Goal: Feedback & Contribution: Contribute content

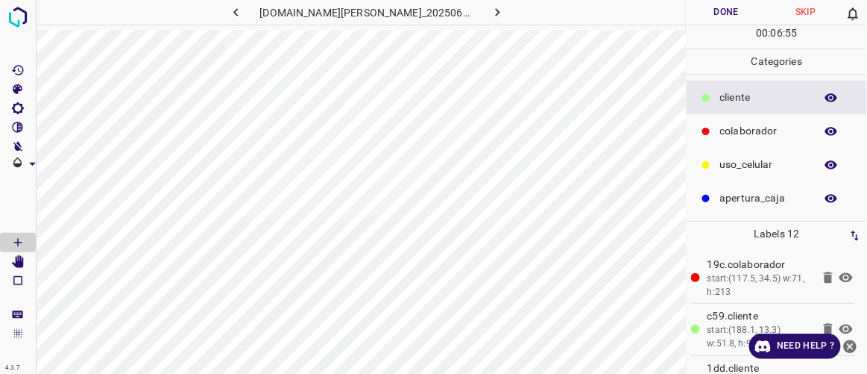
click at [729, 18] on button "Done" at bounding box center [726, 12] width 79 height 25
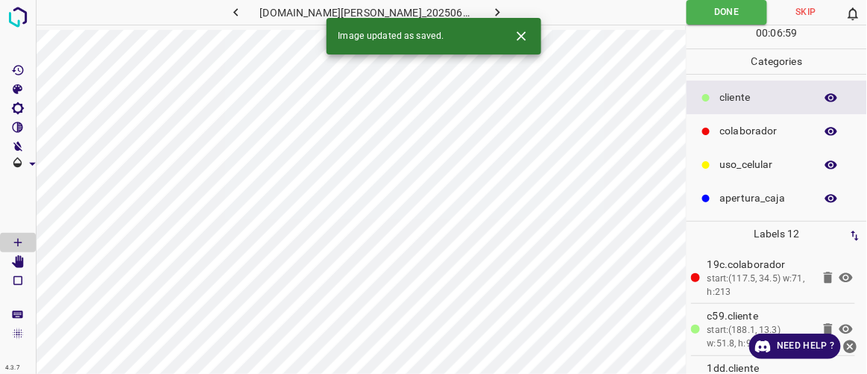
click at [490, 12] on icon "button" at bounding box center [498, 12] width 16 height 16
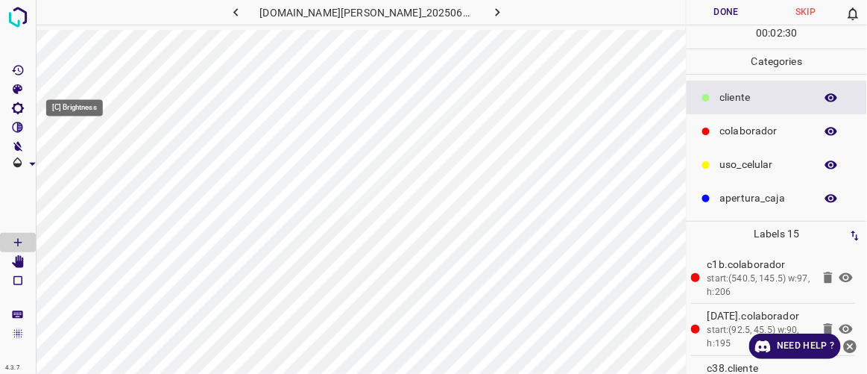
click at [24, 108] on icon "[C] Brightness" at bounding box center [17, 107] width 13 height 13
type input "140"
drag, startPoint x: 66, startPoint y: 157, endPoint x: 77, endPoint y: 165, distance: 12.8
click at [77, 165] on span at bounding box center [76, 158] width 15 height 15
click at [17, 260] on icon "[Space] Edit" at bounding box center [18, 261] width 12 height 13
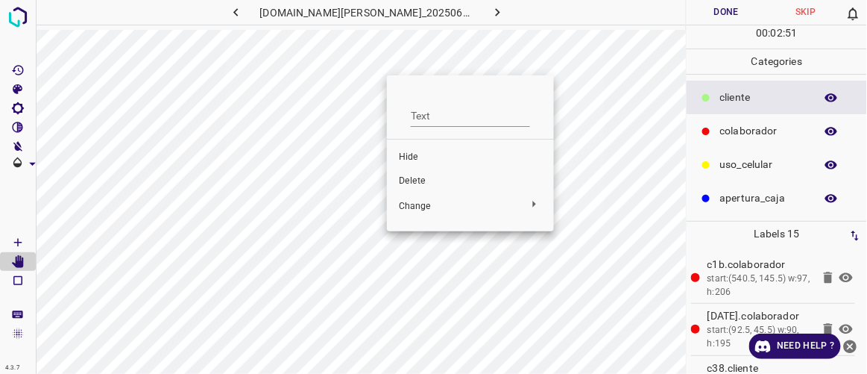
click at [421, 185] on span "Delete" at bounding box center [470, 180] width 143 height 13
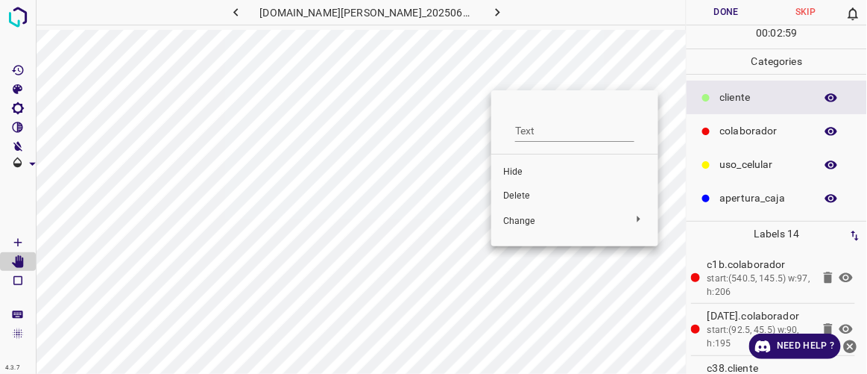
click at [441, 178] on div at bounding box center [433, 187] width 867 height 374
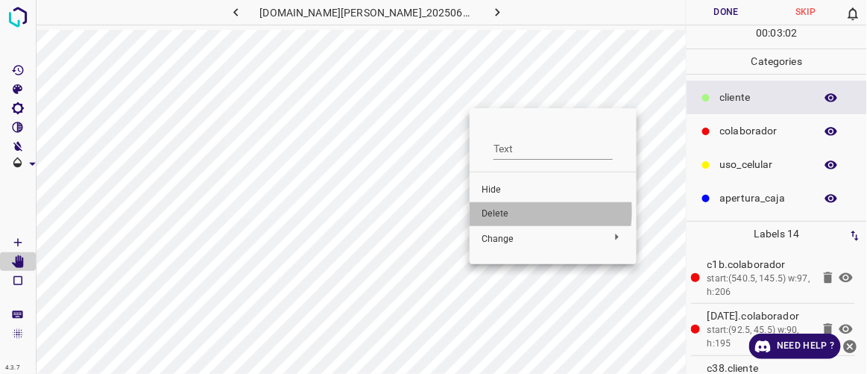
click at [499, 211] on span "Delete" at bounding box center [553, 213] width 143 height 13
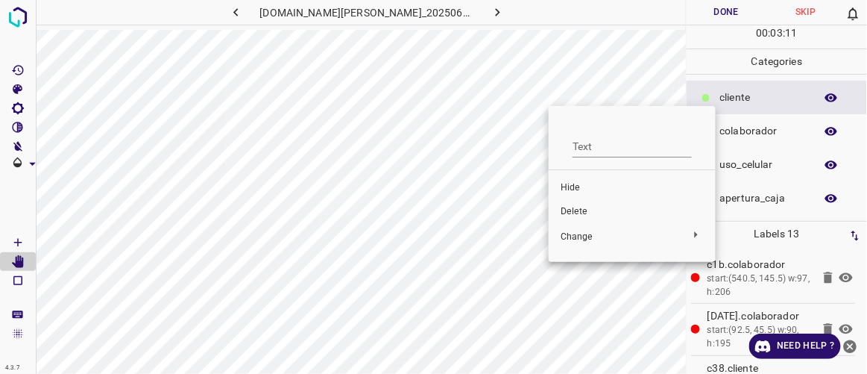
click at [573, 210] on span "Delete" at bounding box center [632, 211] width 143 height 13
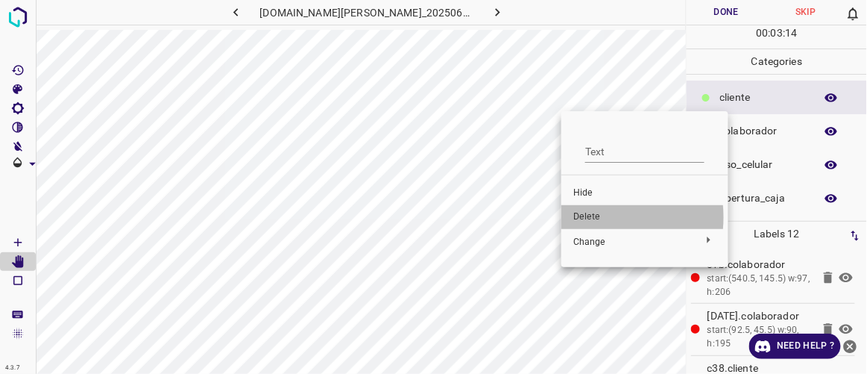
click at [591, 218] on span "Delete" at bounding box center [644, 216] width 143 height 13
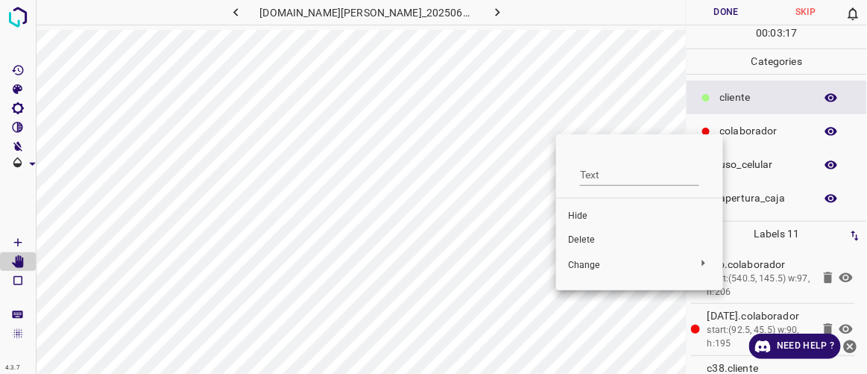
click at [602, 242] on span "Delete" at bounding box center [639, 239] width 143 height 13
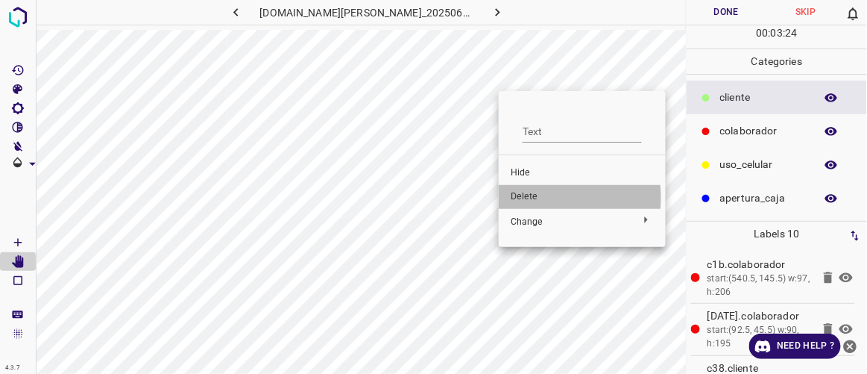
click at [537, 198] on span "Delete" at bounding box center [582, 196] width 143 height 13
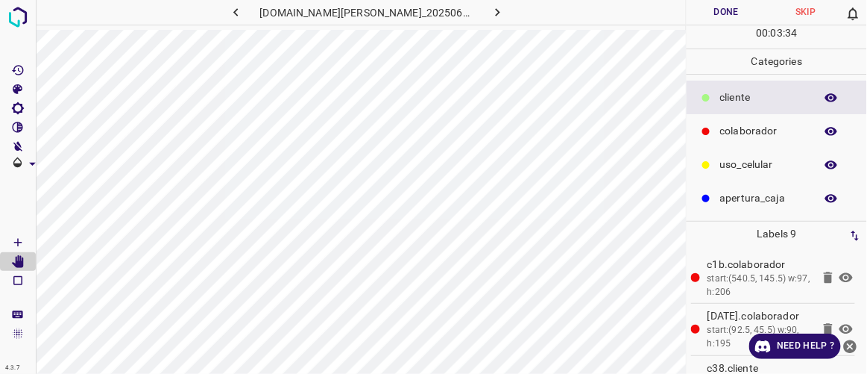
click at [738, 5] on button "Done" at bounding box center [726, 12] width 79 height 25
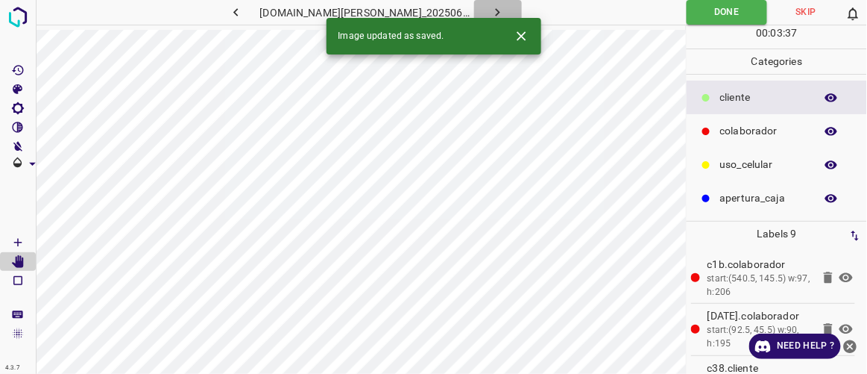
click at [490, 7] on button "button" at bounding box center [498, 12] width 48 height 25
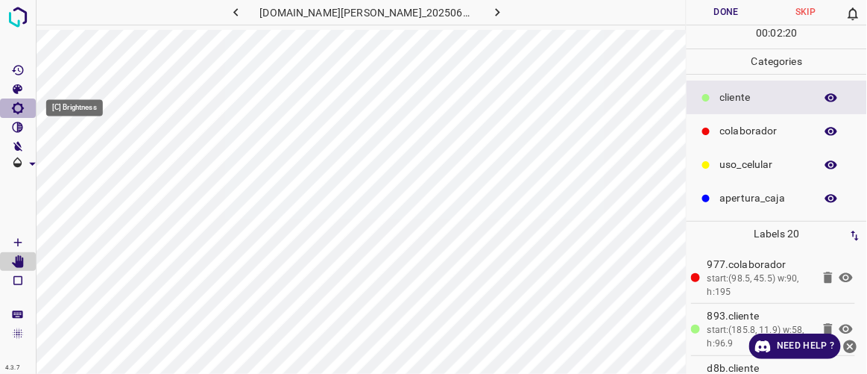
click at [18, 109] on icon "[C] Brightness" at bounding box center [17, 107] width 13 height 13
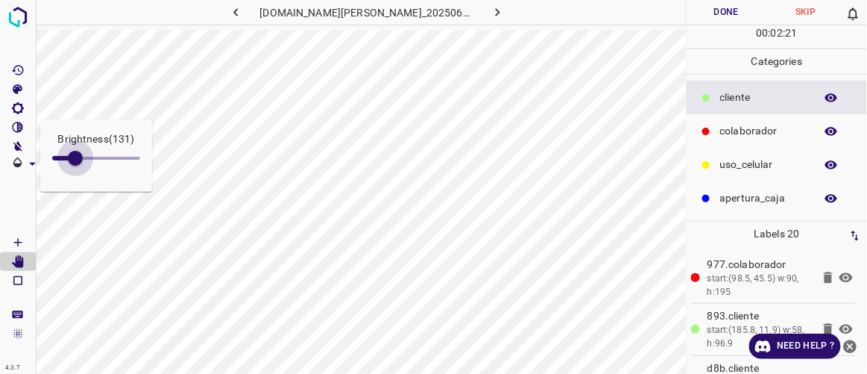
type input "136"
click at [76, 160] on span at bounding box center [75, 158] width 15 height 15
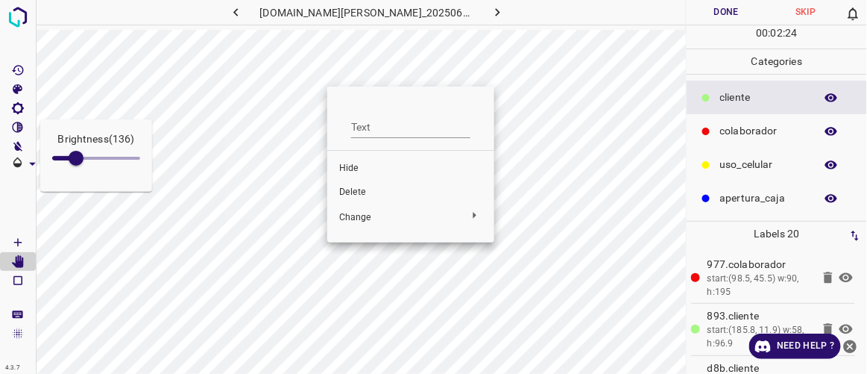
click at [361, 189] on span "Delete" at bounding box center [410, 192] width 143 height 13
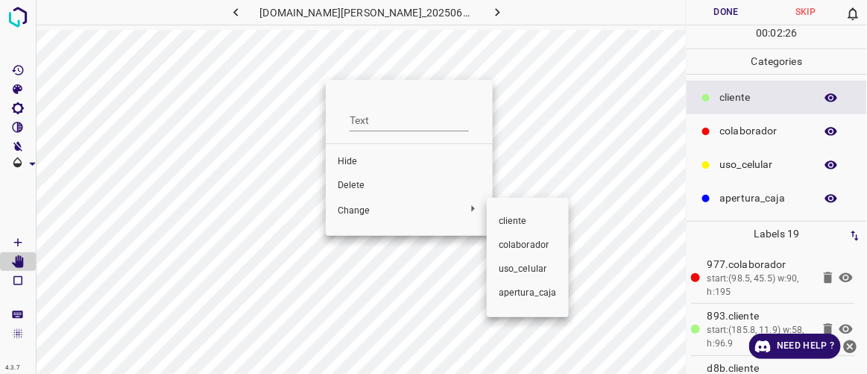
click at [360, 186] on div at bounding box center [433, 187] width 867 height 374
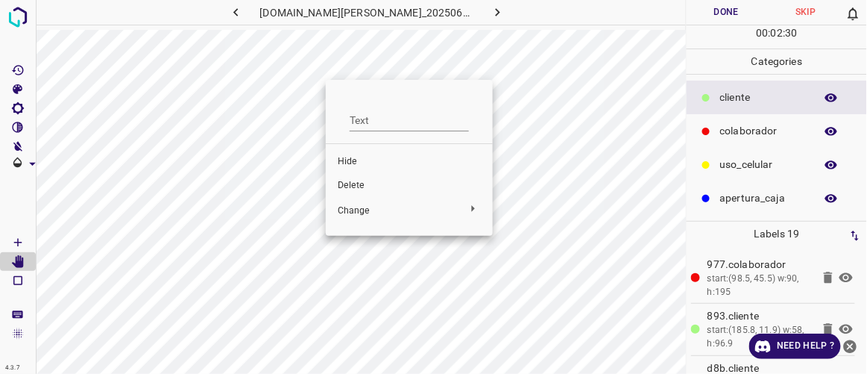
click at [355, 182] on span "Delete" at bounding box center [409, 185] width 143 height 13
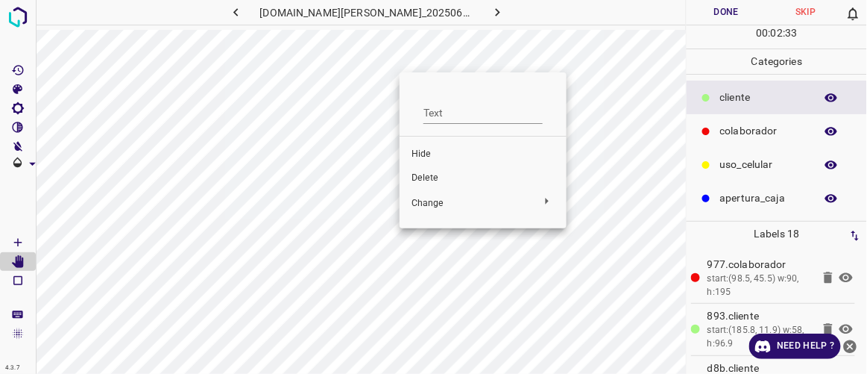
click at [428, 177] on span "Delete" at bounding box center [483, 178] width 143 height 13
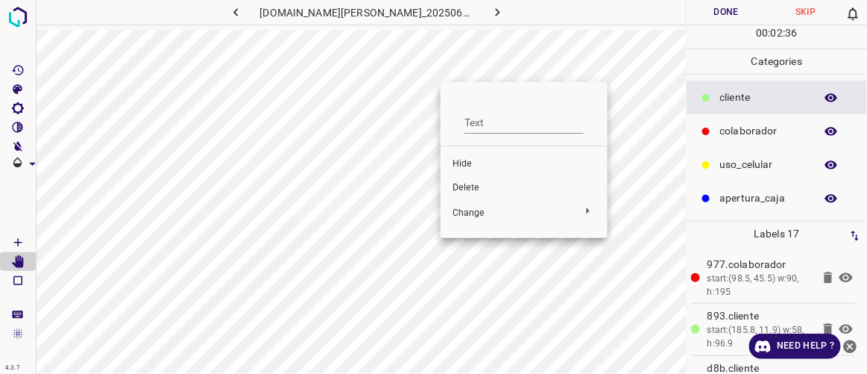
click at [462, 183] on span "Delete" at bounding box center [524, 187] width 143 height 13
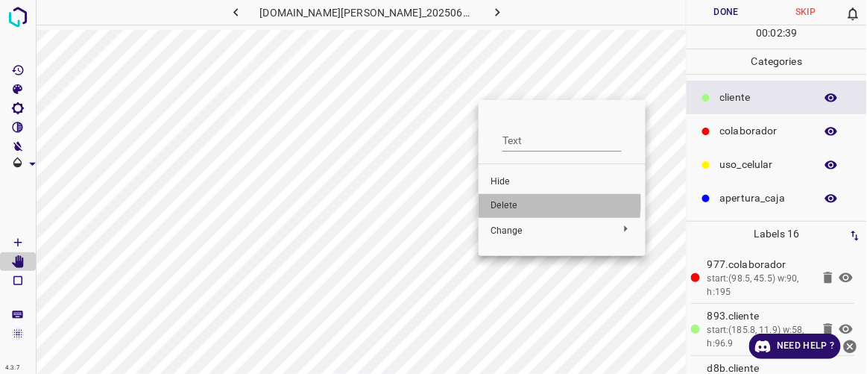
click at [502, 203] on span "Delete" at bounding box center [562, 205] width 143 height 13
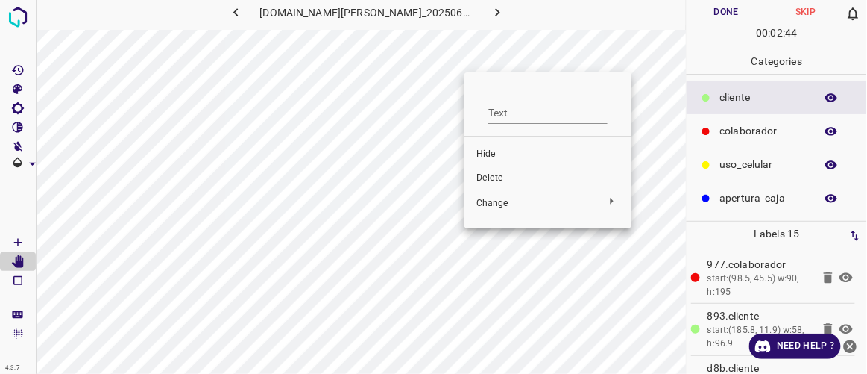
click at [489, 176] on span "Delete" at bounding box center [548, 178] width 143 height 13
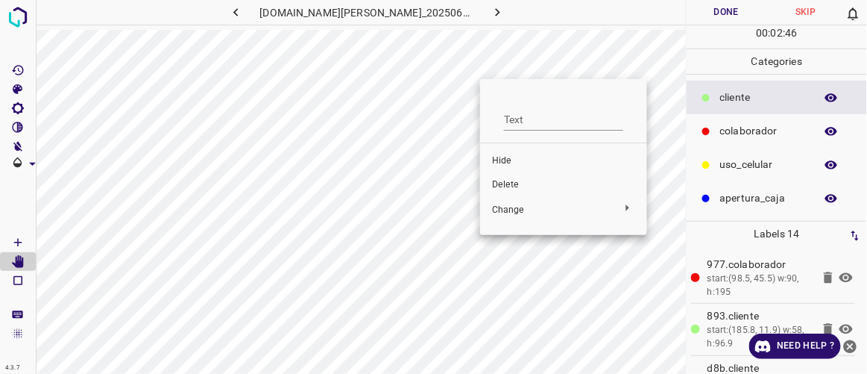
click at [504, 186] on span "Delete" at bounding box center [563, 184] width 143 height 13
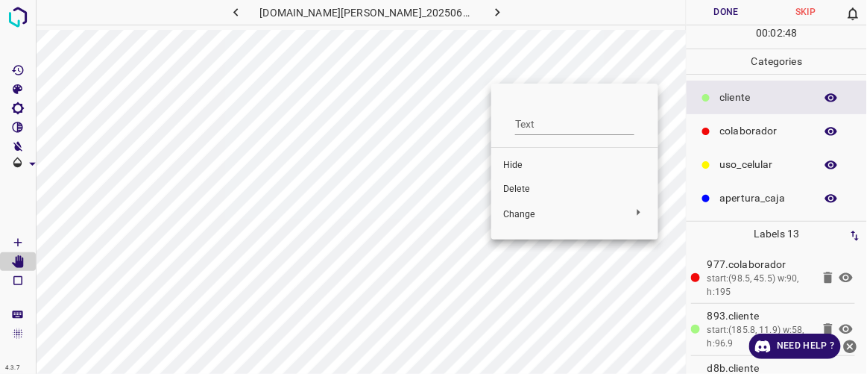
click at [511, 188] on span "Delete" at bounding box center [574, 189] width 143 height 13
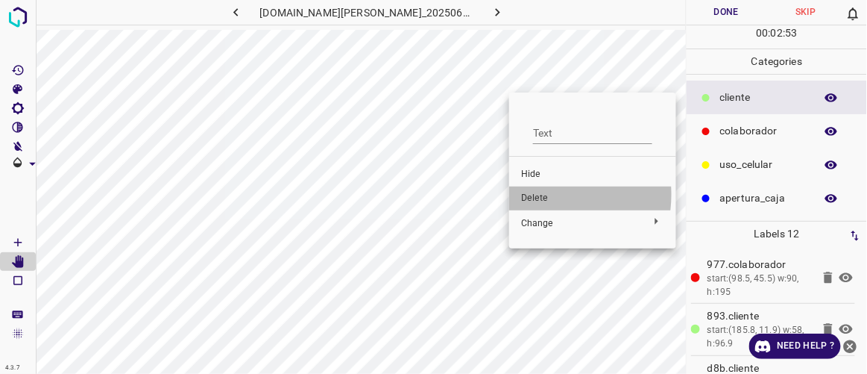
click at [538, 195] on span "Delete" at bounding box center [592, 198] width 143 height 13
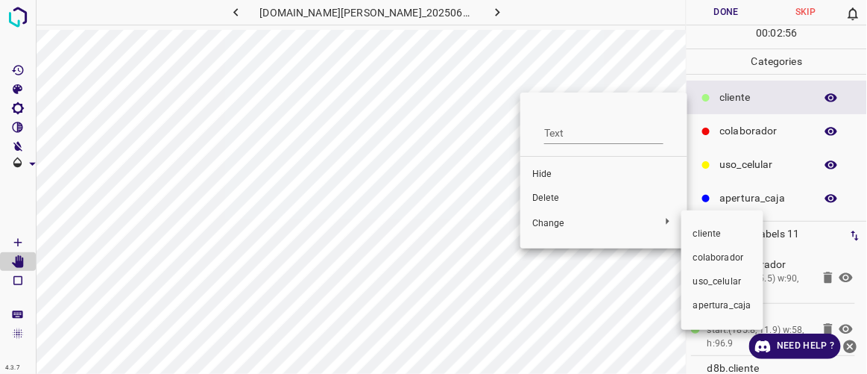
click at [553, 195] on div at bounding box center [433, 187] width 867 height 374
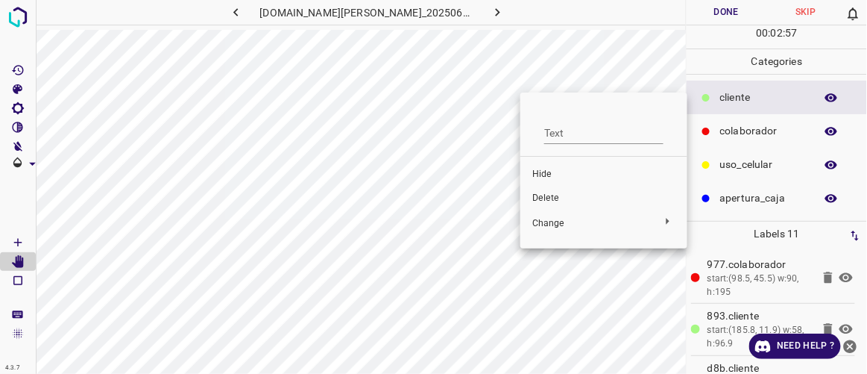
click at [544, 195] on span "Delete" at bounding box center [603, 198] width 143 height 13
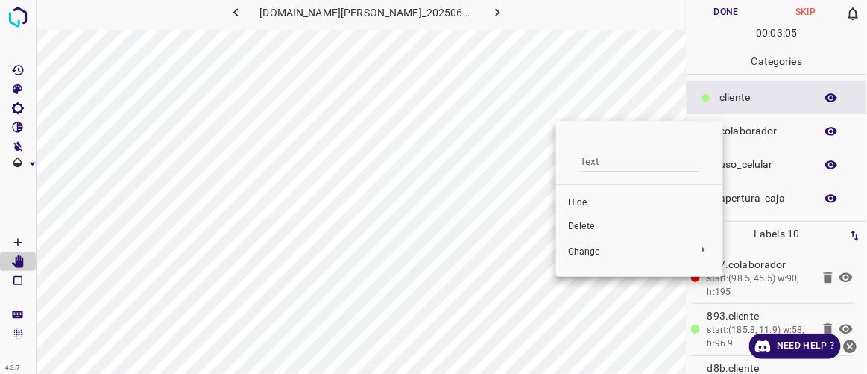
click at [578, 226] on span "Delete" at bounding box center [639, 226] width 143 height 13
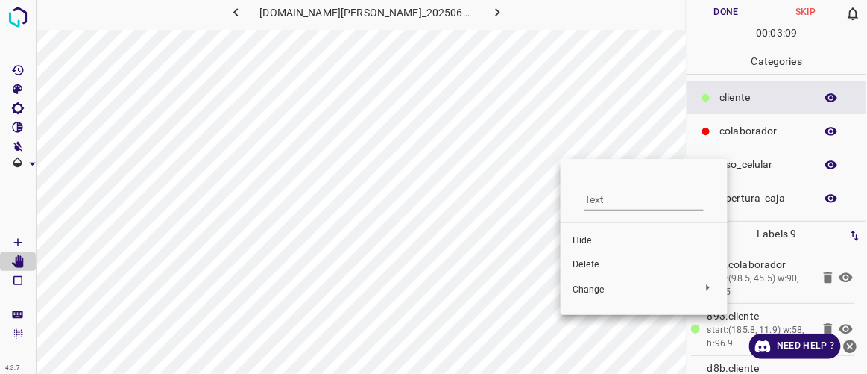
click at [591, 264] on span "Delete" at bounding box center [644, 264] width 143 height 13
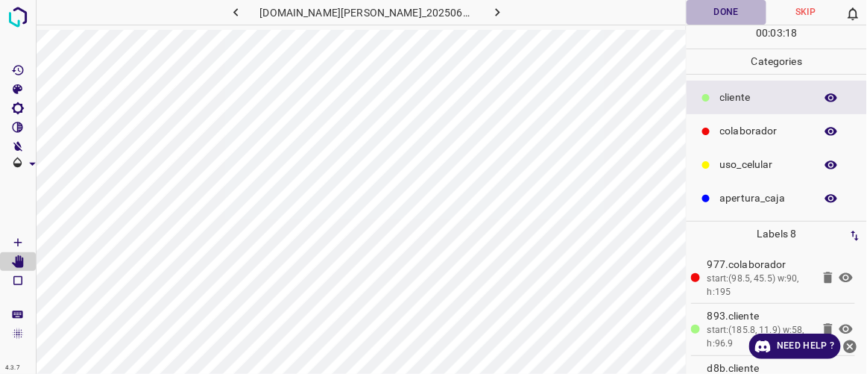
click at [729, 16] on button "Done" at bounding box center [726, 12] width 79 height 25
click at [490, 10] on icon "button" at bounding box center [498, 12] width 16 height 16
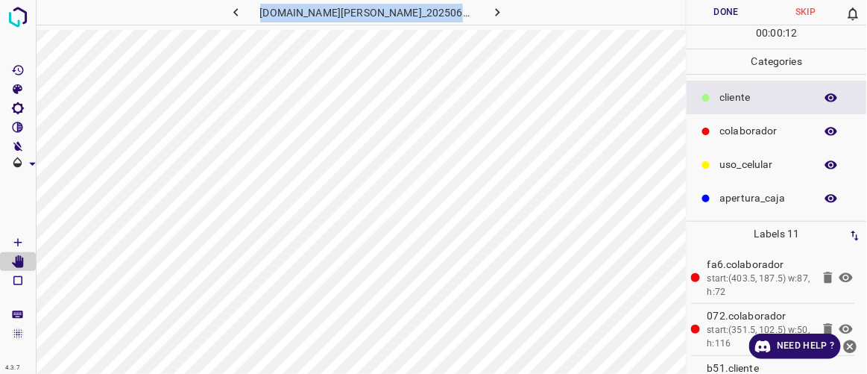
drag, startPoint x: 276, startPoint y: 13, endPoint x: 488, endPoint y: 19, distance: 211.9
click at [488, 19] on div "[DOMAIN_NAME][PERSON_NAME]_20250613_194345_000000390.jpg" at bounding box center [367, 12] width 428 height 25
copy div "[DOMAIN_NAME][PERSON_NAME]_20250613_194345_000000390.jpg"
click at [238, 12] on icon "button" at bounding box center [235, 12] width 4 height 8
click at [490, 11] on icon "button" at bounding box center [498, 12] width 16 height 16
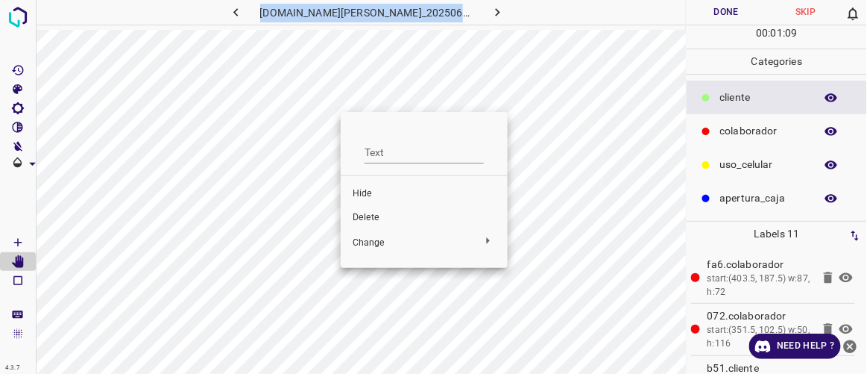
click at [376, 221] on span "Delete" at bounding box center [424, 217] width 143 height 13
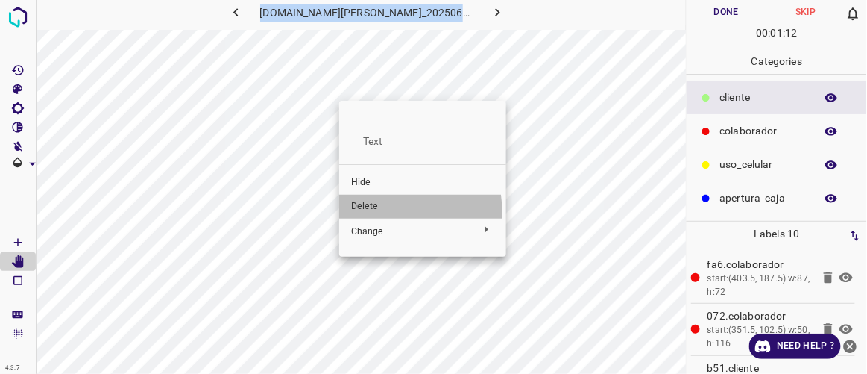
click at [373, 213] on span "Delete" at bounding box center [422, 206] width 143 height 13
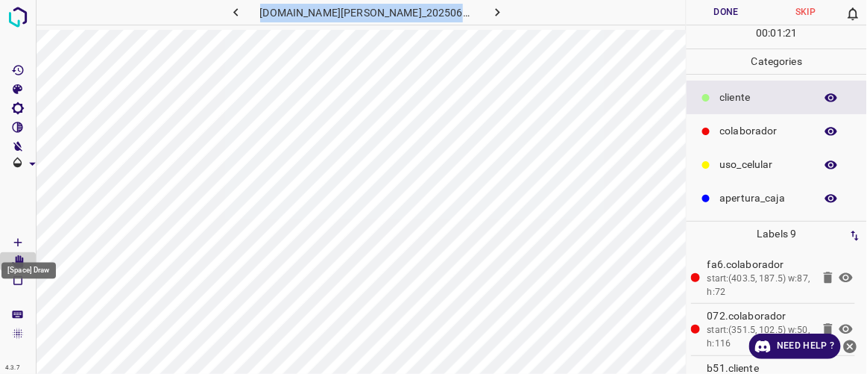
click at [22, 238] on icon "[Space] Draw" at bounding box center [17, 242] width 13 height 13
drag, startPoint x: 428, startPoint y: 10, endPoint x: 397, endPoint y: 16, distance: 31.0
click at [397, 16] on h6 "[DOMAIN_NAME][PERSON_NAME]_20250613_194345_000000390.jpg" at bounding box center [367, 14] width 214 height 21
click at [474, 12] on button "button" at bounding box center [498, 12] width 48 height 25
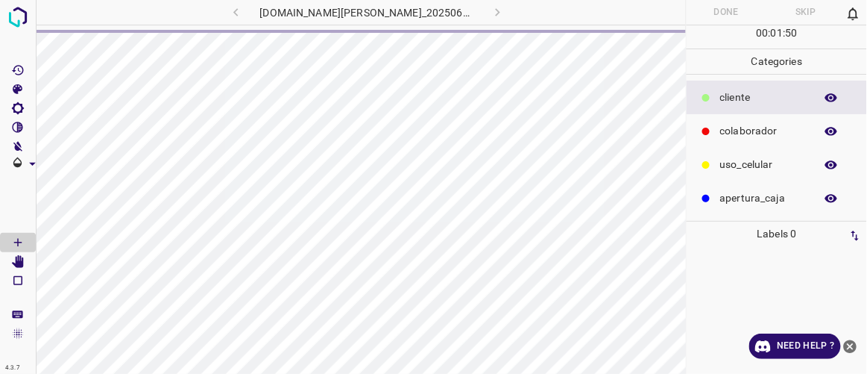
click at [252, 14] on div "[DOMAIN_NAME][PERSON_NAME]_20250613_194345_000000780.jpg" at bounding box center [367, 12] width 428 height 25
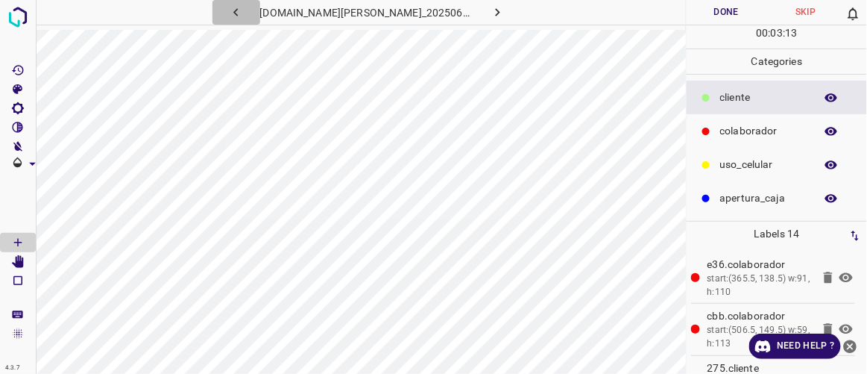
click at [244, 17] on icon "button" at bounding box center [236, 12] width 16 height 16
click at [711, 11] on button "Done" at bounding box center [726, 12] width 79 height 25
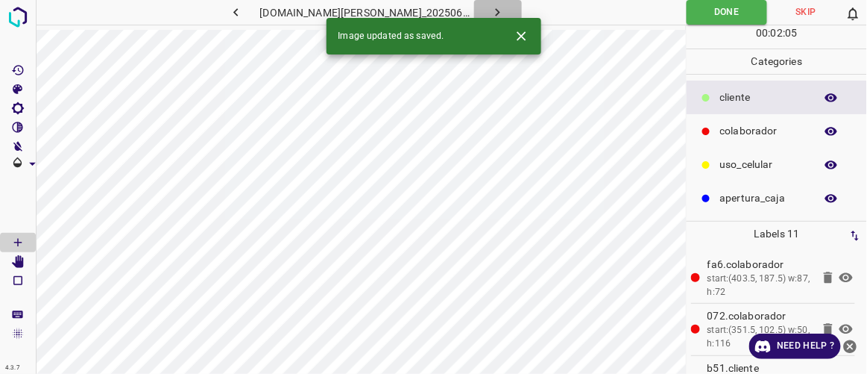
click at [490, 7] on icon "button" at bounding box center [498, 12] width 16 height 16
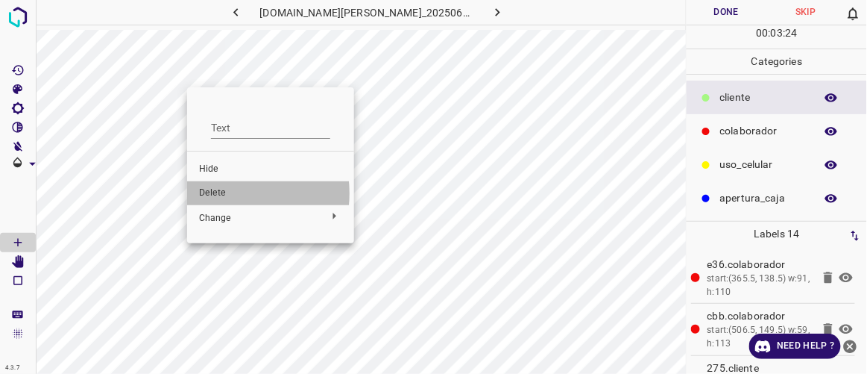
click at [220, 193] on span "Delete" at bounding box center [270, 192] width 143 height 13
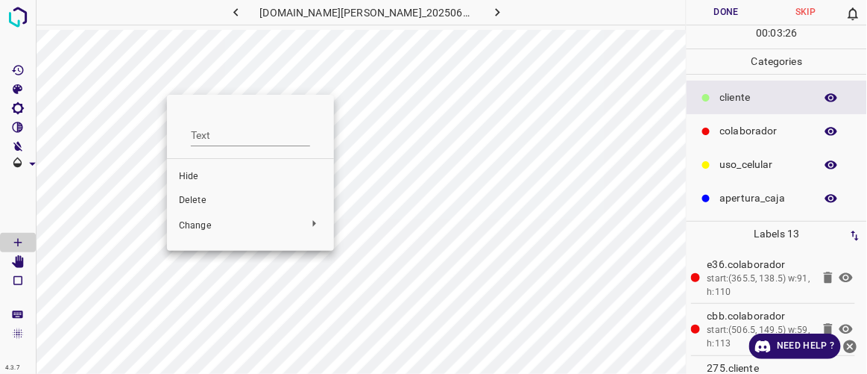
click at [210, 196] on span "Delete" at bounding box center [250, 200] width 143 height 13
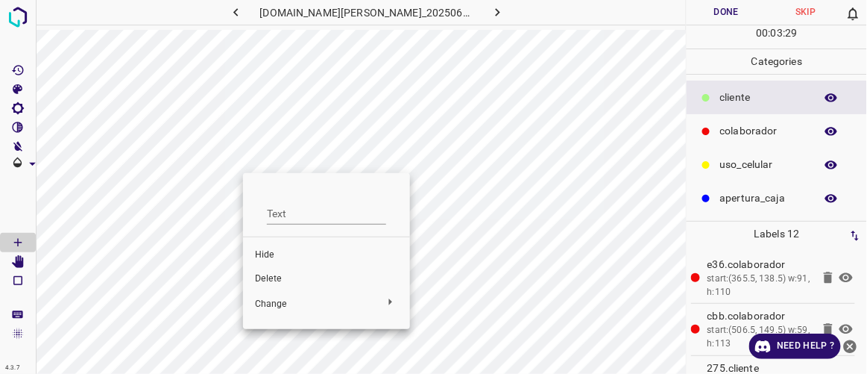
click at [268, 273] on span "Delete" at bounding box center [326, 278] width 143 height 13
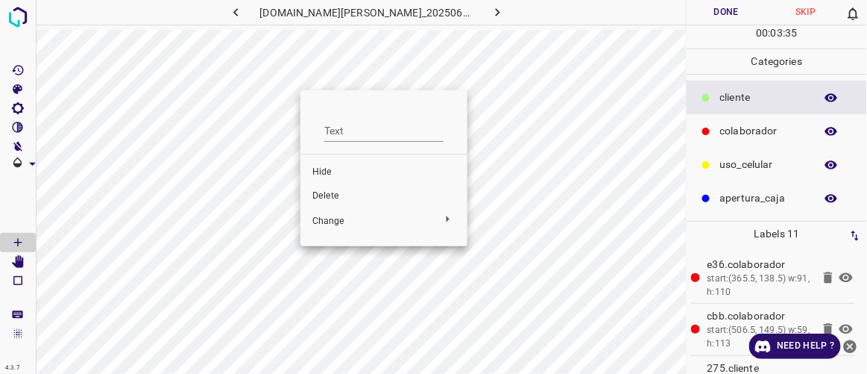
click at [327, 196] on span "Delete" at bounding box center [383, 195] width 143 height 13
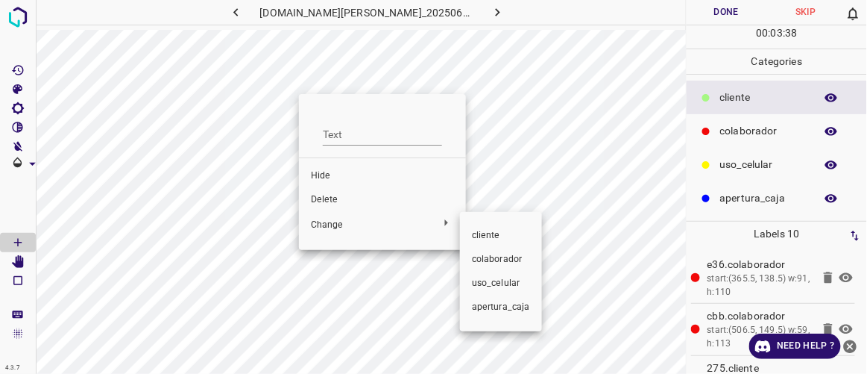
click at [327, 193] on div at bounding box center [433, 187] width 867 height 374
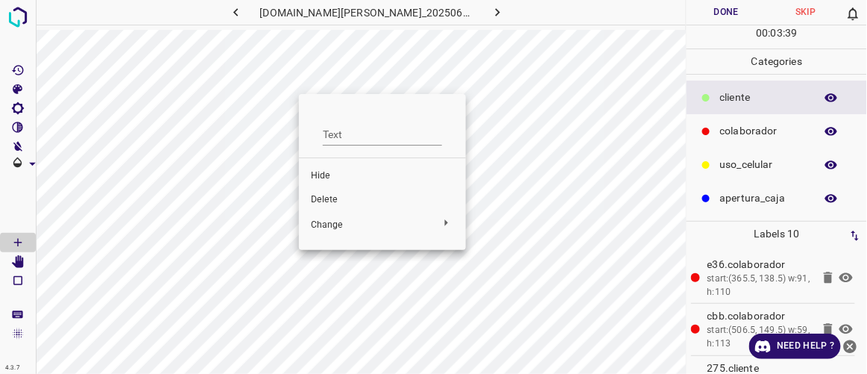
click at [331, 201] on span "Delete" at bounding box center [382, 199] width 143 height 13
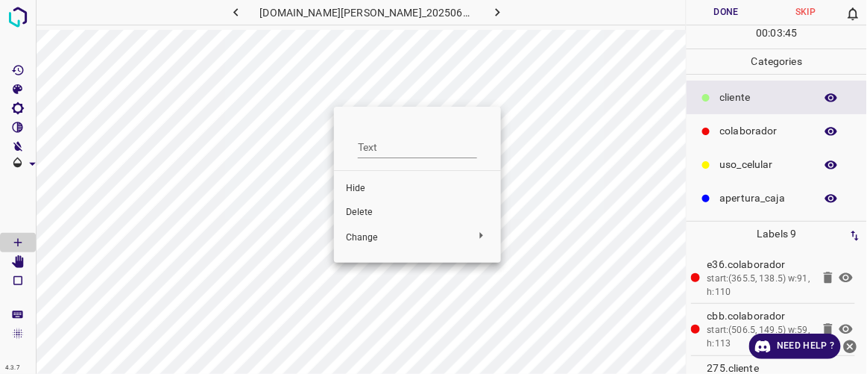
click at [369, 213] on span "Delete" at bounding box center [417, 212] width 143 height 13
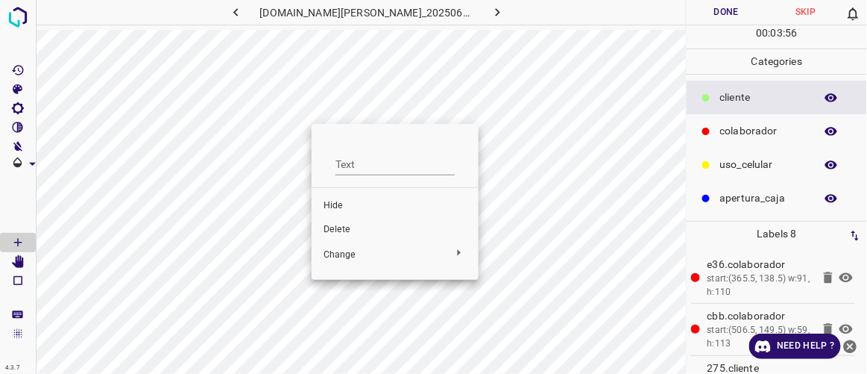
click at [339, 230] on span "Delete" at bounding box center [395, 229] width 143 height 13
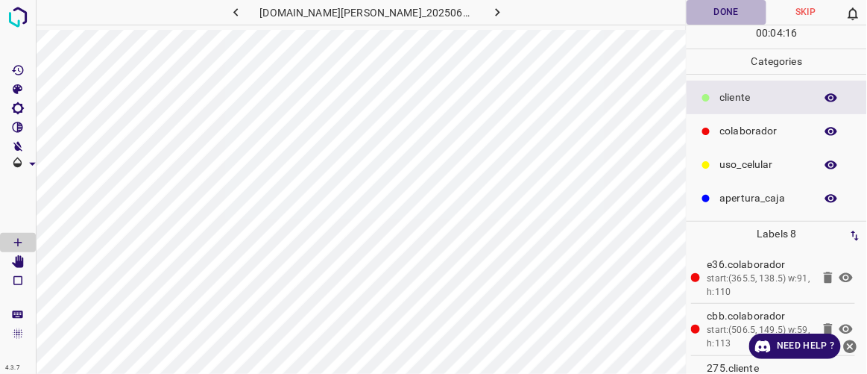
click at [715, 16] on button "Done" at bounding box center [726, 12] width 79 height 25
click at [490, 13] on icon "button" at bounding box center [498, 12] width 16 height 16
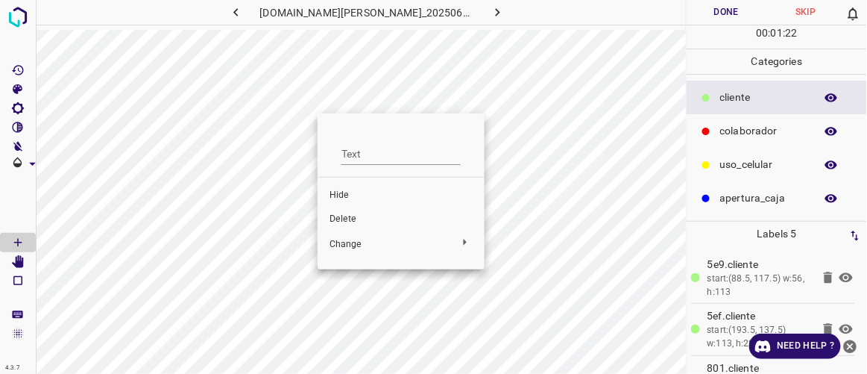
click at [340, 217] on span "Delete" at bounding box center [401, 219] width 143 height 13
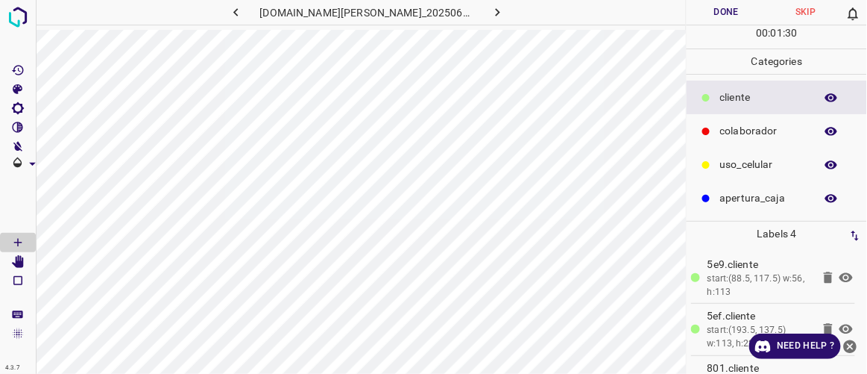
click at [726, 6] on button "Done" at bounding box center [726, 12] width 79 height 25
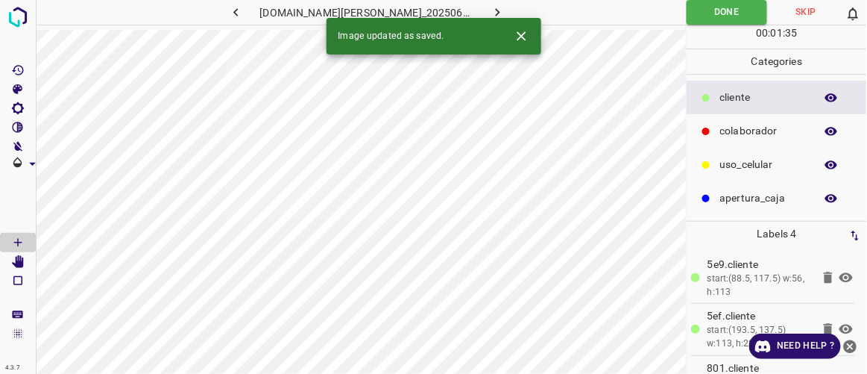
click at [490, 8] on icon "button" at bounding box center [498, 12] width 16 height 16
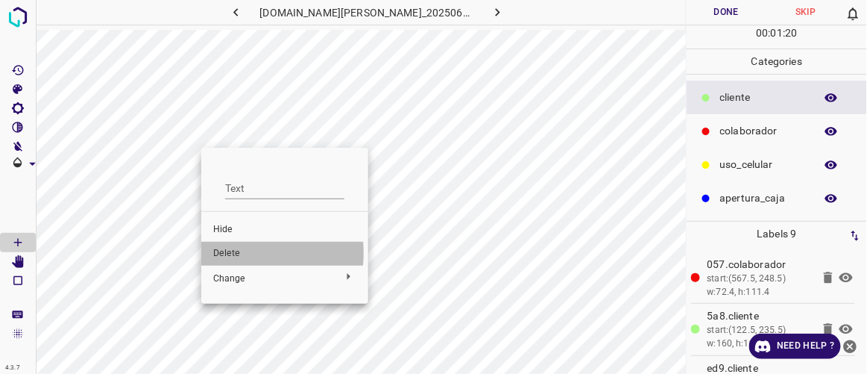
click at [227, 253] on span "Delete" at bounding box center [284, 253] width 143 height 13
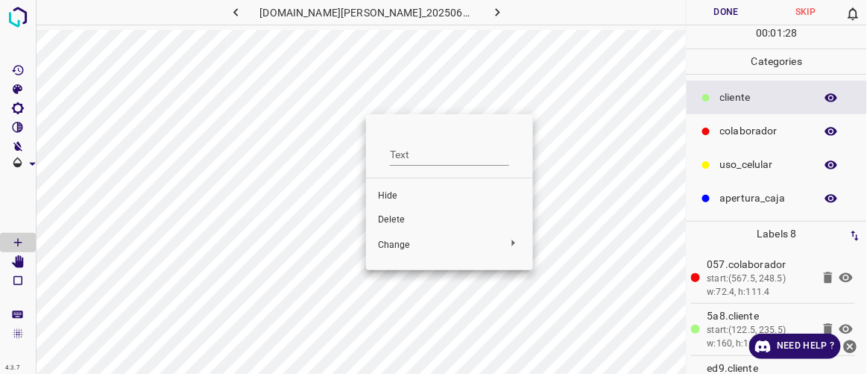
click at [417, 219] on span "Delete" at bounding box center [449, 219] width 143 height 13
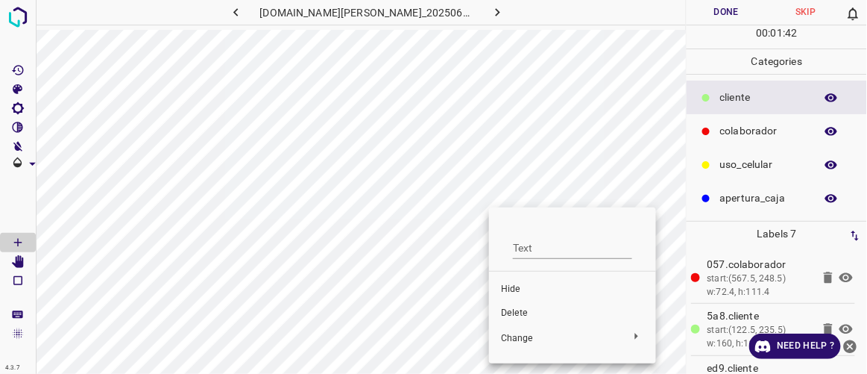
click at [512, 292] on span "Hide" at bounding box center [572, 289] width 143 height 13
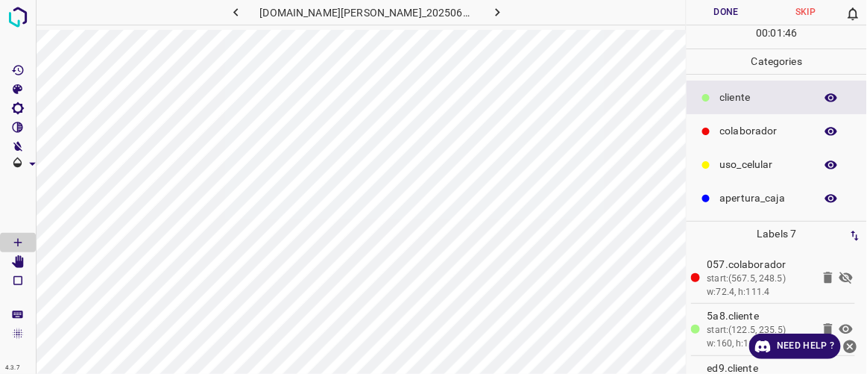
click at [837, 277] on icon at bounding box center [846, 277] width 18 height 18
click at [734, 17] on button "Done" at bounding box center [726, 12] width 79 height 25
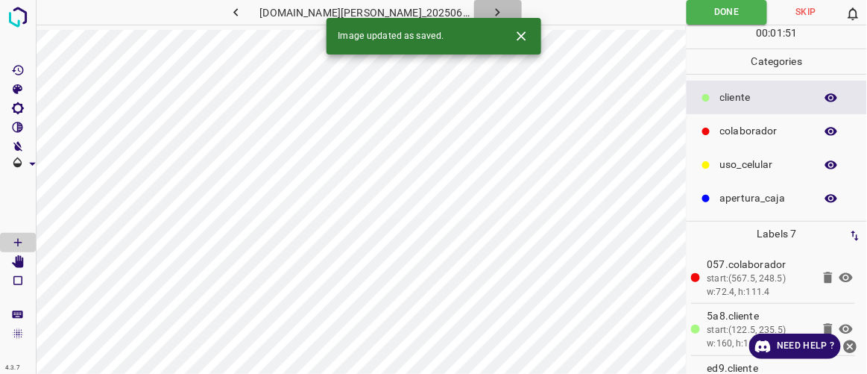
click at [490, 11] on icon "button" at bounding box center [498, 12] width 16 height 16
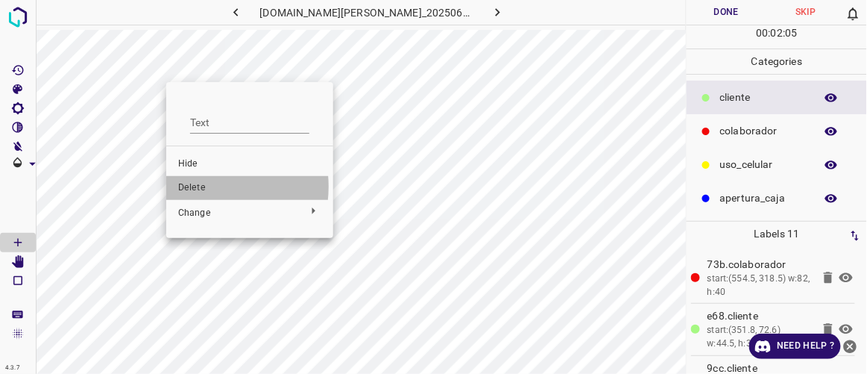
click at [200, 186] on span "Delete" at bounding box center [249, 187] width 143 height 13
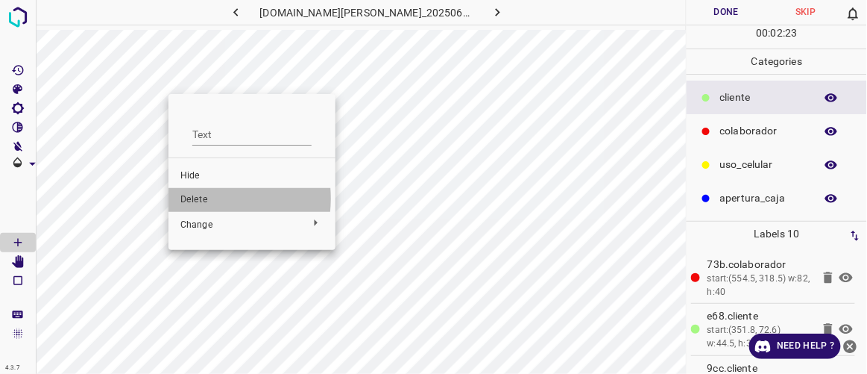
click at [201, 198] on span "Delete" at bounding box center [251, 199] width 143 height 13
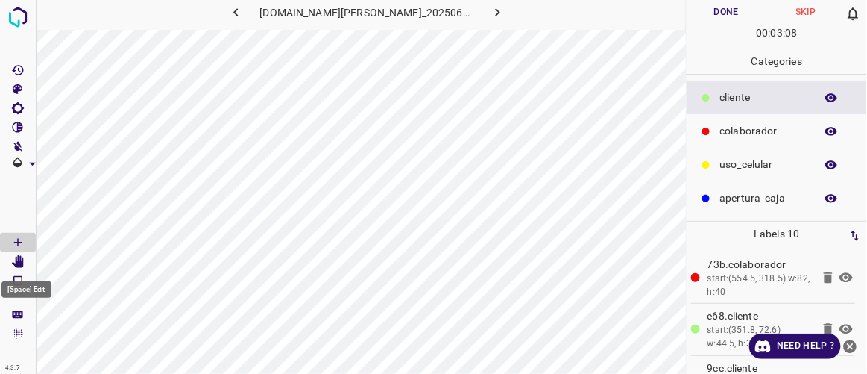
click at [20, 262] on icon "[Space] Edit" at bounding box center [18, 261] width 12 height 13
click at [20, 107] on icon "[C] Brightness" at bounding box center [17, 107] width 13 height 13
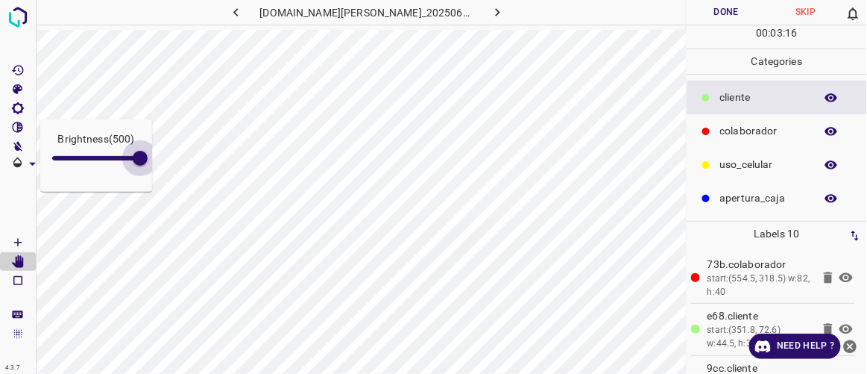
type input "500"
click at [170, 230] on div "Brightness ( 500 ) 4.3.7 [DOMAIN_NAME][PERSON_NAME]_20250613_194345_000002550.j…" at bounding box center [433, 187] width 867 height 374
click at [244, 13] on icon "button" at bounding box center [236, 12] width 16 height 16
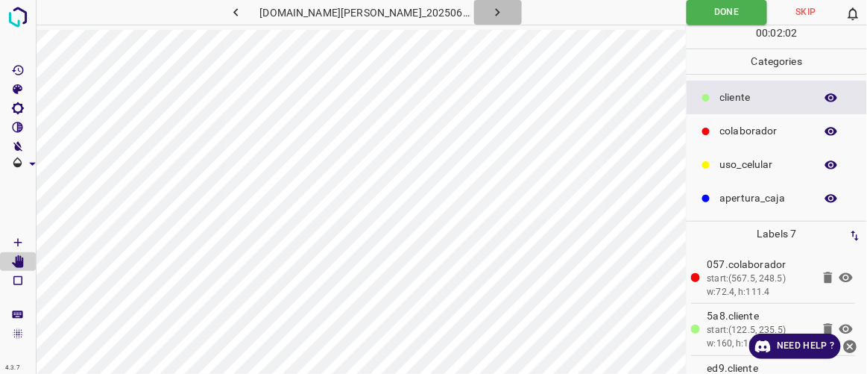
click at [490, 13] on icon "button" at bounding box center [498, 12] width 16 height 16
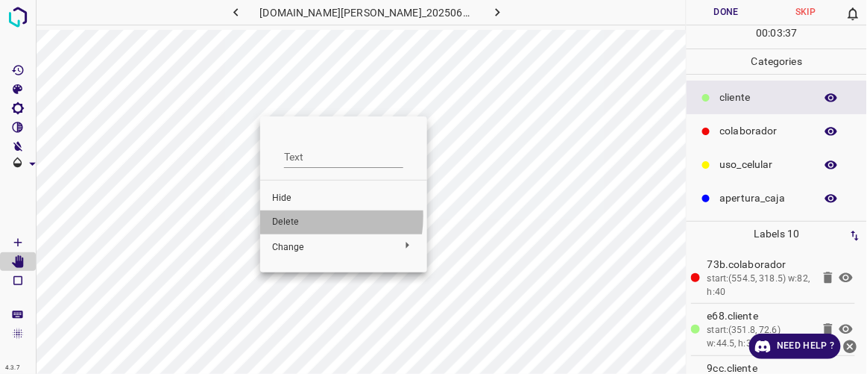
click at [297, 216] on span "Delete" at bounding box center [343, 222] width 143 height 13
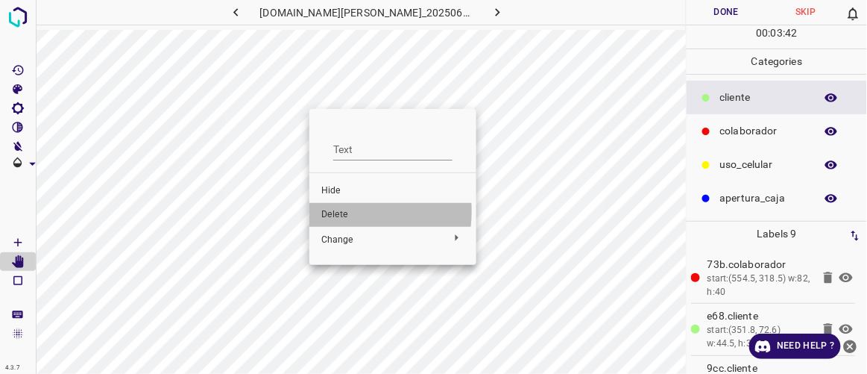
click at [343, 211] on span "Delete" at bounding box center [392, 214] width 143 height 13
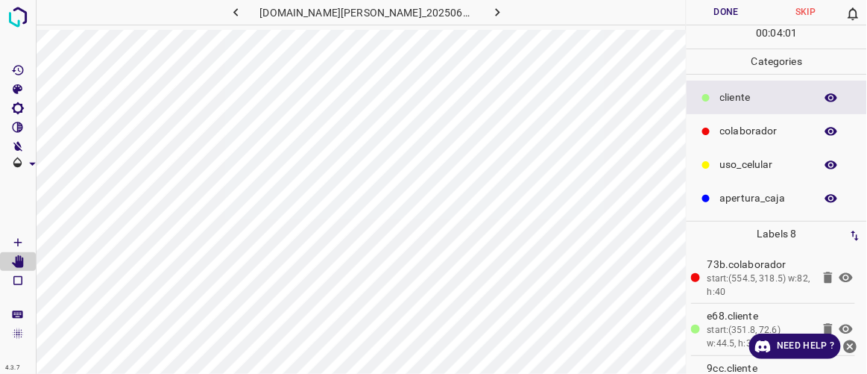
click at [840, 276] on icon at bounding box center [846, 278] width 13 height 10
click at [840, 276] on icon at bounding box center [846, 278] width 13 height 12
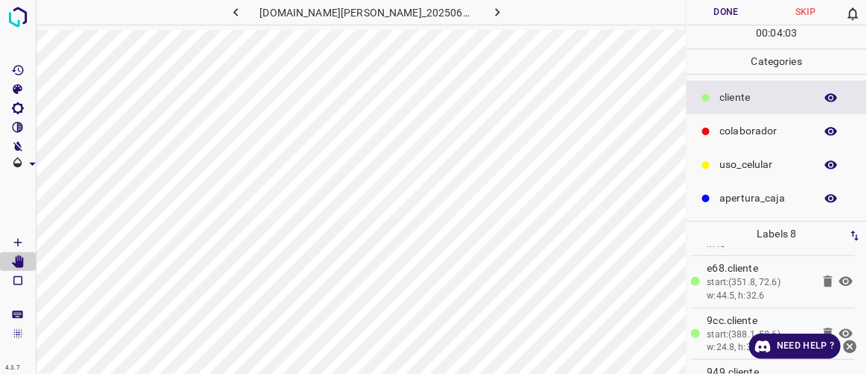
scroll to position [69, 0]
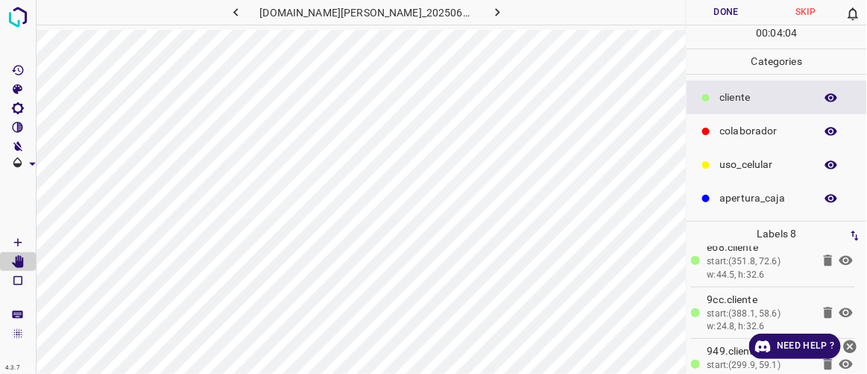
click at [838, 258] on icon at bounding box center [846, 260] width 18 height 18
click at [837, 307] on icon at bounding box center [846, 313] width 18 height 18
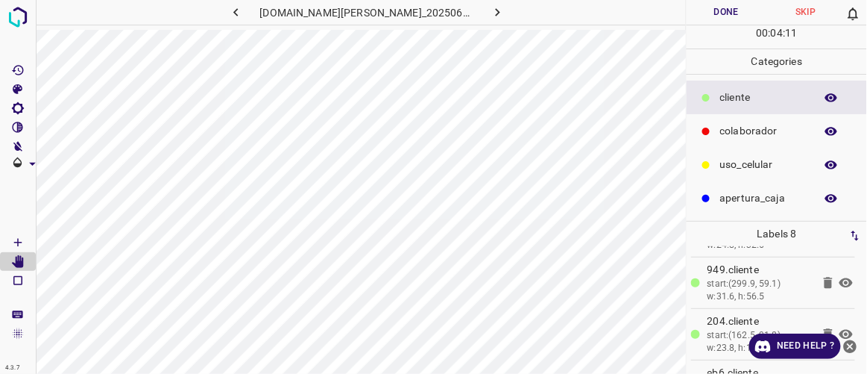
scroll to position [154, 0]
click at [838, 275] on icon at bounding box center [846, 279] width 18 height 18
click at [840, 277] on icon at bounding box center [846, 279] width 18 height 18
click at [840, 327] on icon at bounding box center [846, 330] width 13 height 10
click at [837, 327] on icon at bounding box center [846, 330] width 18 height 18
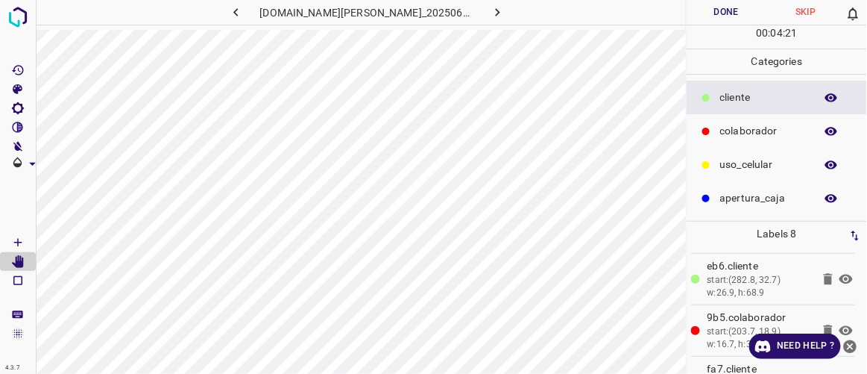
scroll to position [265, 0]
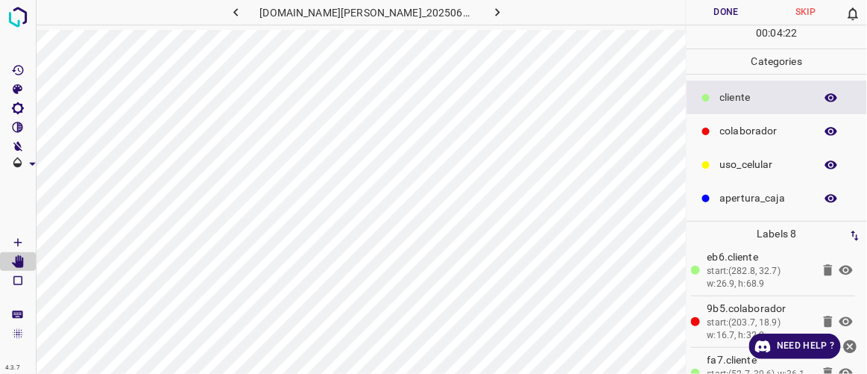
click at [840, 265] on icon at bounding box center [846, 270] width 13 height 10
click at [840, 265] on icon at bounding box center [846, 270] width 13 height 12
click at [840, 316] on icon at bounding box center [846, 321] width 13 height 10
click at [837, 315] on icon at bounding box center [846, 321] width 18 height 18
click at [840, 316] on icon at bounding box center [846, 321] width 13 height 10
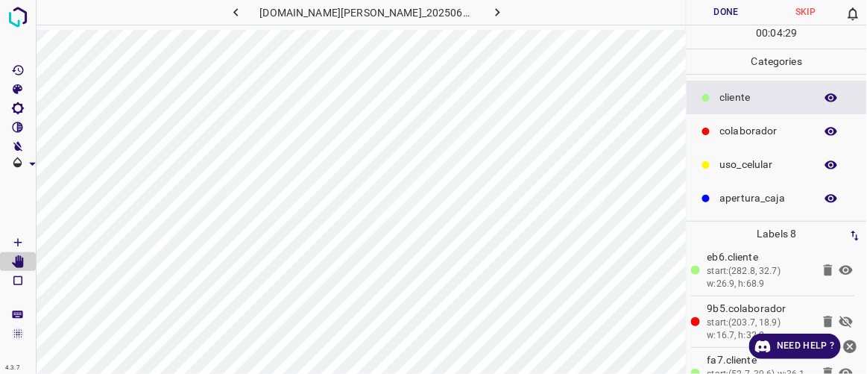
click at [837, 315] on icon at bounding box center [846, 321] width 18 height 18
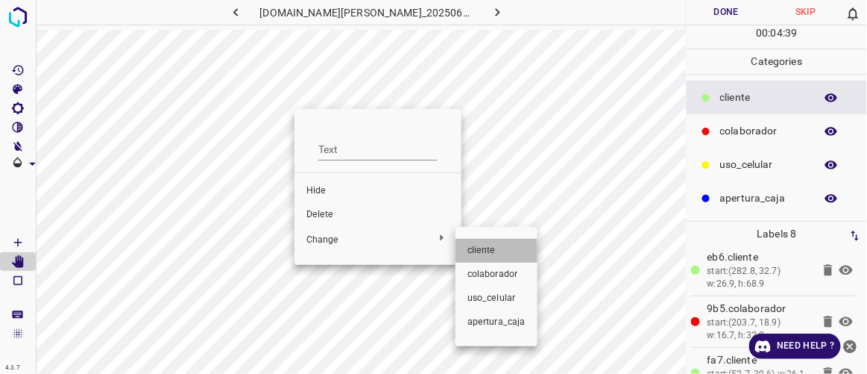
click at [482, 254] on span "​​cliente" at bounding box center [497, 250] width 58 height 13
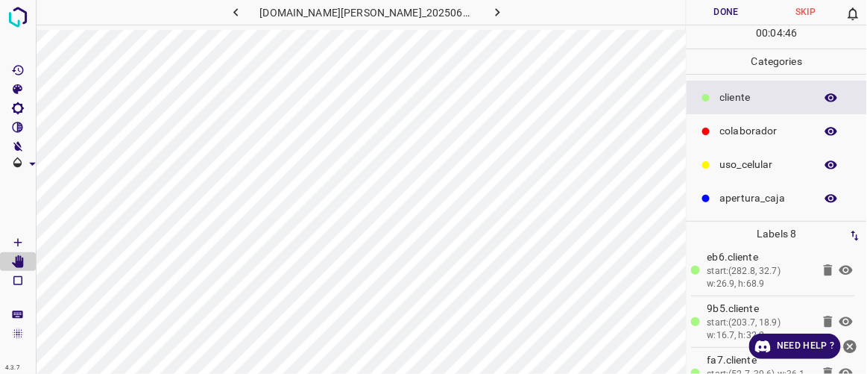
click at [743, 14] on button "Done" at bounding box center [726, 12] width 79 height 25
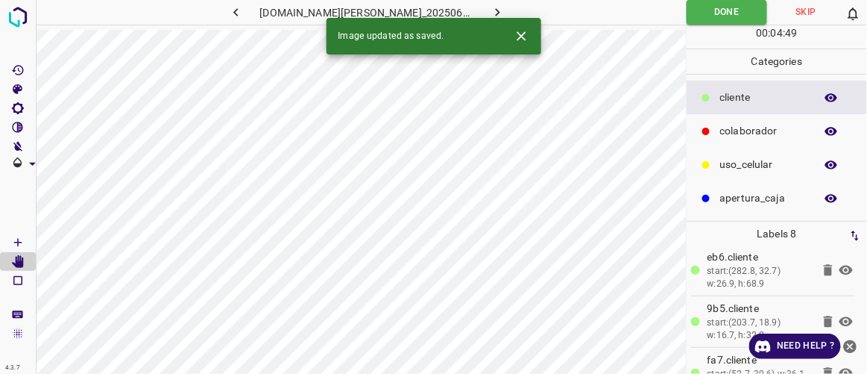
click at [490, 9] on icon "button" at bounding box center [498, 12] width 16 height 16
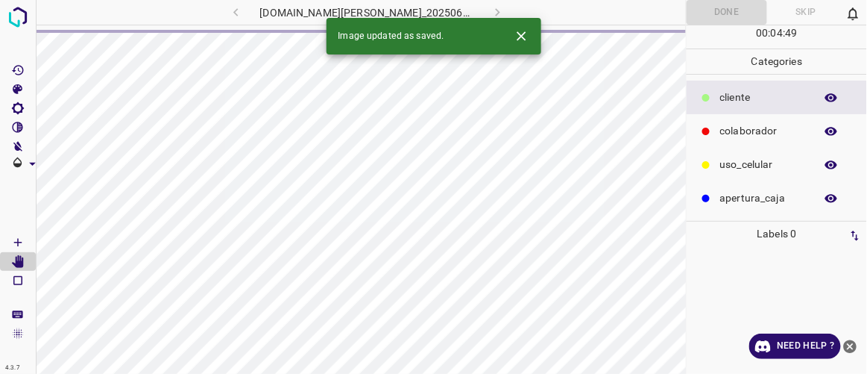
scroll to position [0, 0]
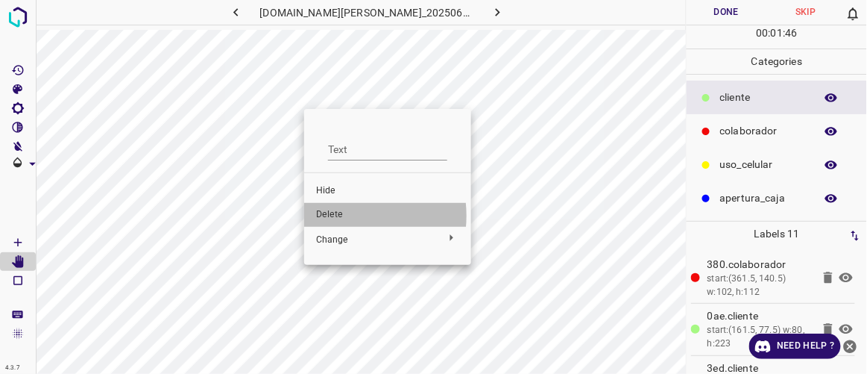
click at [337, 216] on span "Delete" at bounding box center [387, 214] width 143 height 13
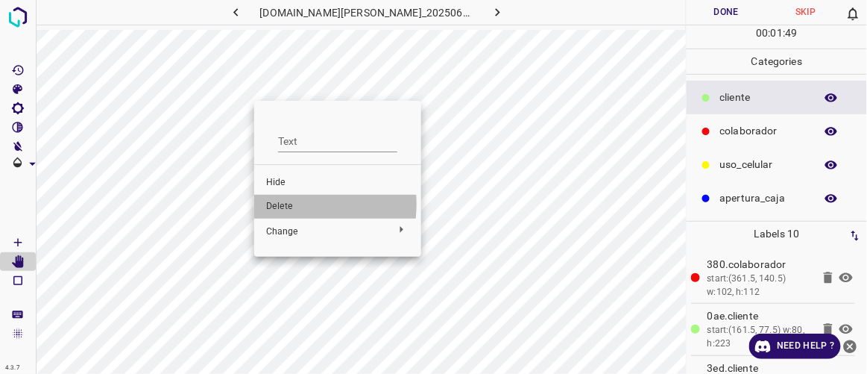
click at [286, 204] on span "Delete" at bounding box center [337, 206] width 143 height 13
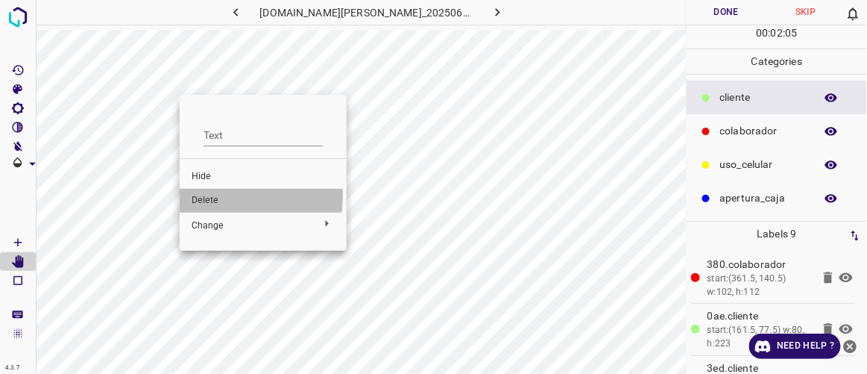
click at [214, 196] on span "Delete" at bounding box center [263, 200] width 143 height 13
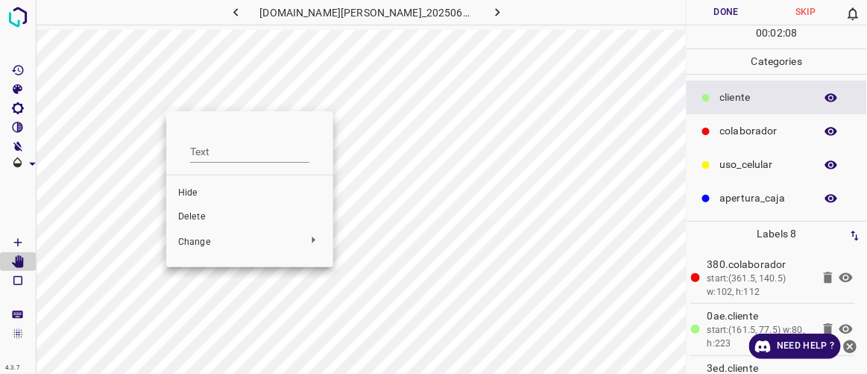
click at [190, 209] on li "Delete" at bounding box center [249, 217] width 167 height 24
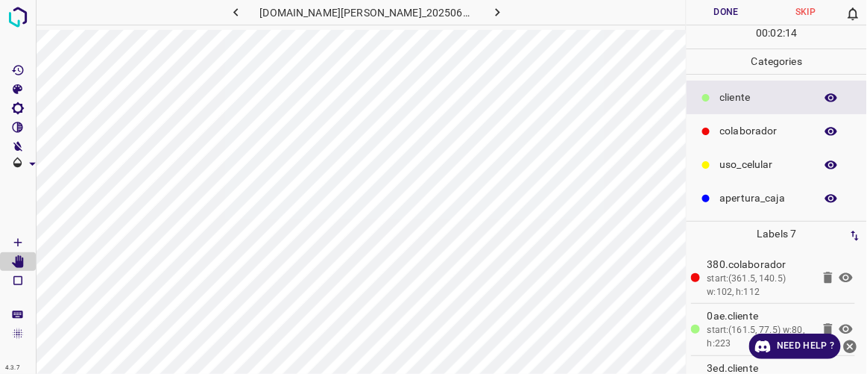
click at [728, 10] on button "Done" at bounding box center [726, 12] width 79 height 25
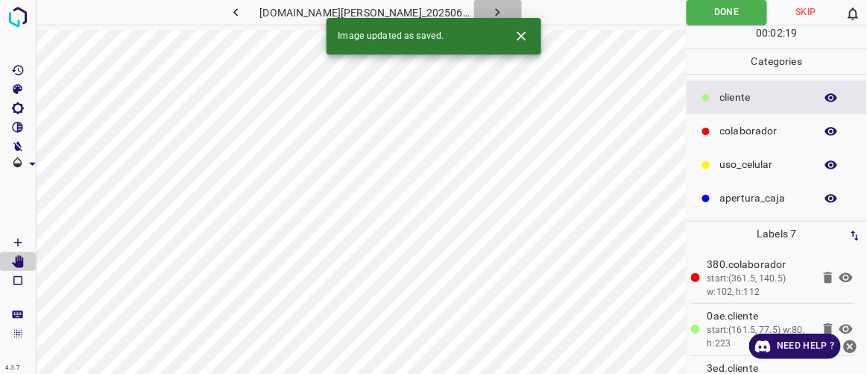
click at [490, 7] on icon "button" at bounding box center [498, 12] width 16 height 16
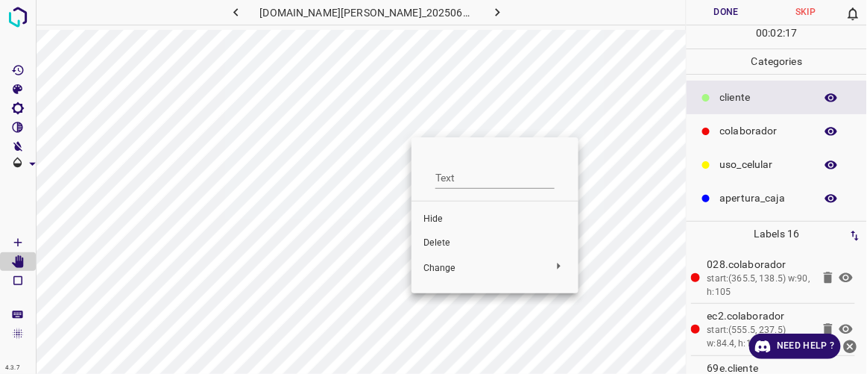
click at [445, 245] on span "Delete" at bounding box center [495, 242] width 143 height 13
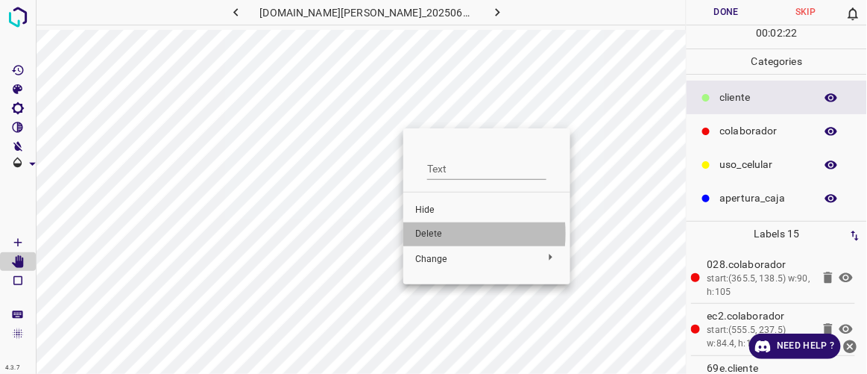
click at [429, 233] on span "Delete" at bounding box center [486, 233] width 143 height 13
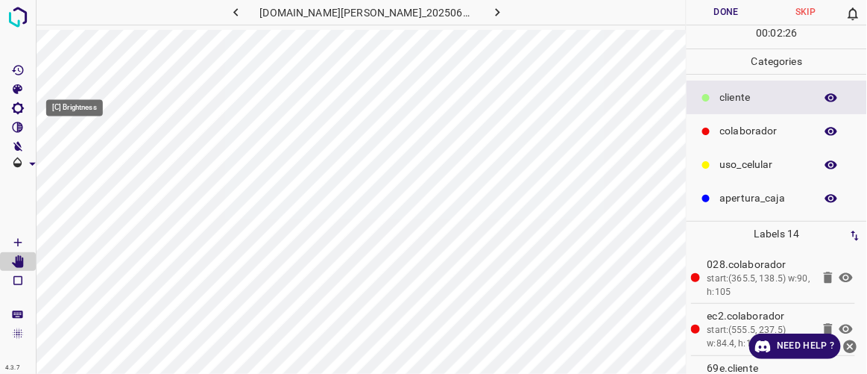
click at [22, 108] on icon "[C] Brightness" at bounding box center [18, 108] width 12 height 12
type input "170"
drag, startPoint x: 66, startPoint y: 163, endPoint x: 82, endPoint y: 171, distance: 17.3
click at [82, 166] on span at bounding box center [82, 158] width 15 height 15
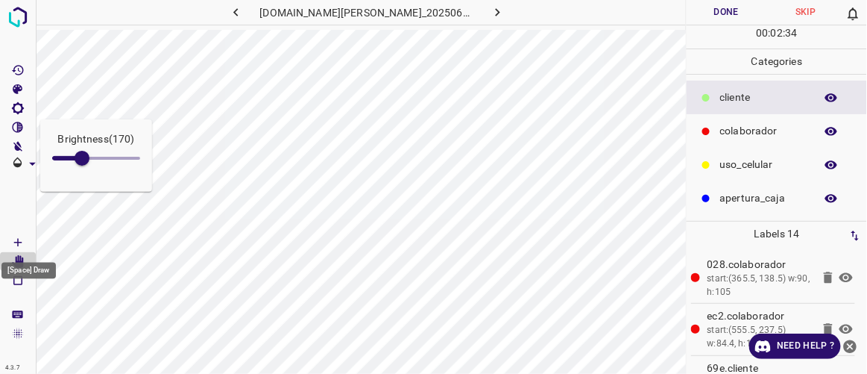
click at [22, 236] on icon "[Space] Draw" at bounding box center [17, 242] width 13 height 13
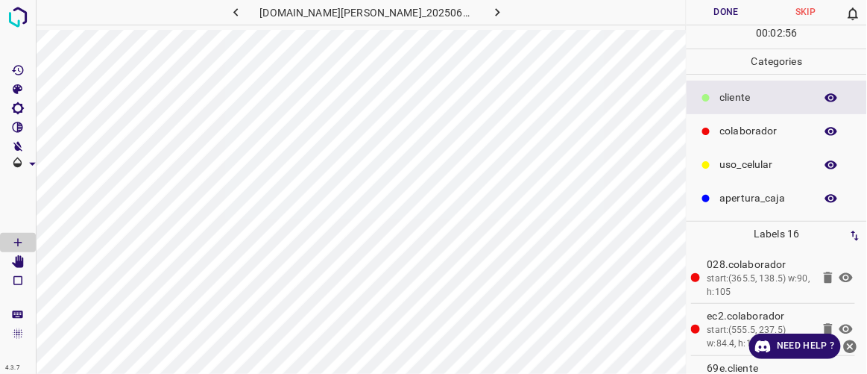
click at [758, 166] on p "uso_celular" at bounding box center [763, 165] width 87 height 16
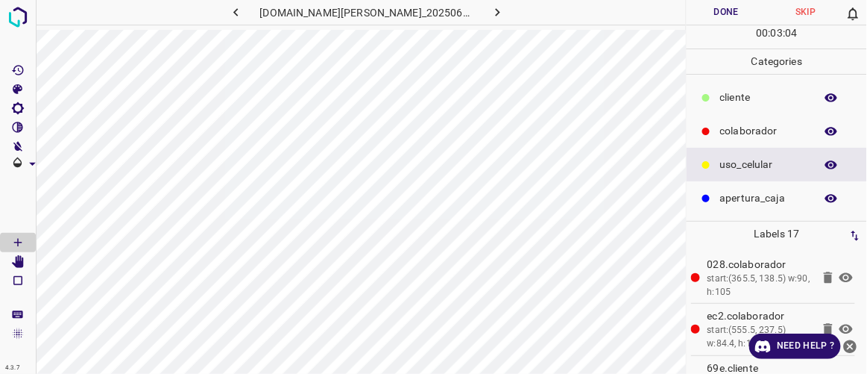
click at [728, 99] on p "​​cliente" at bounding box center [763, 97] width 87 height 16
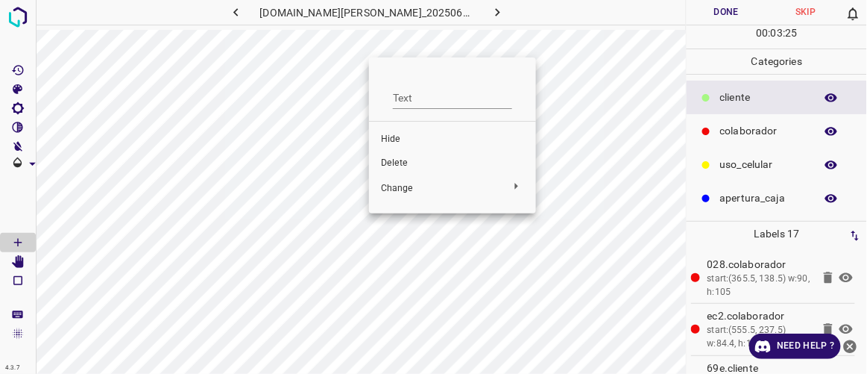
click at [406, 163] on span "Delete" at bounding box center [452, 163] width 143 height 13
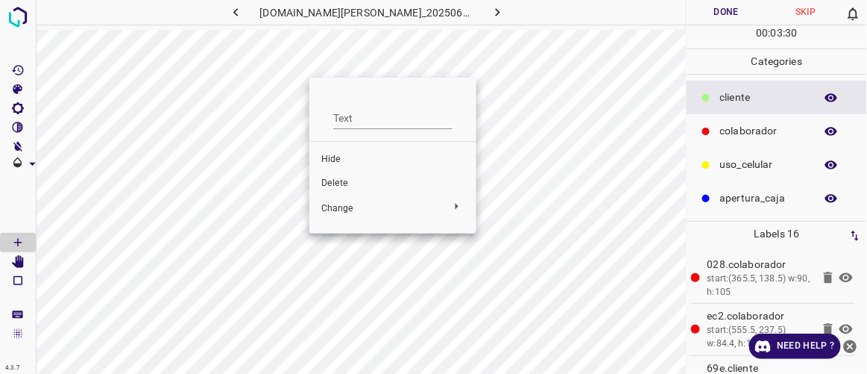
click at [299, 75] on div at bounding box center [433, 187] width 867 height 374
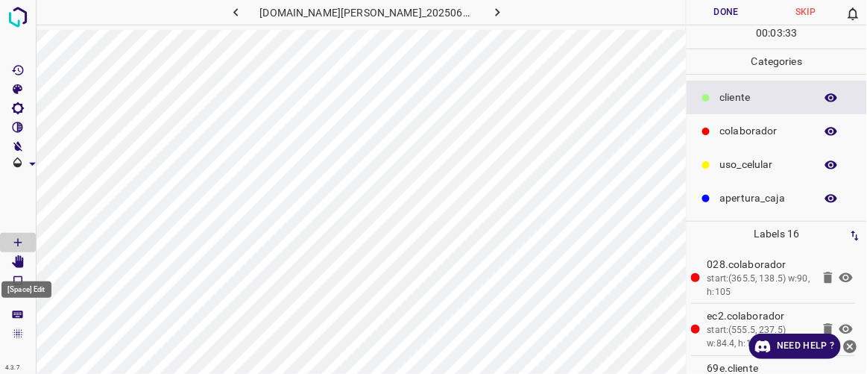
click at [16, 257] on icon "[Space] Edit" at bounding box center [18, 261] width 12 height 13
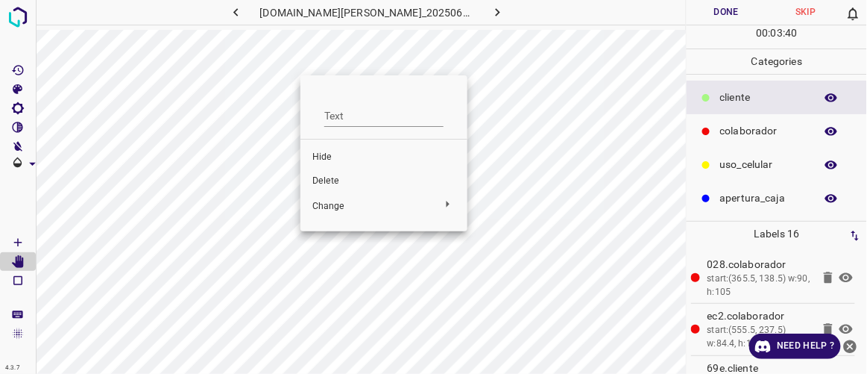
click at [328, 181] on span "Delete" at bounding box center [383, 180] width 143 height 13
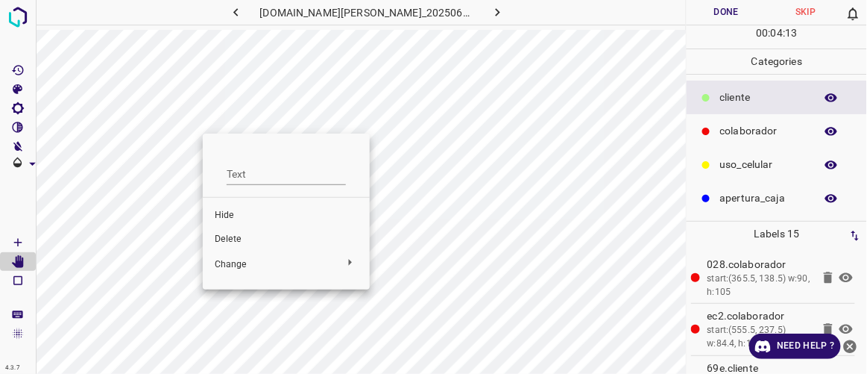
click at [231, 234] on span "Delete" at bounding box center [286, 239] width 143 height 13
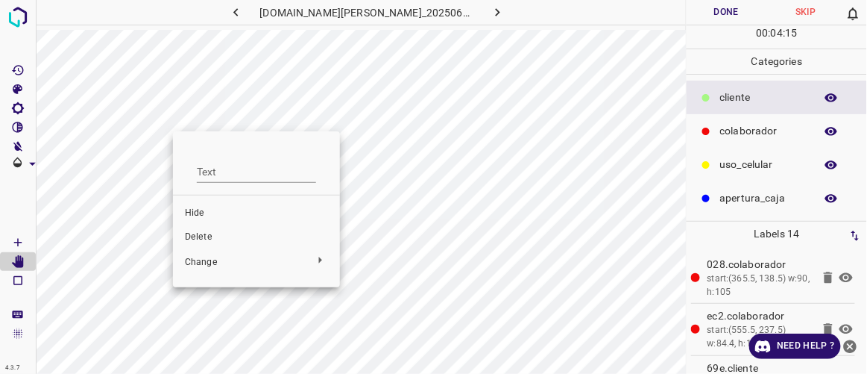
click at [207, 236] on span "Delete" at bounding box center [256, 236] width 143 height 13
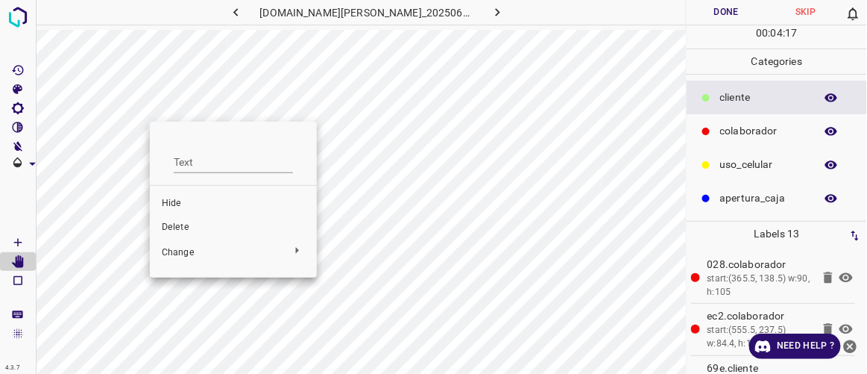
click at [190, 227] on span "Delete" at bounding box center [233, 227] width 143 height 13
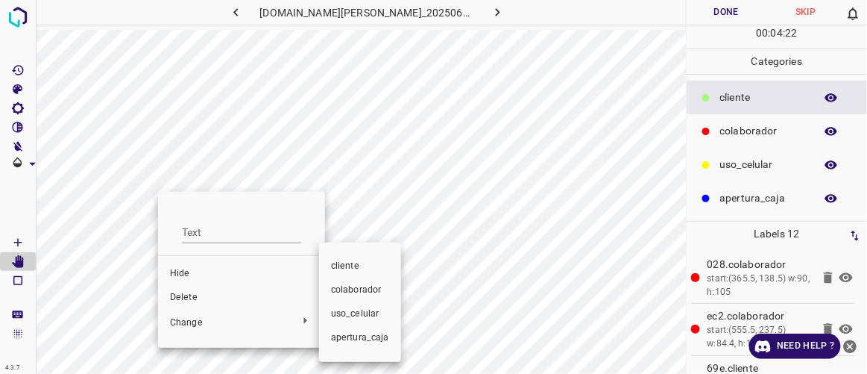
click at [194, 298] on div at bounding box center [433, 187] width 867 height 374
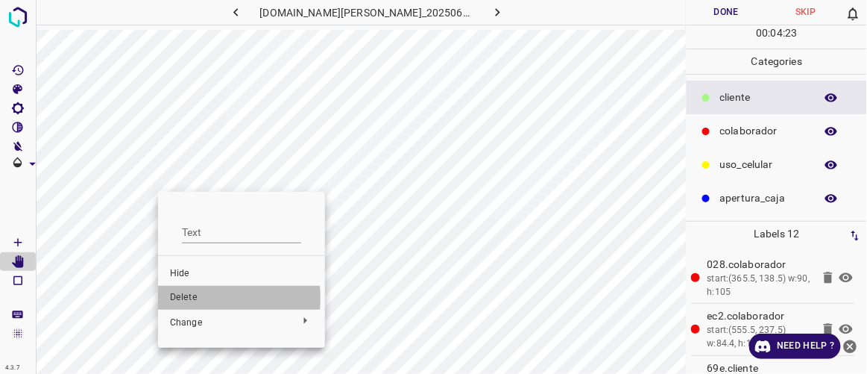
click at [177, 298] on span "Delete" at bounding box center [241, 297] width 143 height 13
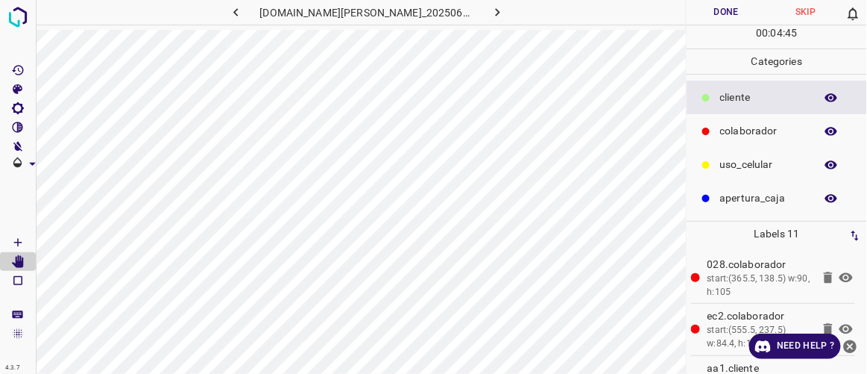
click at [730, 3] on button "Done" at bounding box center [726, 12] width 79 height 25
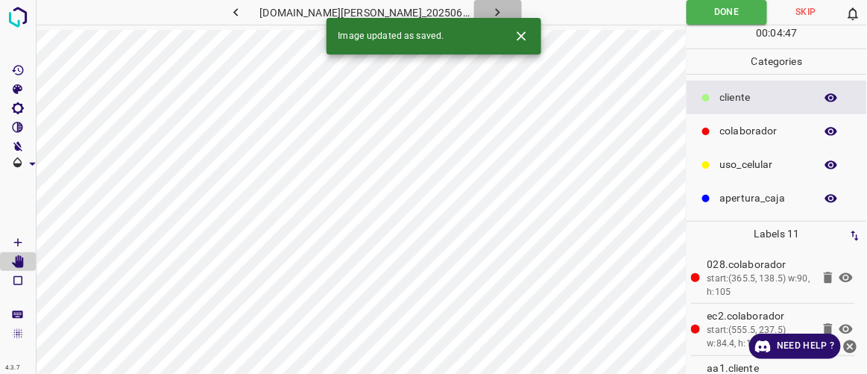
click at [496, 12] on icon "button" at bounding box center [498, 12] width 4 height 8
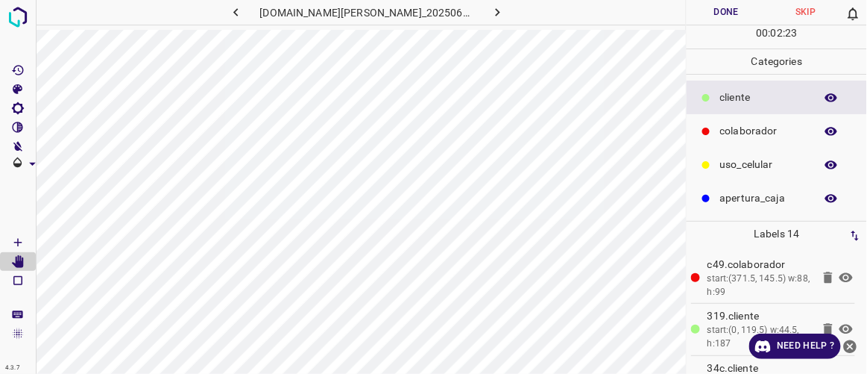
click at [751, 133] on p "colaborador" at bounding box center [763, 131] width 87 height 16
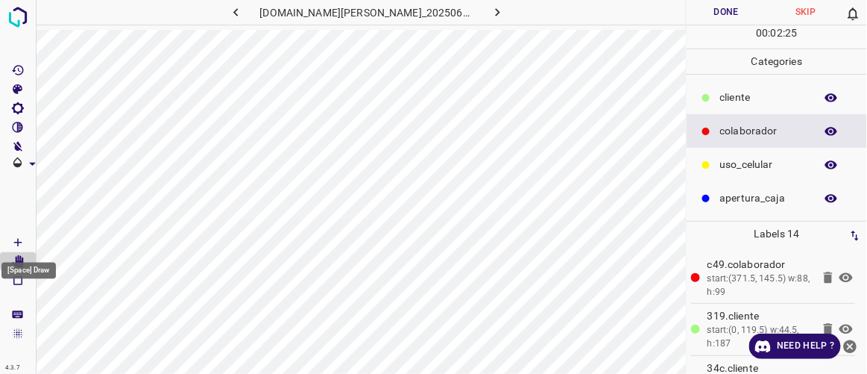
click at [30, 242] on Draw"] "[Space] Draw" at bounding box center [18, 242] width 36 height 19
click at [19, 260] on icon "[Space] Edit" at bounding box center [17, 261] width 13 height 13
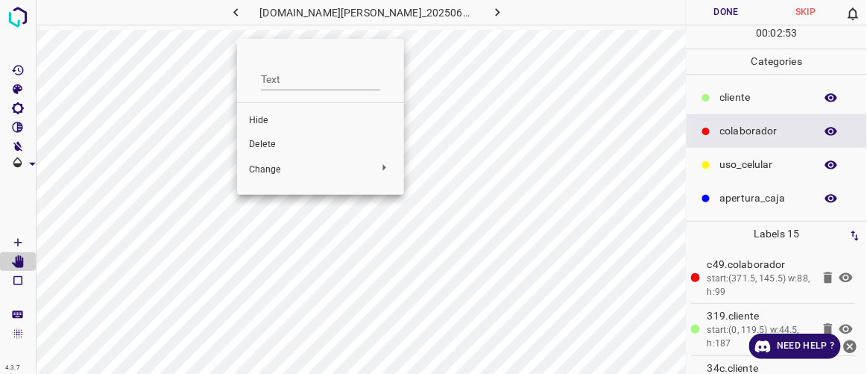
click at [261, 142] on span "Delete" at bounding box center [320, 144] width 143 height 13
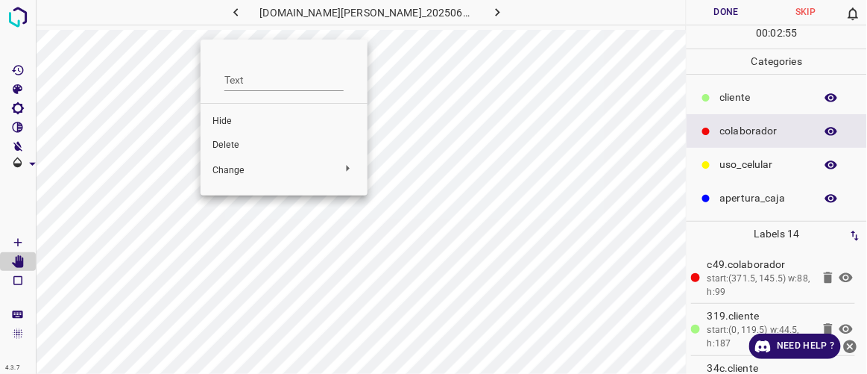
click at [233, 145] on span "Delete" at bounding box center [284, 145] width 143 height 13
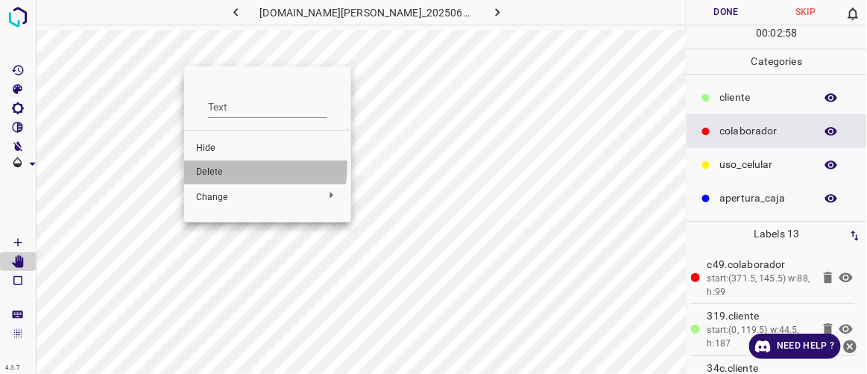
click at [224, 166] on span "Delete" at bounding box center [267, 172] width 143 height 13
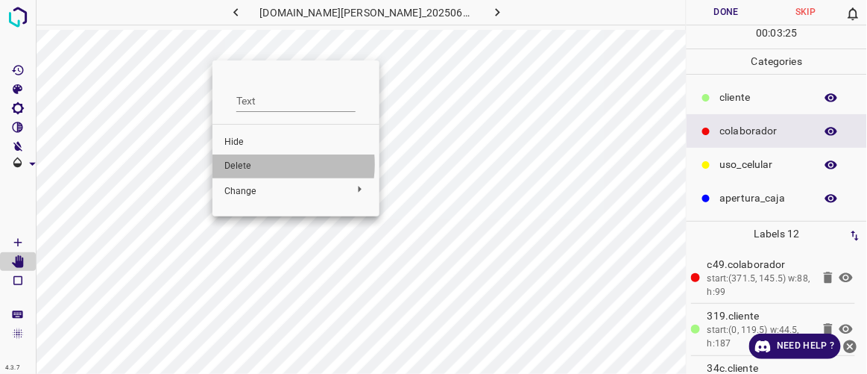
click at [254, 164] on span "Delete" at bounding box center [295, 166] width 143 height 13
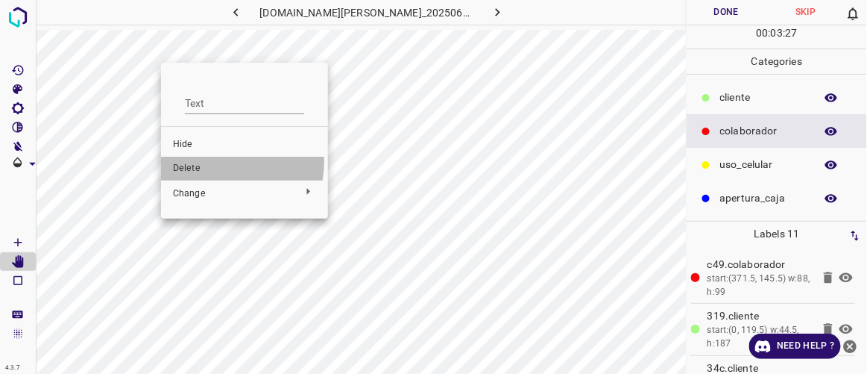
click at [213, 161] on li "Delete" at bounding box center [244, 169] width 167 height 24
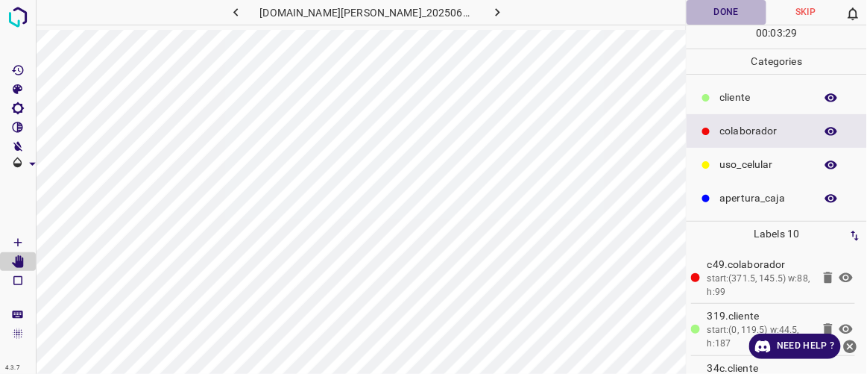
click at [729, 15] on button "Done" at bounding box center [726, 12] width 79 height 25
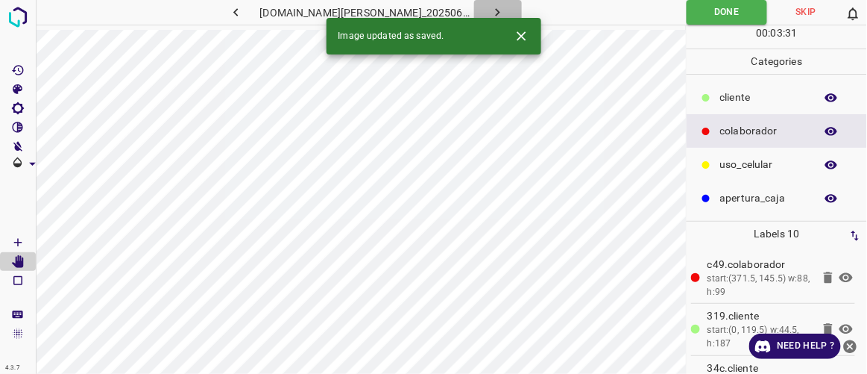
click at [489, 10] on button "button" at bounding box center [498, 12] width 48 height 25
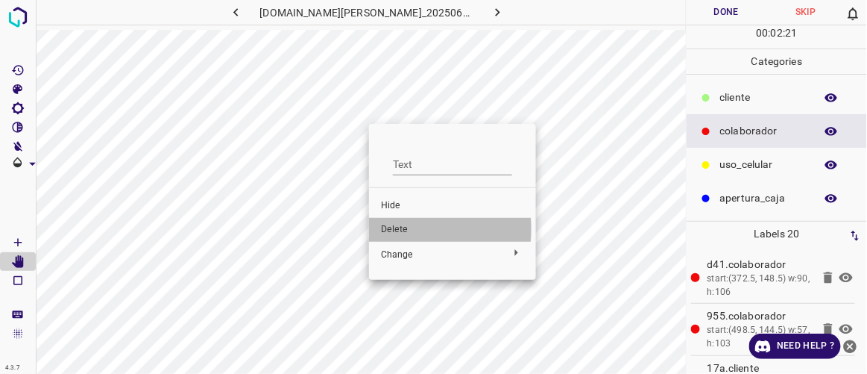
click at [400, 229] on span "Delete" at bounding box center [452, 229] width 143 height 13
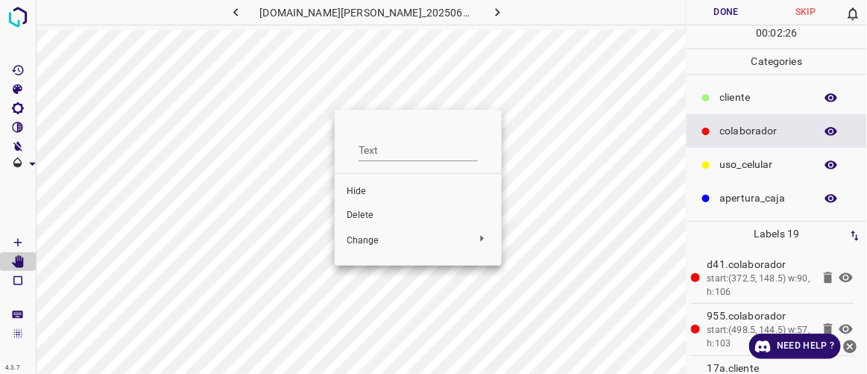
click at [365, 214] on span "Delete" at bounding box center [418, 215] width 143 height 13
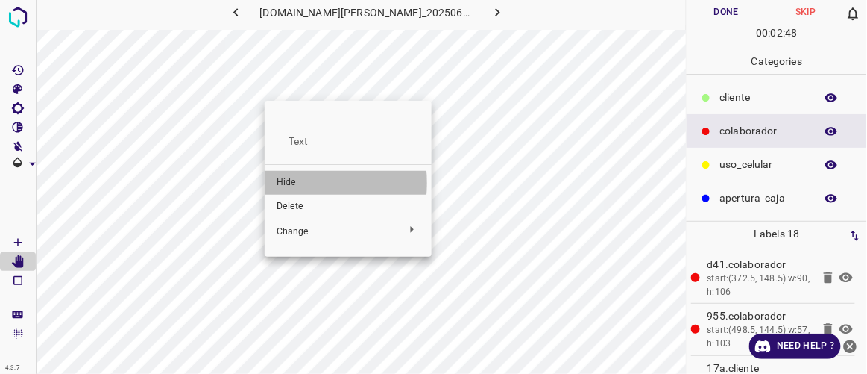
click at [286, 183] on span "Hide" at bounding box center [348, 182] width 143 height 13
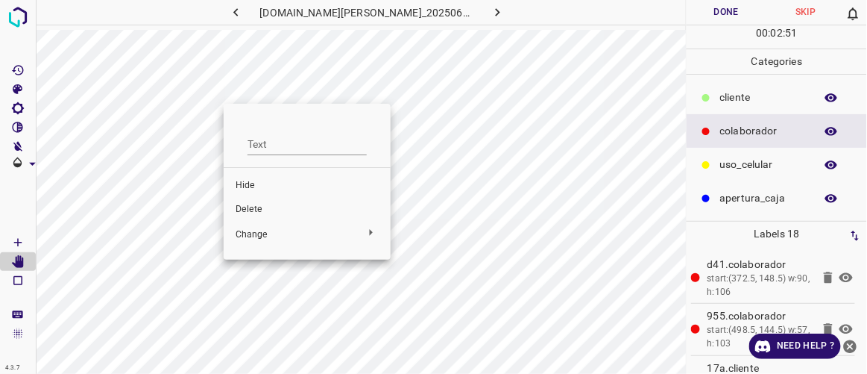
click at [257, 205] on span "Delete" at bounding box center [307, 209] width 143 height 13
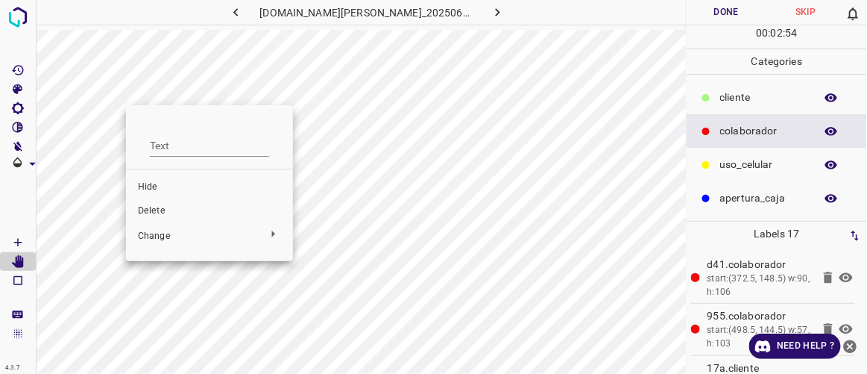
click at [163, 211] on span "Delete" at bounding box center [209, 210] width 143 height 13
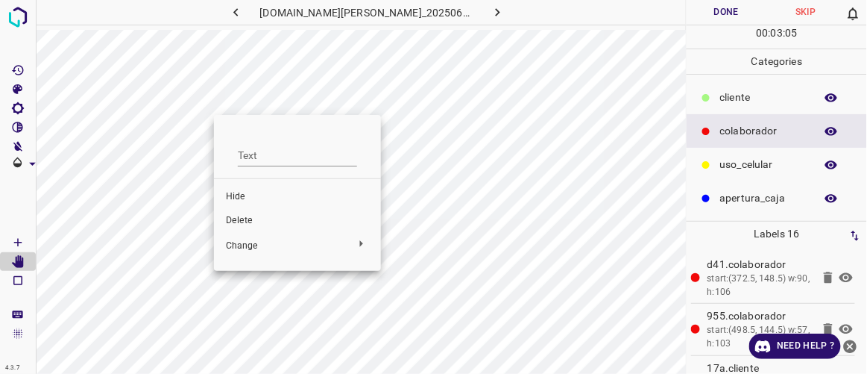
click at [240, 217] on span "Delete" at bounding box center [297, 220] width 143 height 13
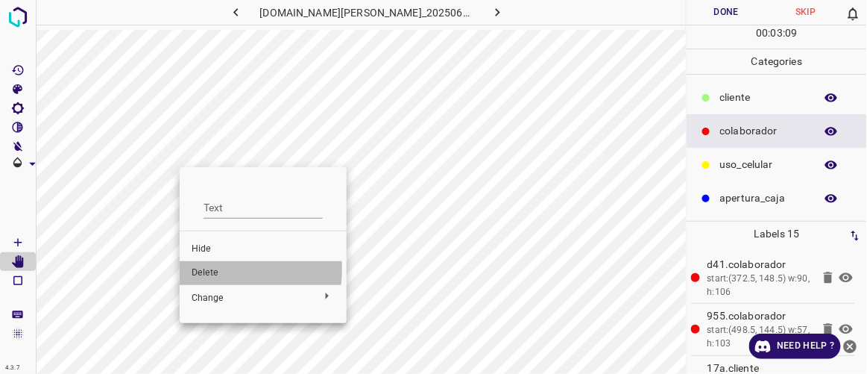
click at [208, 268] on span "Delete" at bounding box center [263, 272] width 143 height 13
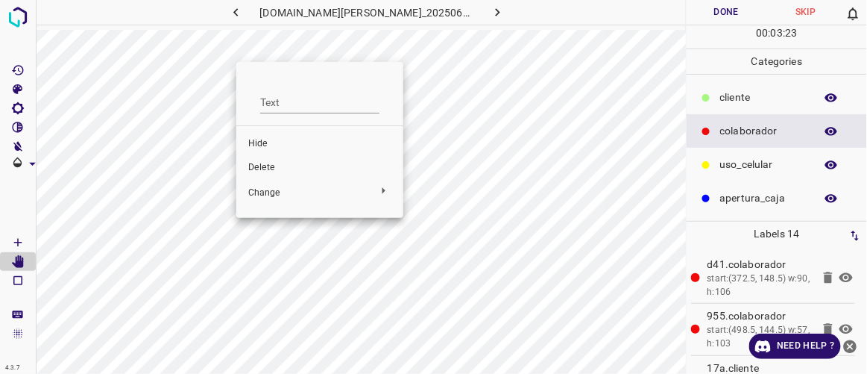
click at [262, 163] on span "Delete" at bounding box center [319, 167] width 143 height 13
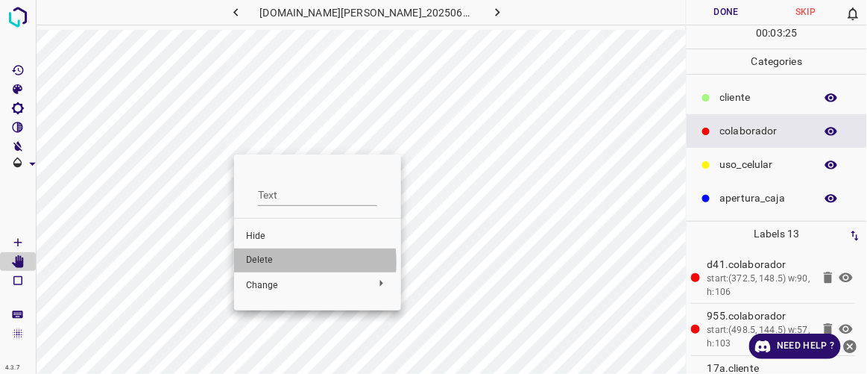
click at [266, 262] on span "Delete" at bounding box center [317, 260] width 143 height 13
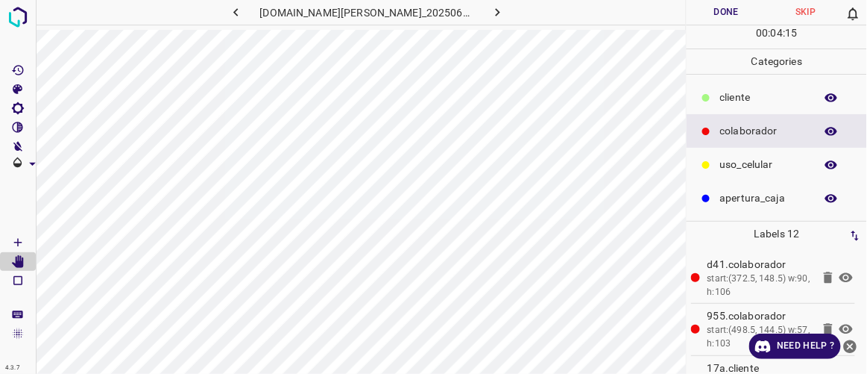
click at [837, 277] on icon at bounding box center [846, 277] width 18 height 18
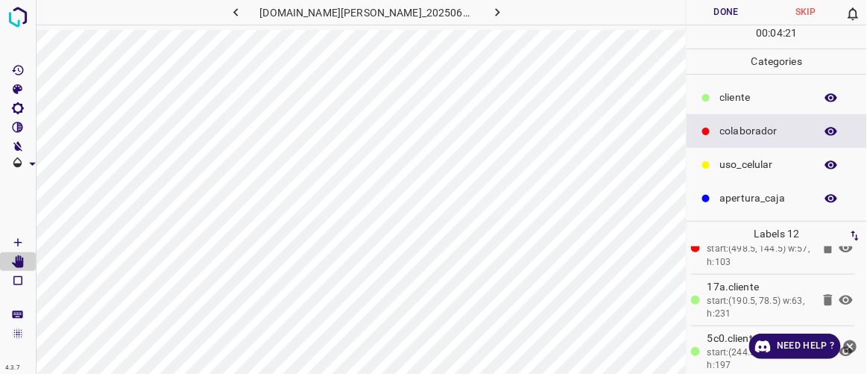
click at [840, 295] on icon at bounding box center [846, 300] width 13 height 10
click at [840, 294] on icon at bounding box center [846, 300] width 13 height 12
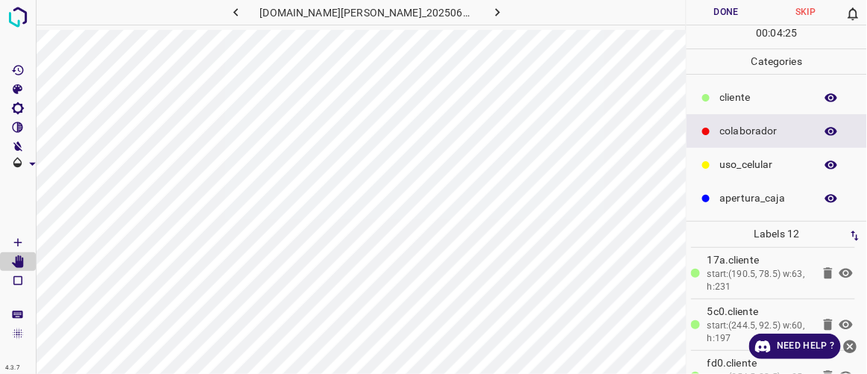
scroll to position [135, 0]
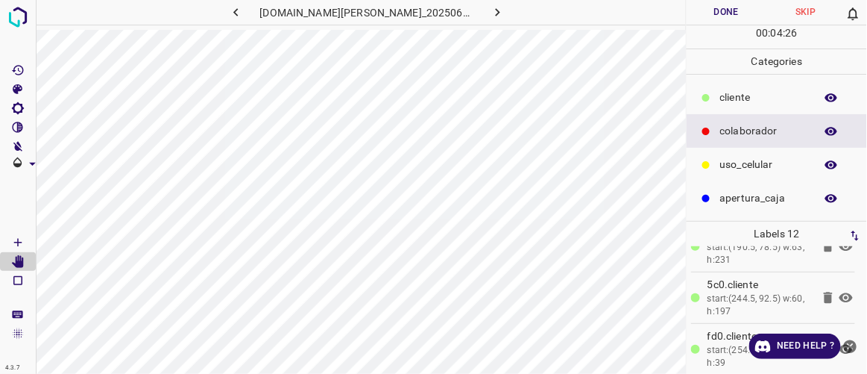
click at [840, 294] on icon at bounding box center [846, 297] width 13 height 10
click at [840, 294] on icon at bounding box center [846, 298] width 13 height 12
click at [840, 295] on icon at bounding box center [846, 297] width 13 height 10
click at [840, 295] on icon at bounding box center [846, 298] width 13 height 12
click at [840, 295] on icon at bounding box center [846, 297] width 13 height 10
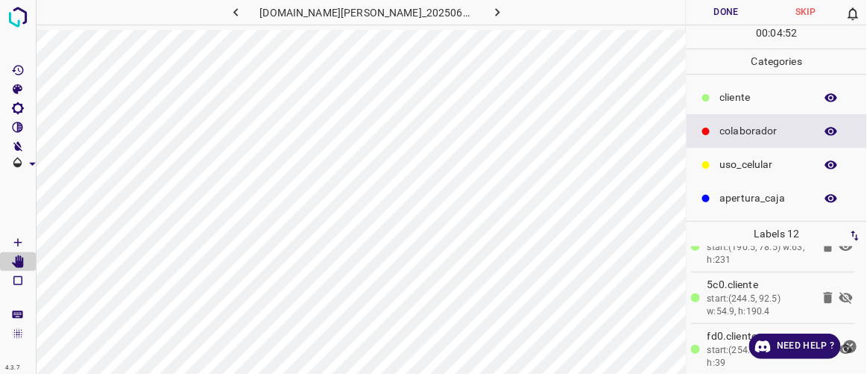
click at [837, 295] on icon at bounding box center [846, 298] width 18 height 18
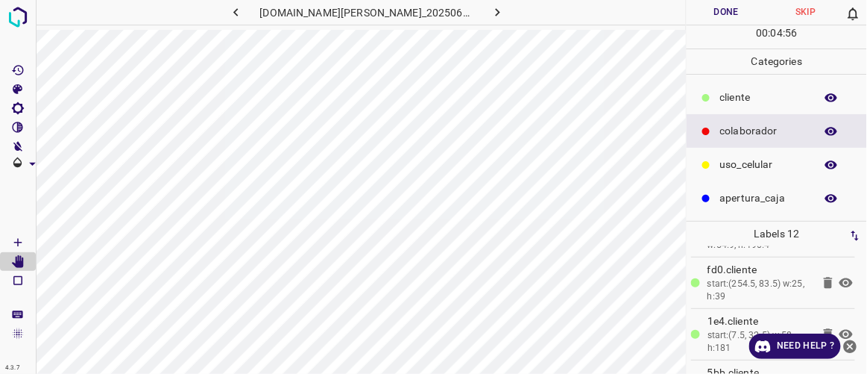
scroll to position [207, 0]
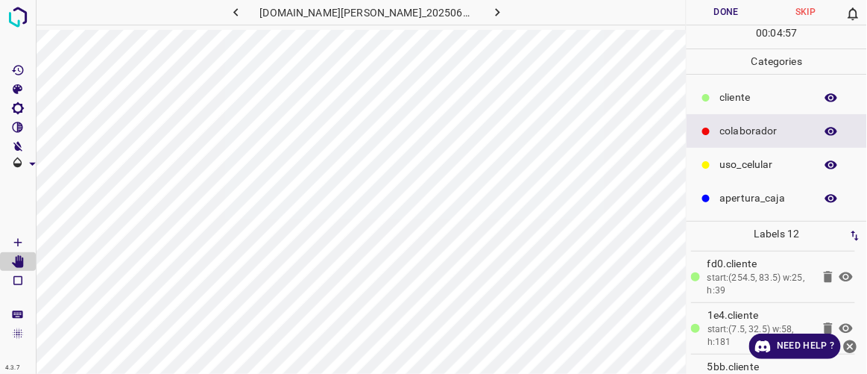
click at [837, 276] on icon at bounding box center [846, 277] width 18 height 18
click at [837, 275] on icon at bounding box center [846, 277] width 18 height 18
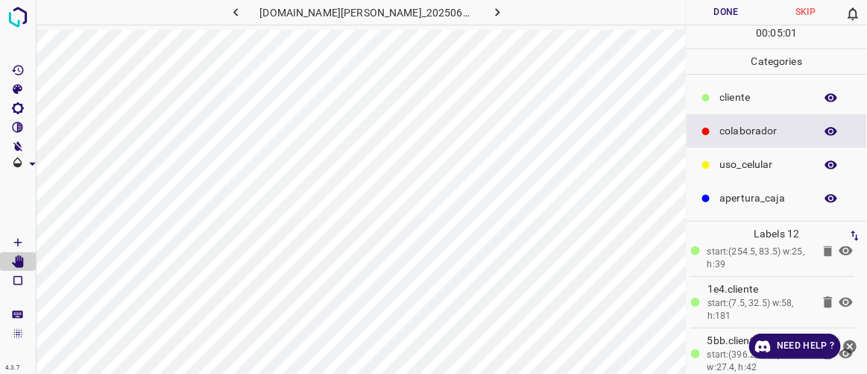
scroll to position [252, 0]
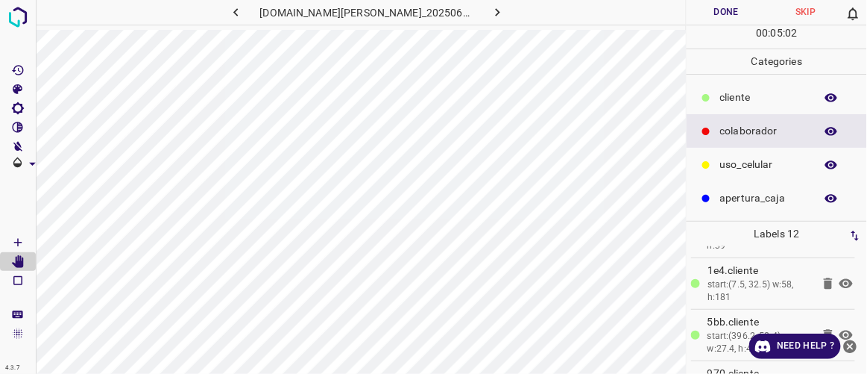
click at [840, 280] on icon at bounding box center [846, 283] width 13 height 10
click at [840, 280] on icon at bounding box center [846, 283] width 13 height 12
click at [840, 331] on icon at bounding box center [846, 335] width 13 height 10
click at [840, 331] on icon at bounding box center [846, 335] width 13 height 12
click at [840, 331] on icon at bounding box center [846, 335] width 13 height 10
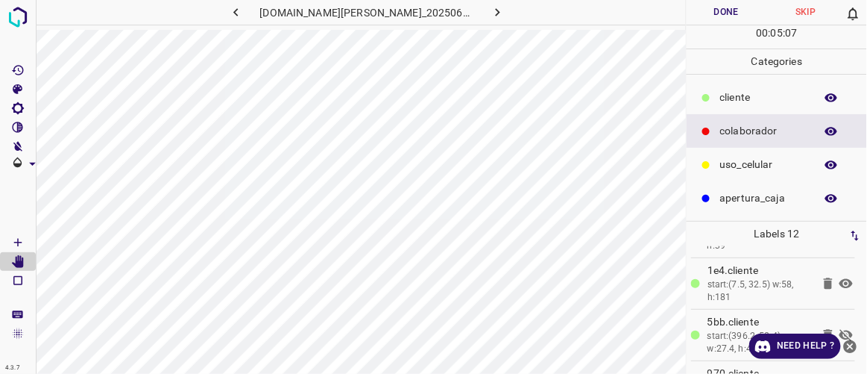
click at [840, 331] on icon at bounding box center [846, 335] width 13 height 12
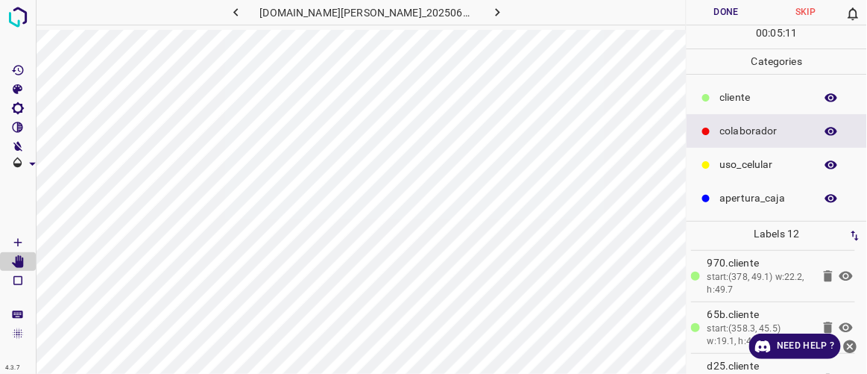
click at [837, 274] on icon at bounding box center [846, 276] width 18 height 18
click at [837, 321] on icon at bounding box center [846, 327] width 18 height 18
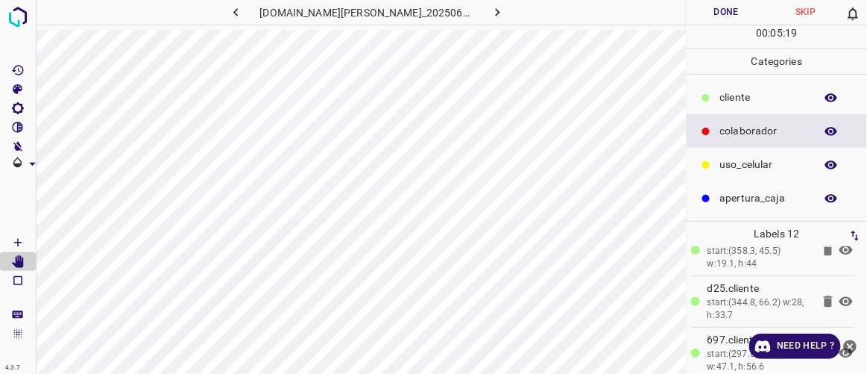
scroll to position [456, 0]
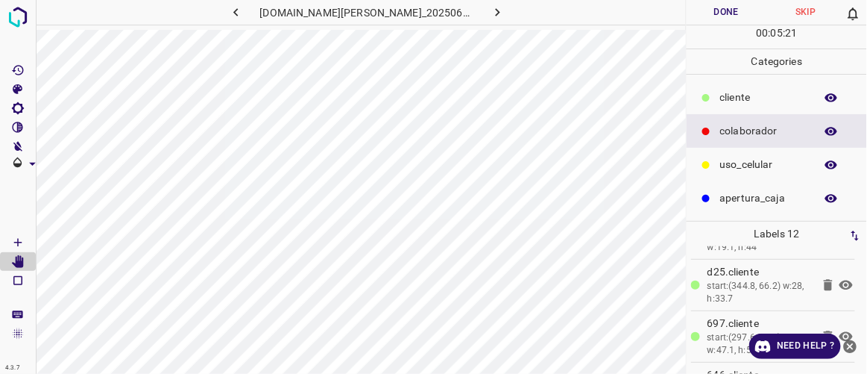
click at [840, 280] on icon at bounding box center [846, 285] width 13 height 10
click at [840, 279] on icon at bounding box center [846, 285] width 13 height 12
click at [840, 280] on icon at bounding box center [846, 285] width 13 height 10
click at [840, 279] on icon at bounding box center [846, 285] width 13 height 12
click at [840, 332] on icon at bounding box center [846, 337] width 13 height 10
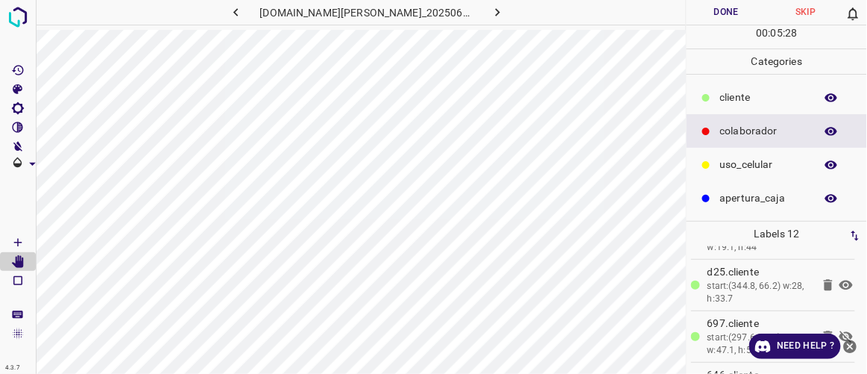
click at [840, 330] on icon at bounding box center [846, 336] width 13 height 12
click at [840, 332] on icon at bounding box center [846, 337] width 13 height 10
click at [840, 330] on icon at bounding box center [846, 336] width 13 height 12
click at [824, 284] on icon at bounding box center [828, 284] width 9 height 11
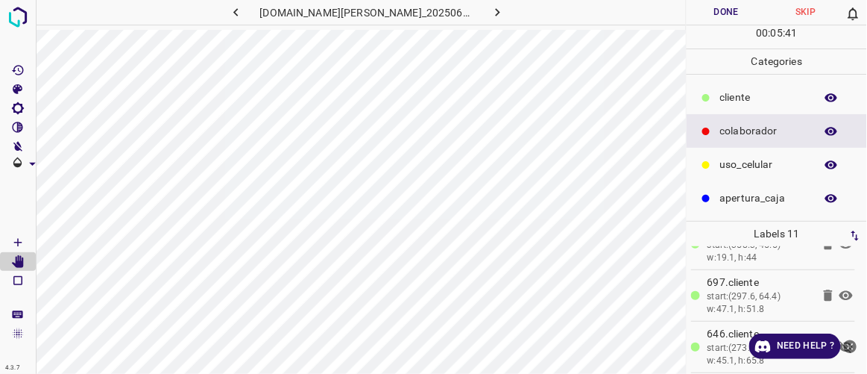
click at [820, 286] on icon at bounding box center [829, 295] width 18 height 18
click at [16, 243] on icon "[Space] Draw" at bounding box center [17, 242] width 13 height 13
click at [728, 95] on p "​​cliente" at bounding box center [763, 97] width 87 height 16
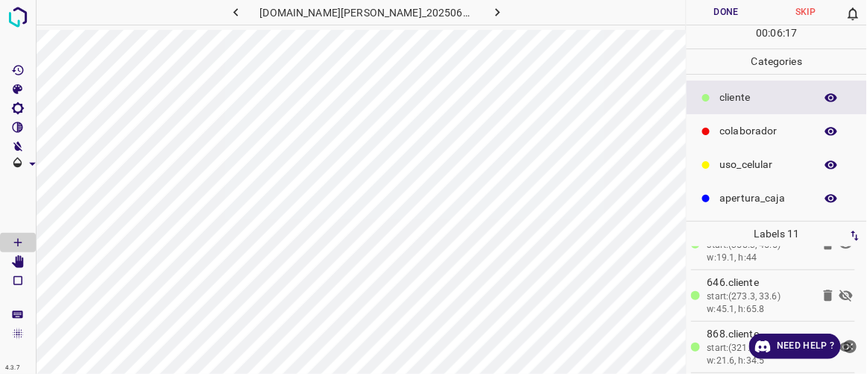
scroll to position [456, 0]
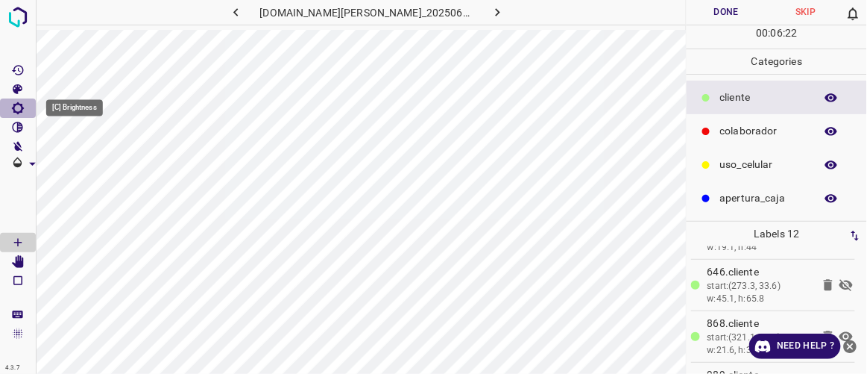
click at [17, 109] on icon "[C] Brightness" at bounding box center [17, 107] width 13 height 13
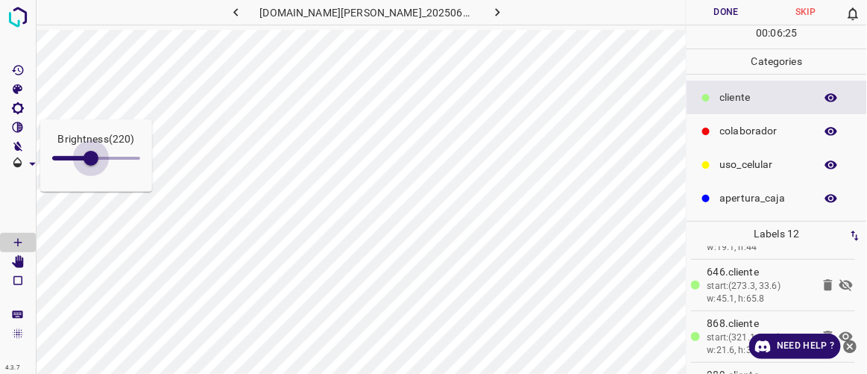
type input "229"
drag, startPoint x: 69, startPoint y: 156, endPoint x: 92, endPoint y: 172, distance: 28.5
click at [92, 166] on span at bounding box center [91, 158] width 15 height 15
click at [20, 265] on icon "[Space] Edit" at bounding box center [18, 261] width 12 height 13
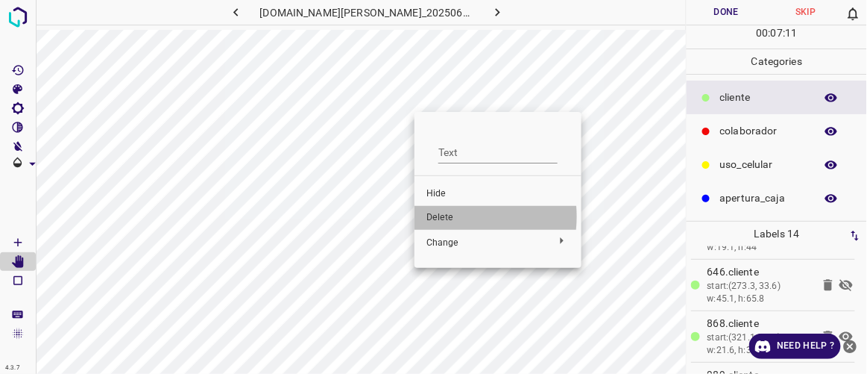
click at [442, 216] on span "Delete" at bounding box center [498, 217] width 143 height 13
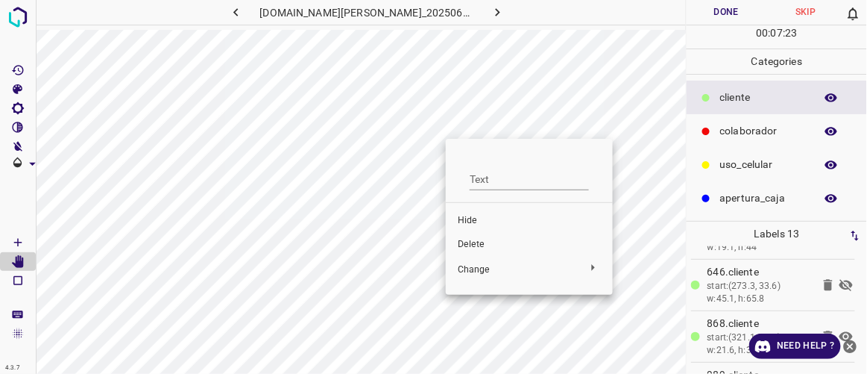
click at [444, 159] on div at bounding box center [433, 187] width 867 height 374
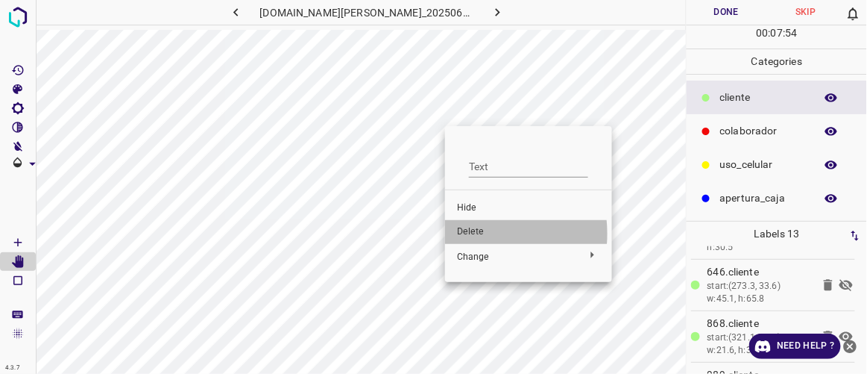
click at [474, 233] on span "Delete" at bounding box center [528, 231] width 143 height 13
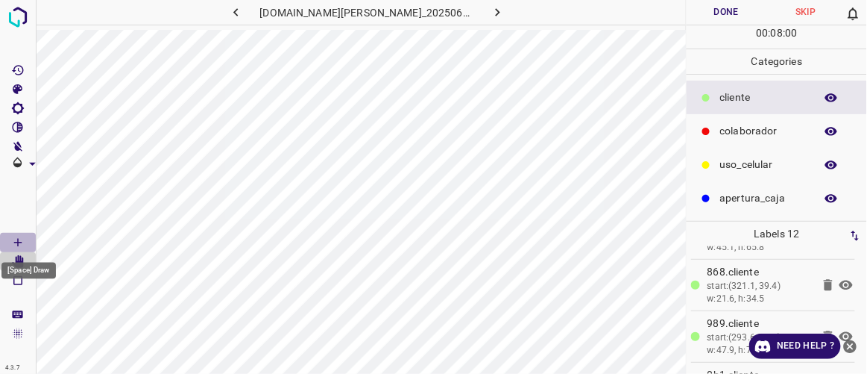
click at [16, 241] on icon "[Space] Draw" at bounding box center [17, 242] width 13 height 13
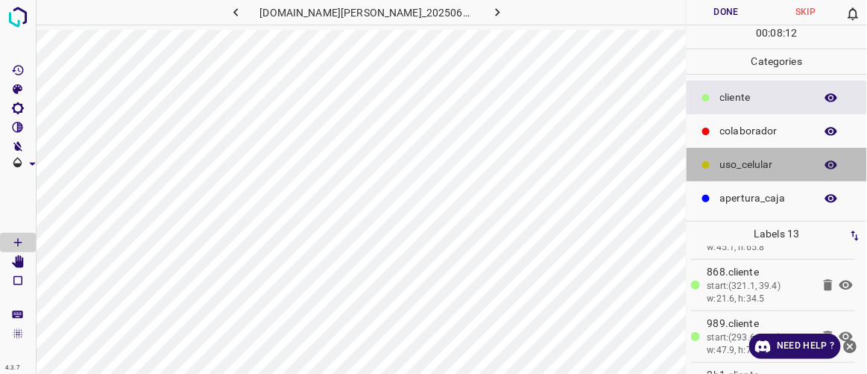
click at [752, 165] on p "uso_celular" at bounding box center [763, 165] width 87 height 16
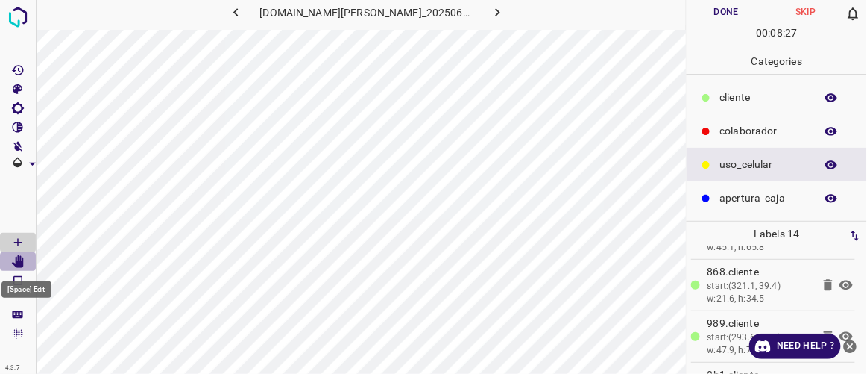
click at [22, 263] on icon "[Space] Edit" at bounding box center [18, 261] width 12 height 13
click at [28, 235] on Draw"] "[Space] Draw" at bounding box center [18, 242] width 36 height 19
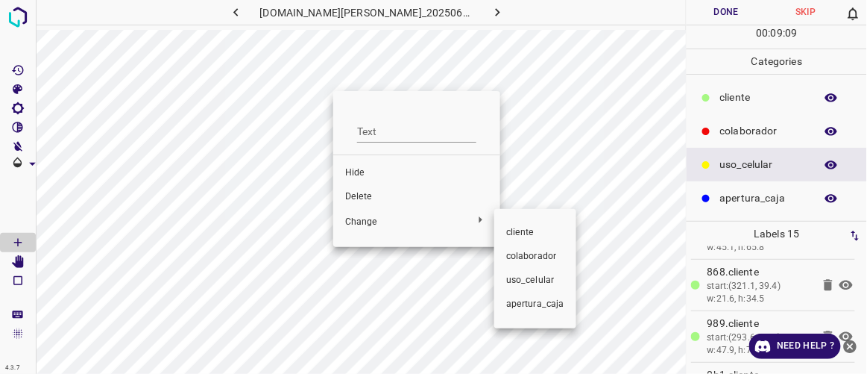
click at [515, 234] on span "​​cliente" at bounding box center [535, 232] width 58 height 13
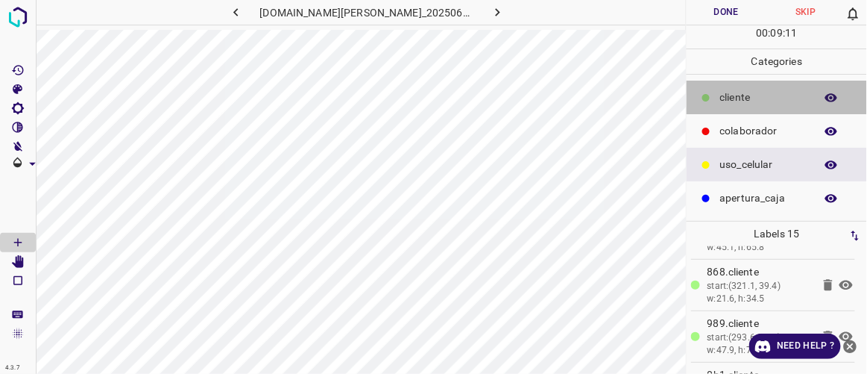
click at [752, 100] on p "​​cliente" at bounding box center [763, 97] width 87 height 16
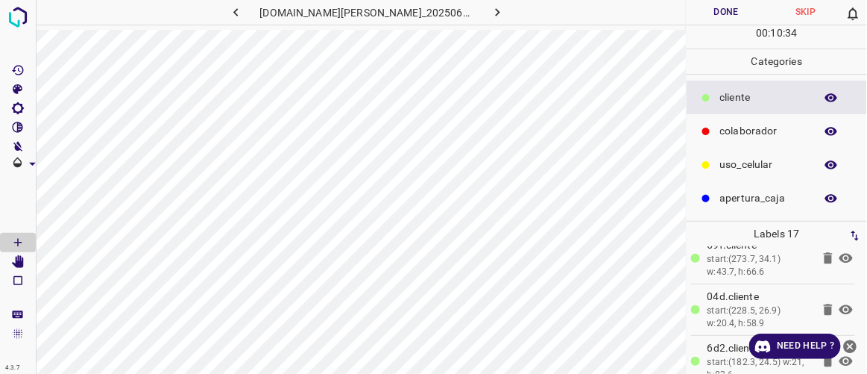
scroll to position [752, 0]
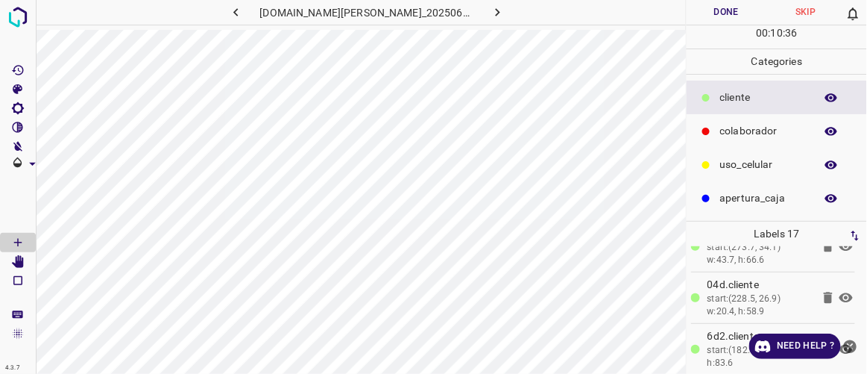
click at [847, 345] on icon "close-help" at bounding box center [850, 345] width 13 height 13
click at [837, 340] on icon at bounding box center [846, 349] width 18 height 18
click at [840, 343] on icon at bounding box center [846, 349] width 13 height 12
click at [842, 293] on icon at bounding box center [846, 298] width 13 height 10
click at [842, 292] on icon at bounding box center [846, 298] width 13 height 12
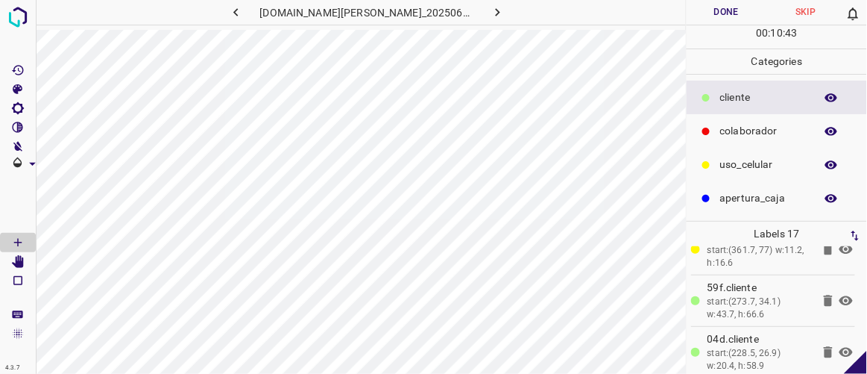
scroll to position [671, 0]
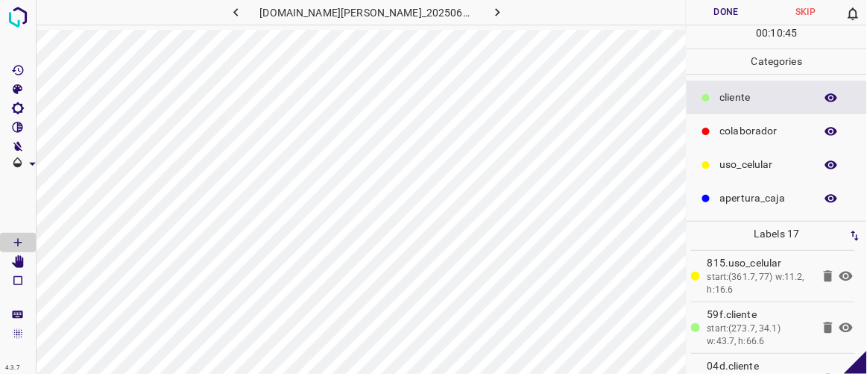
click at [840, 323] on icon at bounding box center [846, 328] width 13 height 10
click at [840, 321] on icon at bounding box center [846, 327] width 13 height 12
click at [840, 274] on icon at bounding box center [846, 276] width 13 height 10
click at [840, 274] on icon at bounding box center [846, 276] width 13 height 12
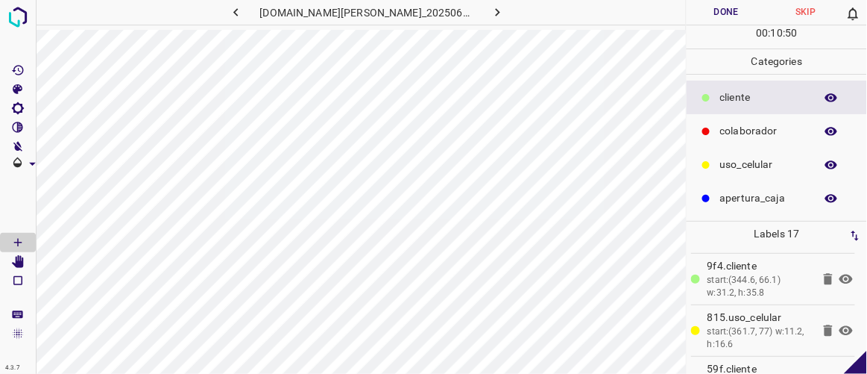
scroll to position [590, 0]
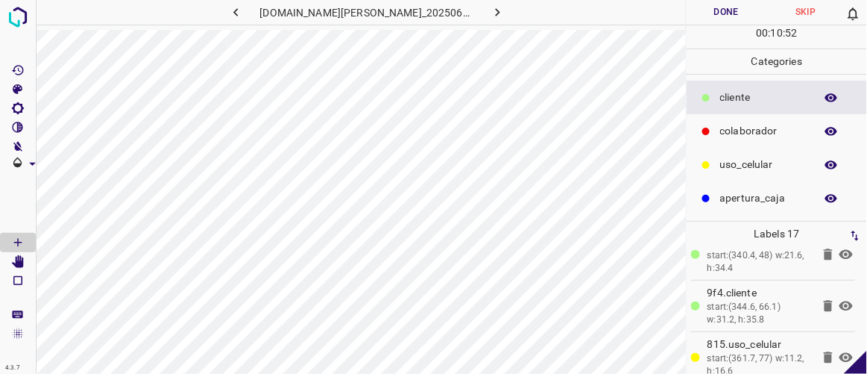
click at [838, 300] on icon at bounding box center [846, 306] width 18 height 18
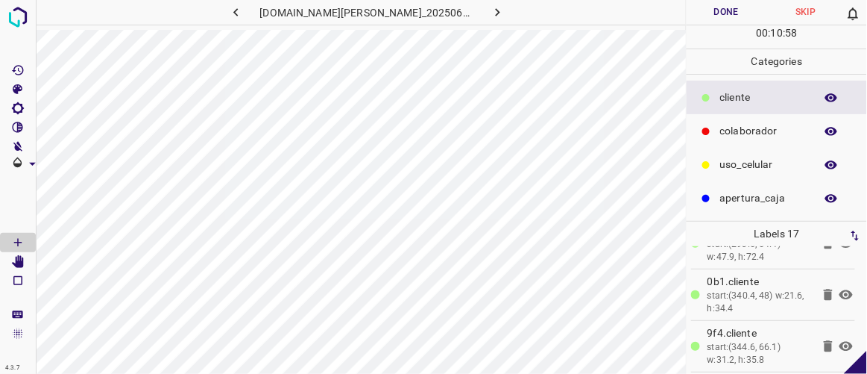
scroll to position [488, 0]
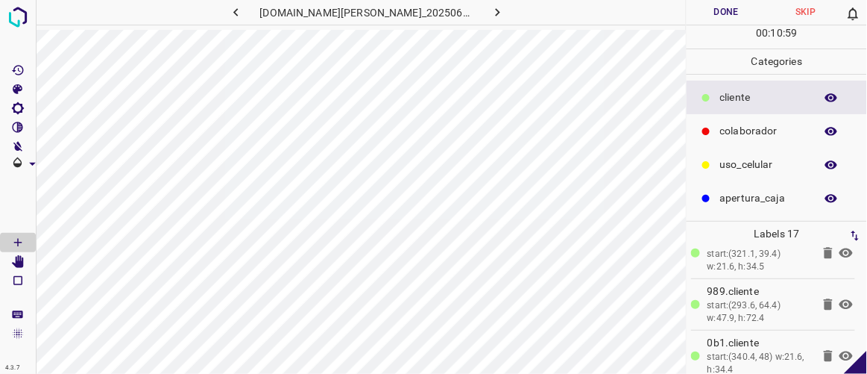
click at [840, 351] on icon at bounding box center [846, 356] width 13 height 10
click at [840, 350] on icon at bounding box center [846, 356] width 13 height 12
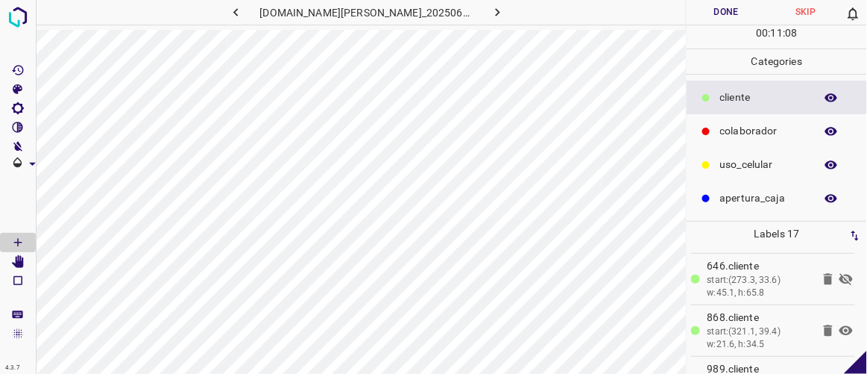
scroll to position [407, 0]
click at [837, 274] on icon at bounding box center [846, 283] width 18 height 18
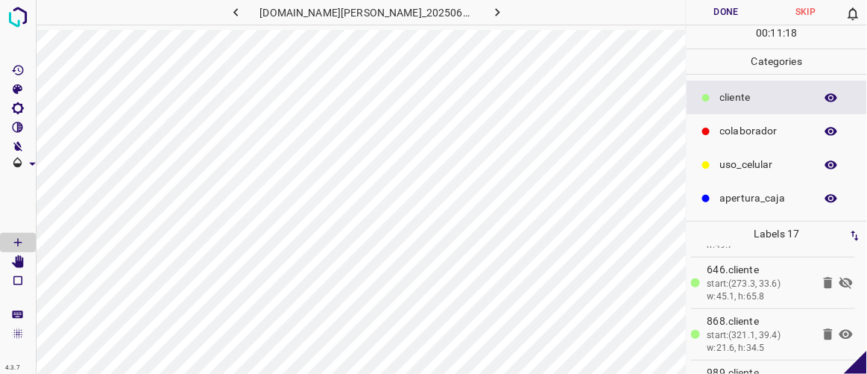
click at [824, 278] on icon at bounding box center [828, 282] width 9 height 11
click at [727, 21] on button "Done" at bounding box center [726, 12] width 79 height 25
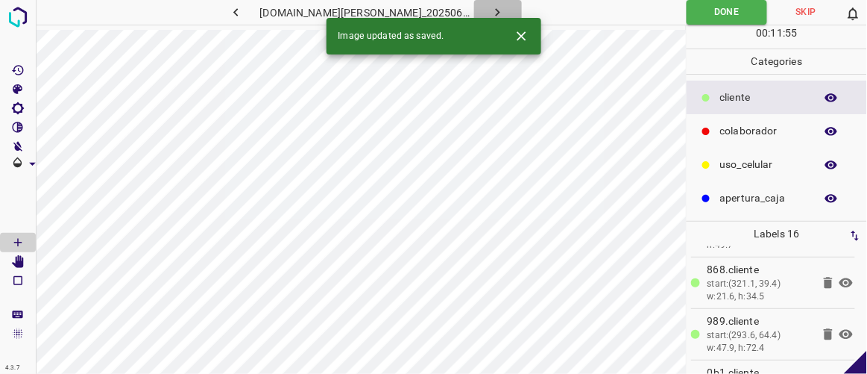
click at [490, 13] on icon "button" at bounding box center [498, 12] width 16 height 16
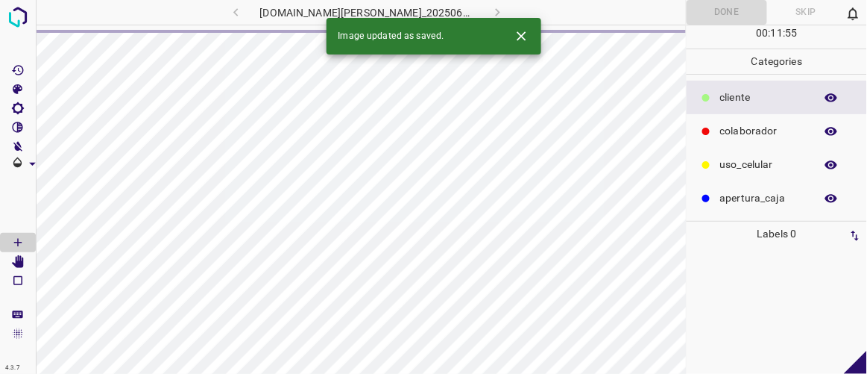
scroll to position [0, 0]
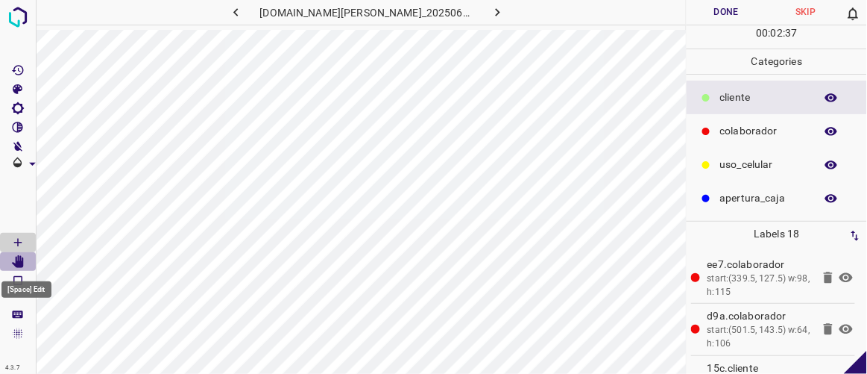
click at [19, 257] on icon "[Space] Edit" at bounding box center [18, 261] width 12 height 13
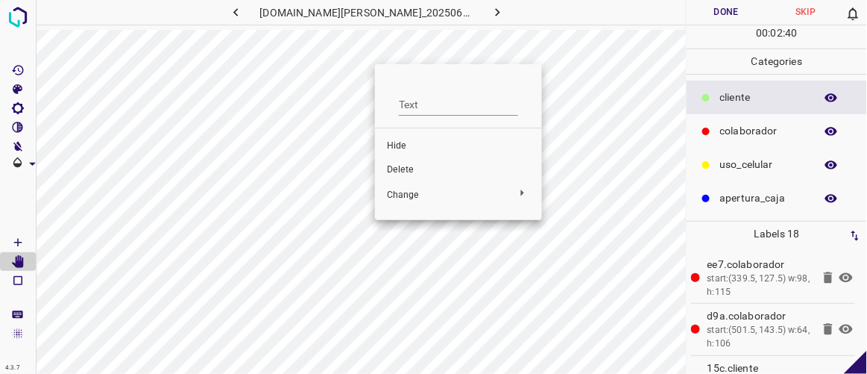
click at [392, 172] on span "Delete" at bounding box center [458, 169] width 143 height 13
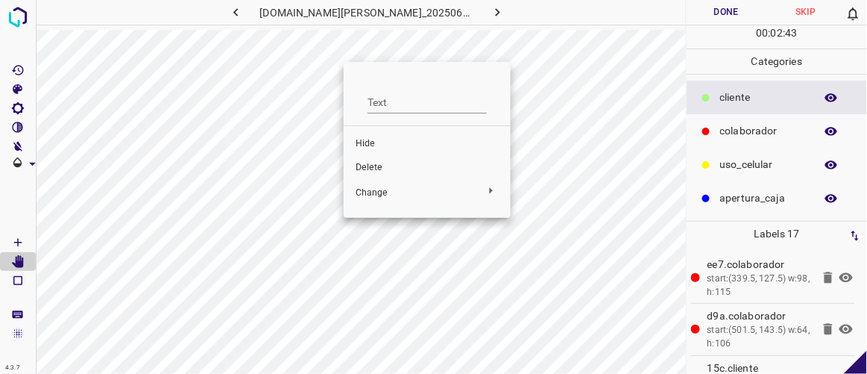
click at [370, 165] on span "Delete" at bounding box center [427, 167] width 143 height 13
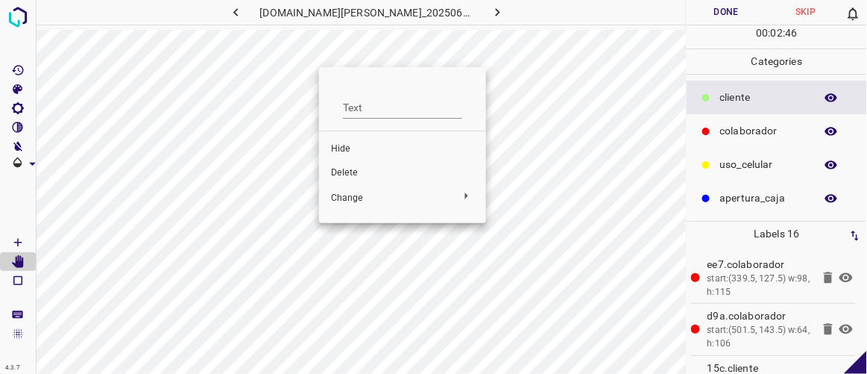
click at [352, 178] on span "Delete" at bounding box center [402, 172] width 143 height 13
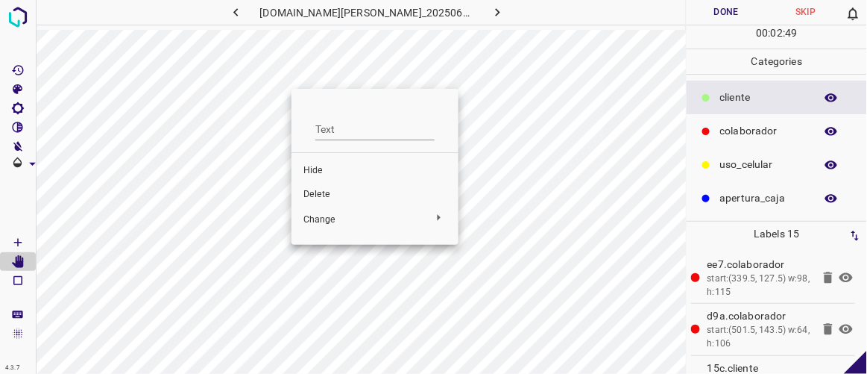
click at [326, 195] on span "Delete" at bounding box center [375, 194] width 143 height 13
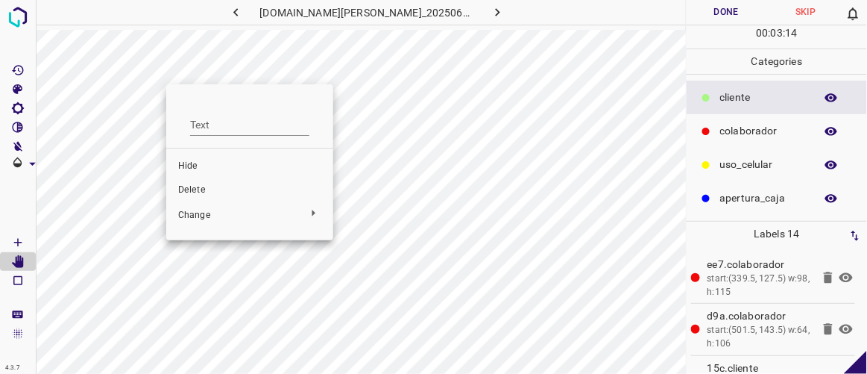
click at [204, 192] on span "Delete" at bounding box center [249, 189] width 143 height 13
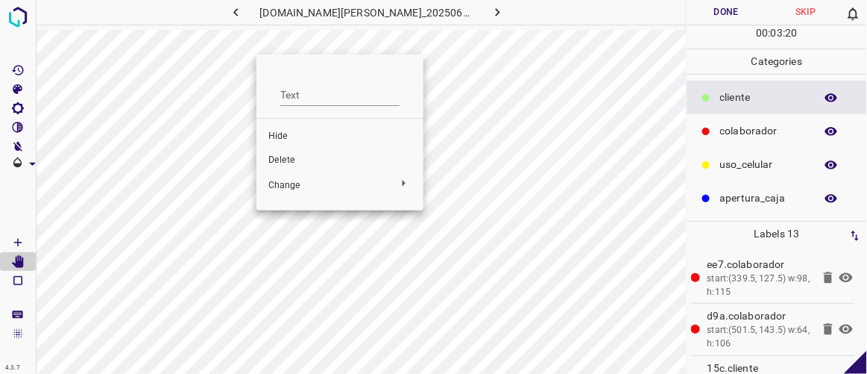
click at [191, 221] on div at bounding box center [433, 187] width 867 height 374
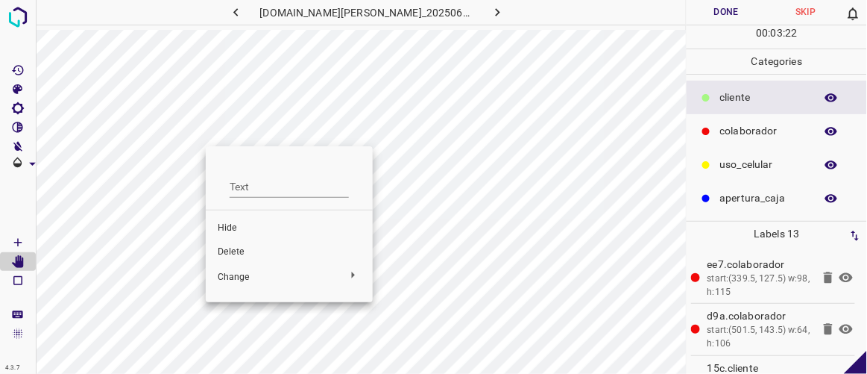
click at [233, 253] on span "Delete" at bounding box center [289, 251] width 143 height 13
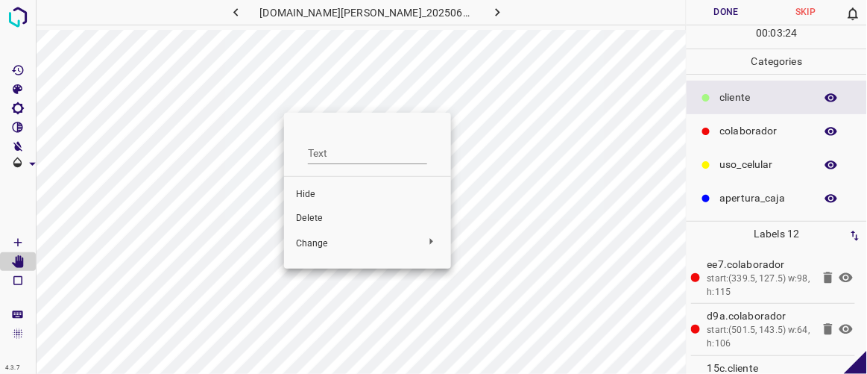
click at [301, 220] on span "Delete" at bounding box center [367, 218] width 143 height 13
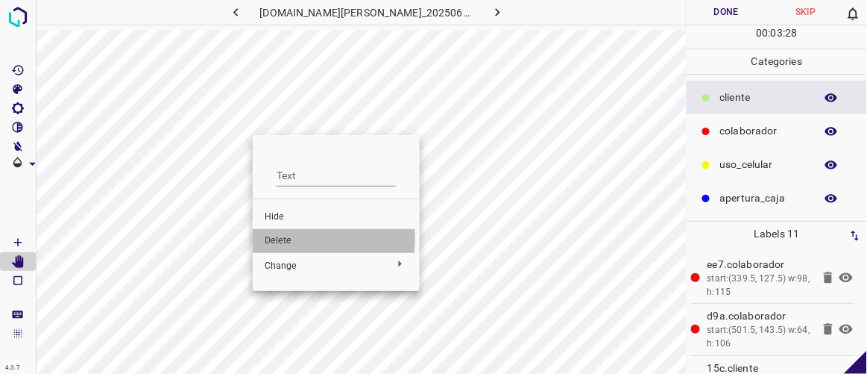
click at [263, 236] on li "Delete" at bounding box center [336, 241] width 167 height 24
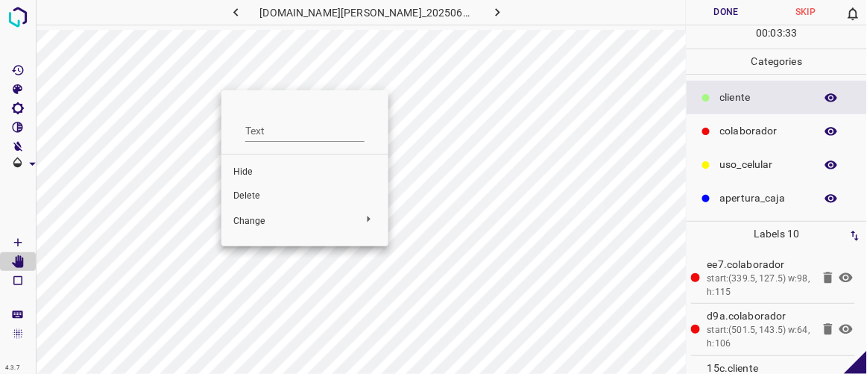
click at [273, 193] on span "Delete" at bounding box center [304, 195] width 143 height 13
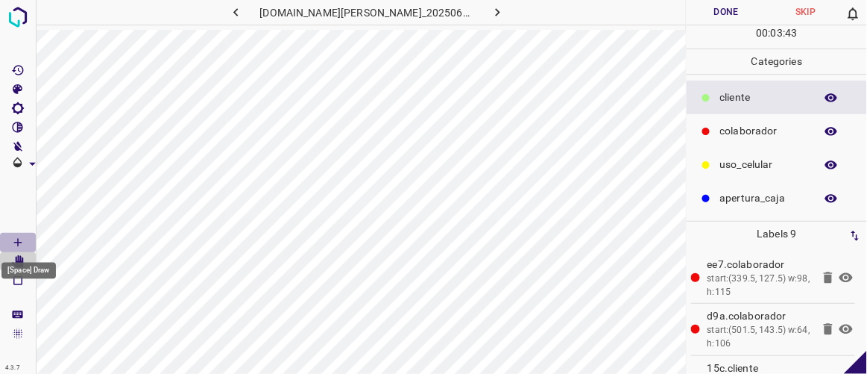
click at [20, 240] on icon "[Space] Draw" at bounding box center [17, 242] width 13 height 13
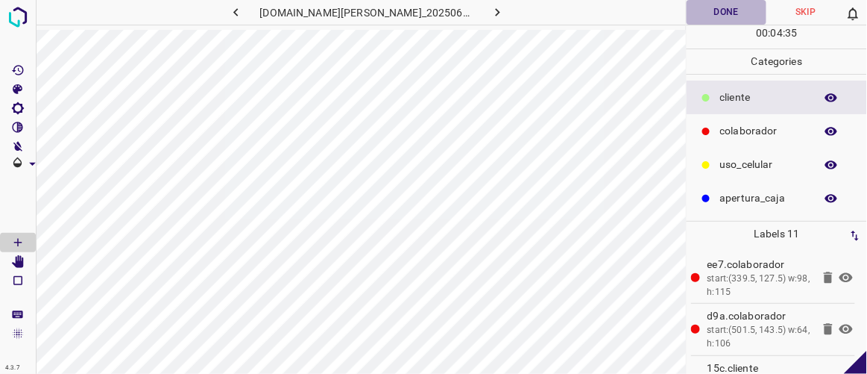
click at [721, 10] on button "Done" at bounding box center [726, 12] width 79 height 25
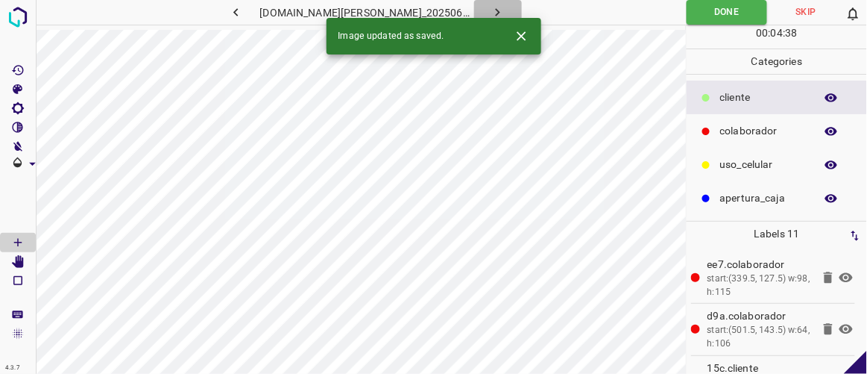
click at [490, 13] on icon "button" at bounding box center [498, 12] width 16 height 16
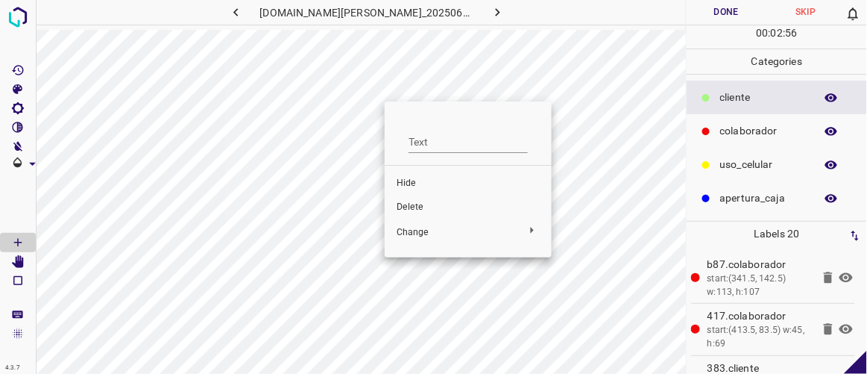
click at [412, 204] on span "Delete" at bounding box center [468, 207] width 143 height 13
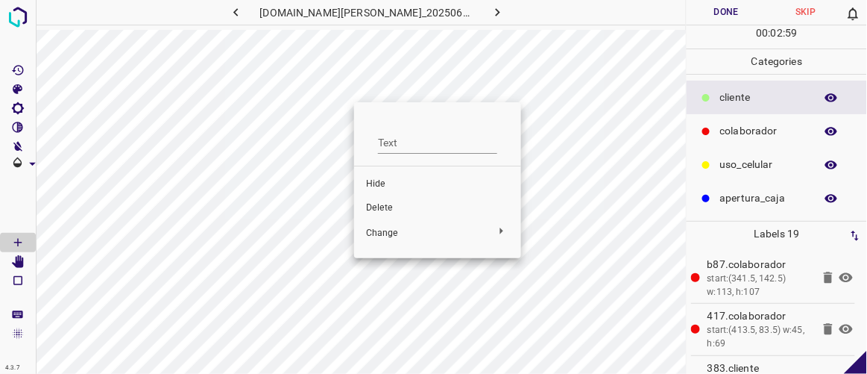
click at [397, 210] on span "Delete" at bounding box center [437, 207] width 143 height 13
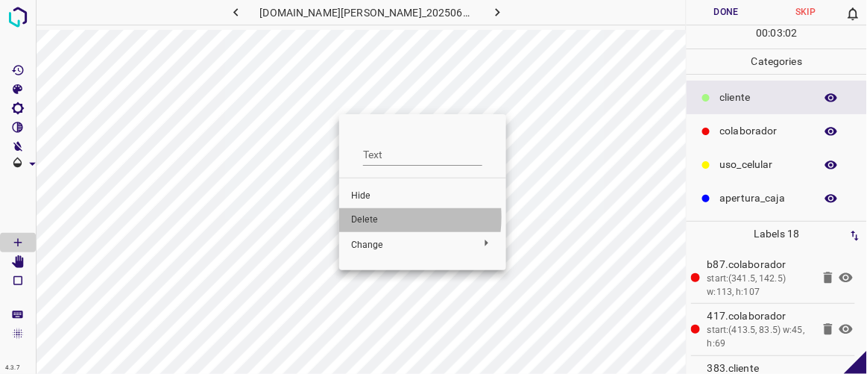
click at [367, 217] on span "Delete" at bounding box center [422, 219] width 143 height 13
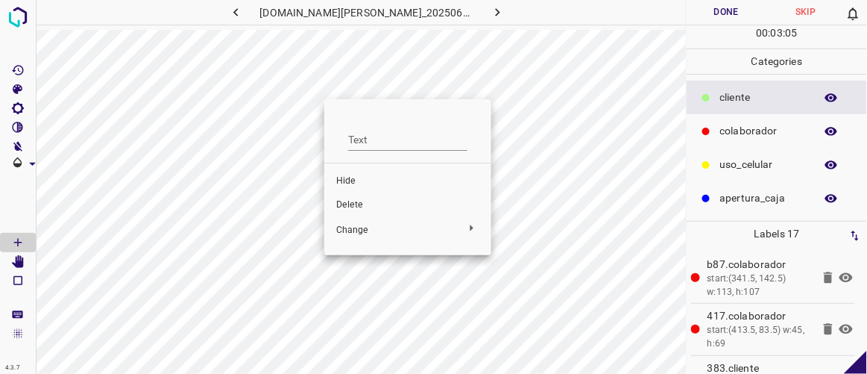
click at [356, 206] on span "Delete" at bounding box center [407, 204] width 143 height 13
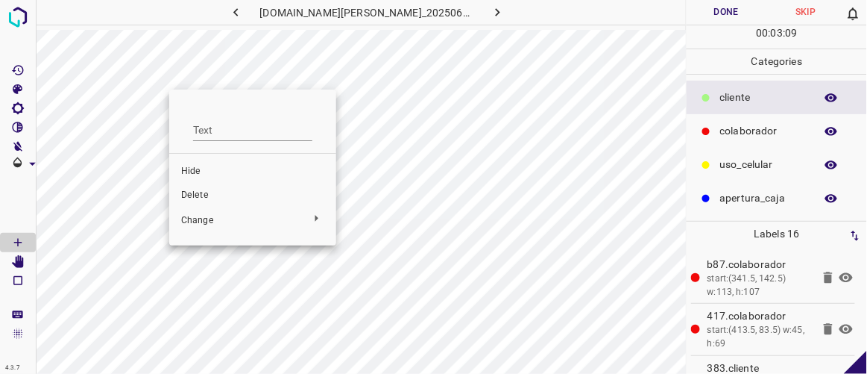
click at [204, 188] on li "Delete" at bounding box center [252, 195] width 167 height 24
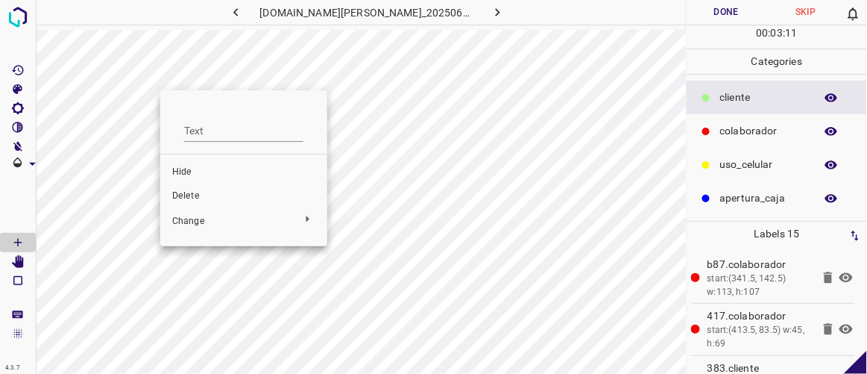
click at [195, 193] on span "Delete" at bounding box center [243, 195] width 143 height 13
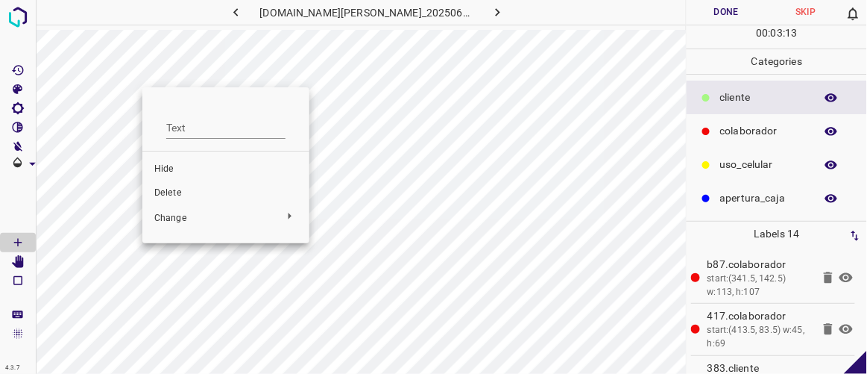
click at [176, 191] on span "Delete" at bounding box center [225, 192] width 143 height 13
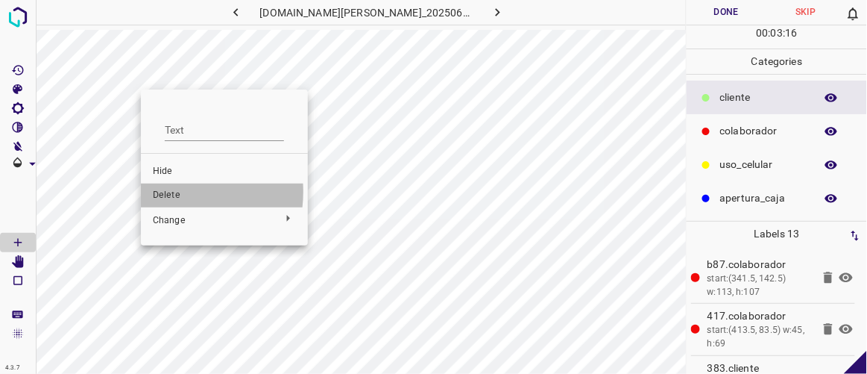
click at [163, 193] on span "Delete" at bounding box center [224, 195] width 143 height 13
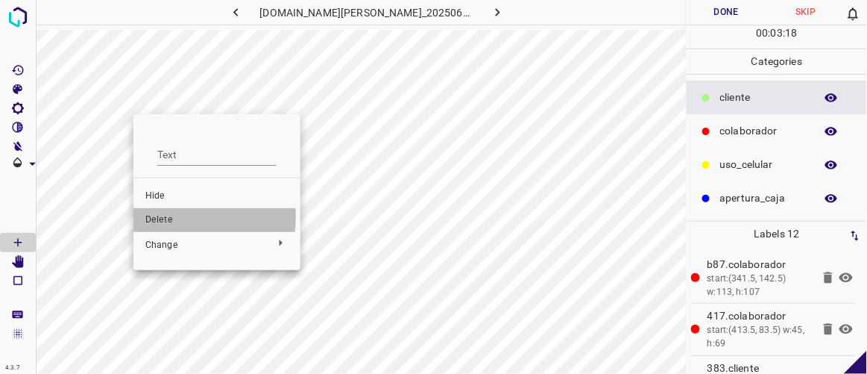
drag, startPoint x: 166, startPoint y: 216, endPoint x: 165, endPoint y: 207, distance: 9.1
click at [166, 216] on span "Delete" at bounding box center [216, 219] width 143 height 13
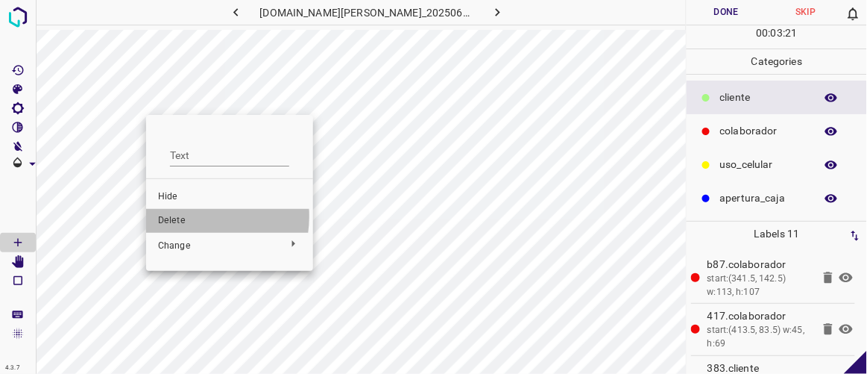
click at [191, 216] on span "Delete" at bounding box center [229, 220] width 143 height 13
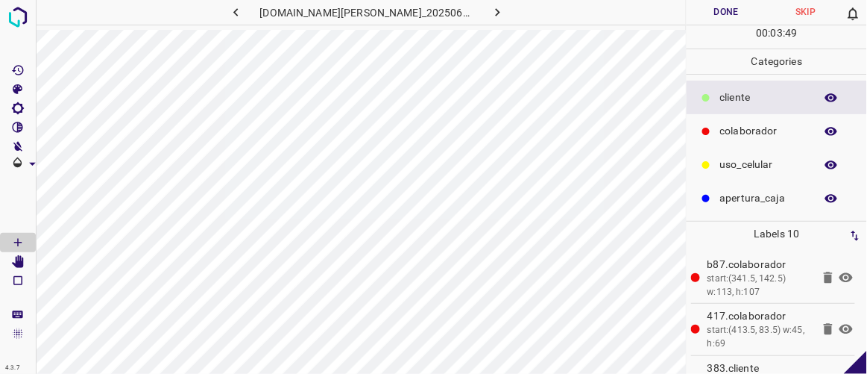
click at [747, 22] on button "Done" at bounding box center [726, 12] width 79 height 25
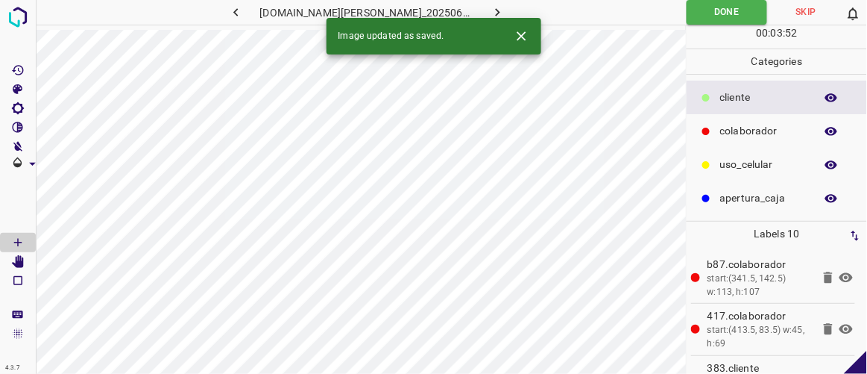
click at [490, 10] on icon "button" at bounding box center [498, 12] width 16 height 16
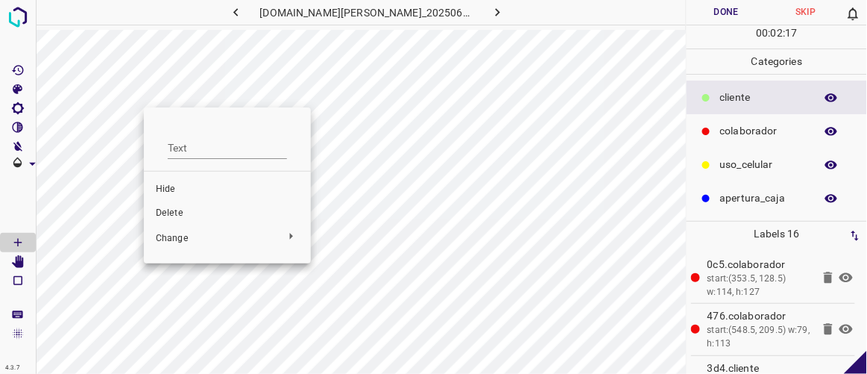
click at [178, 207] on span "Delete" at bounding box center [227, 213] width 143 height 13
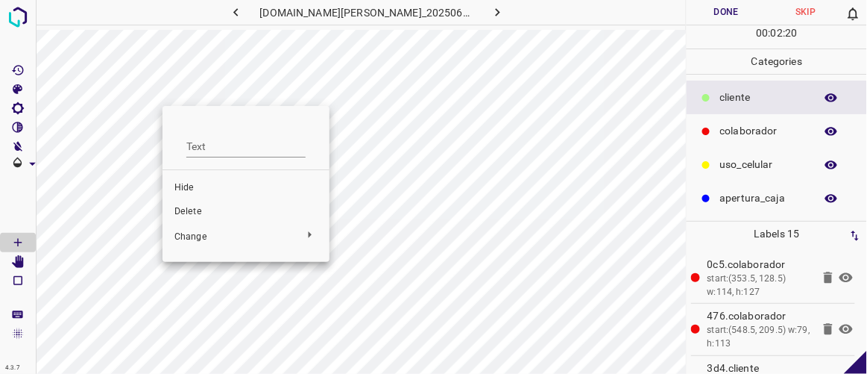
click at [201, 215] on span "Delete" at bounding box center [245, 211] width 143 height 13
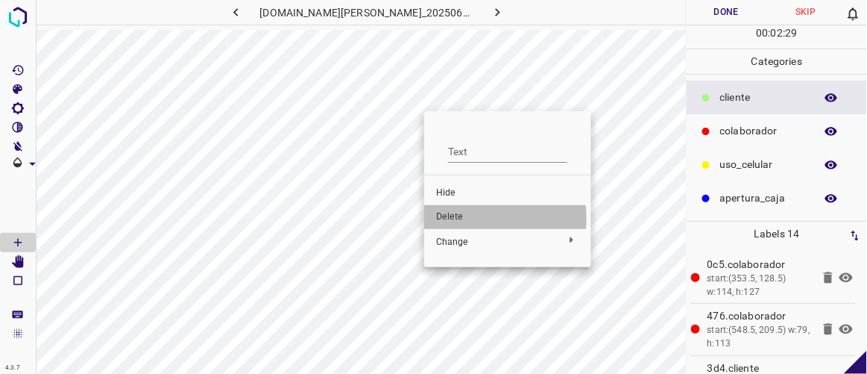
click at [448, 218] on span "Delete" at bounding box center [507, 216] width 143 height 13
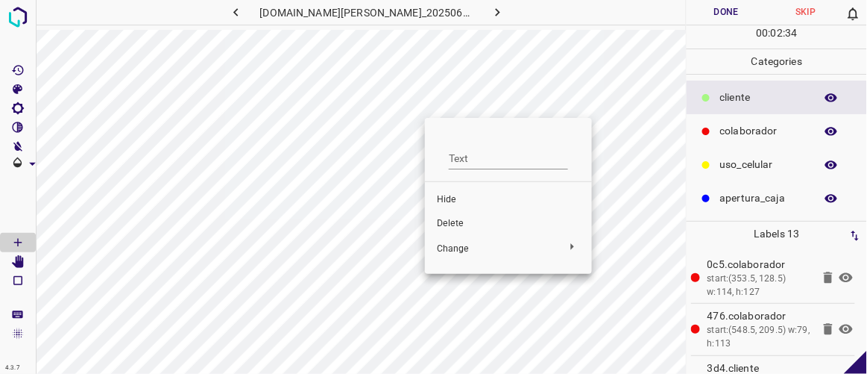
click at [448, 219] on span "Delete" at bounding box center [508, 223] width 143 height 13
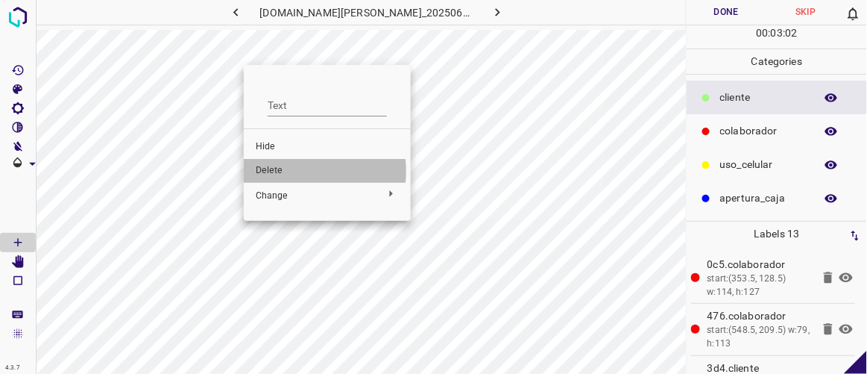
click at [285, 171] on span "Delete" at bounding box center [327, 170] width 143 height 13
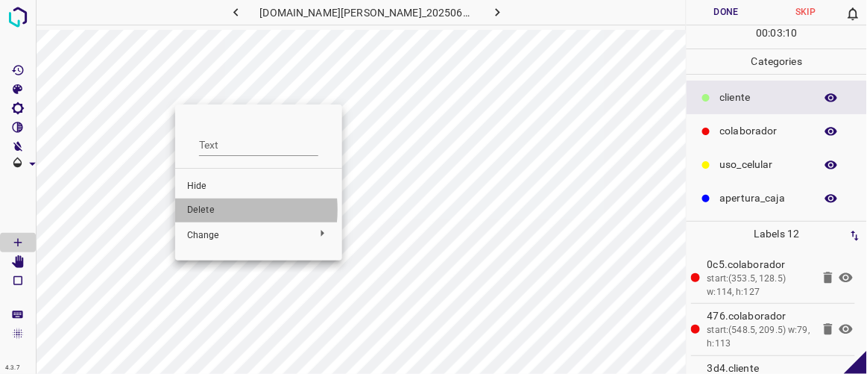
click at [207, 210] on span "Delete" at bounding box center [258, 210] width 143 height 13
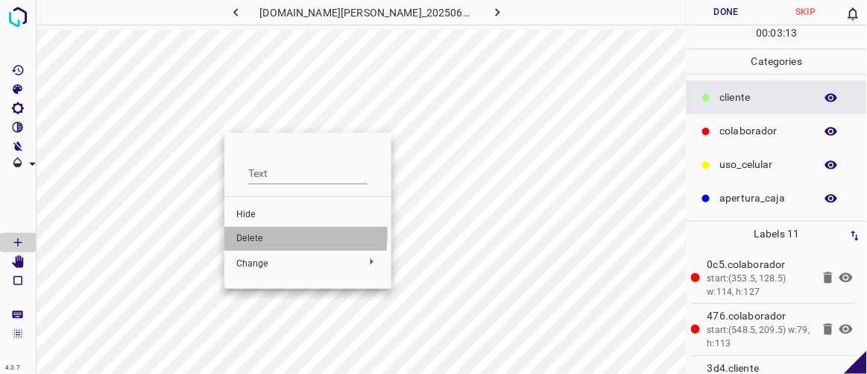
click at [245, 233] on span "Delete" at bounding box center [307, 238] width 143 height 13
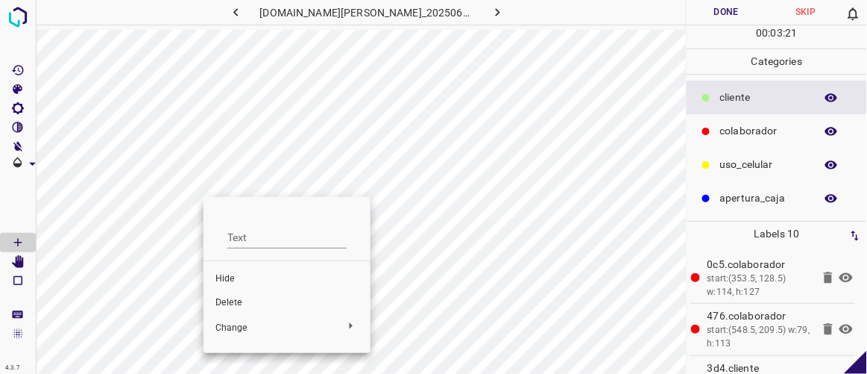
click at [243, 274] on span "Hide" at bounding box center [287, 278] width 143 height 13
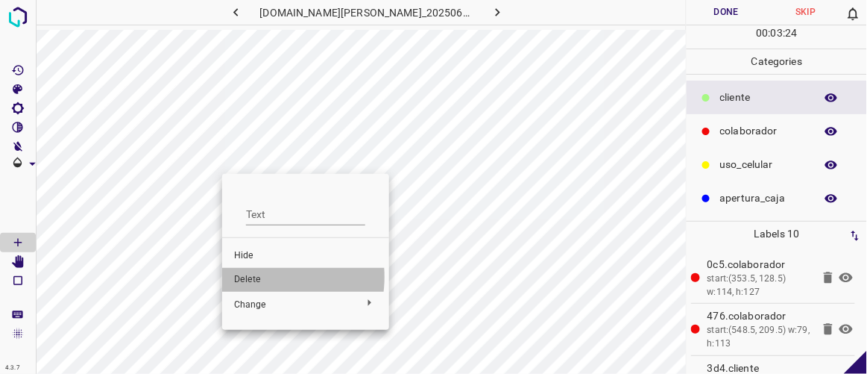
click at [257, 277] on span "Delete" at bounding box center [305, 279] width 143 height 13
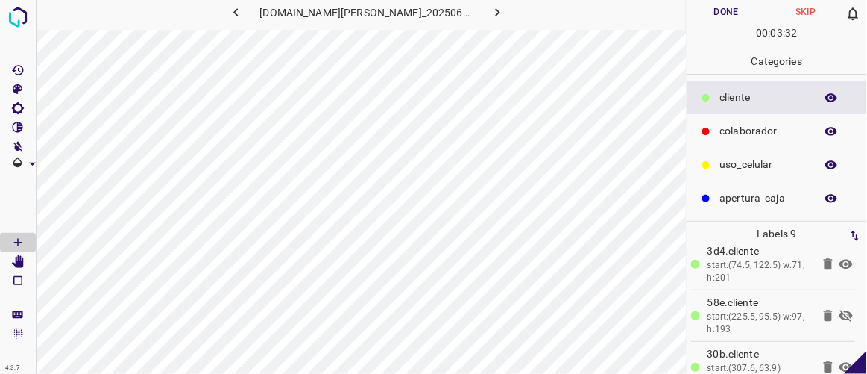
scroll to position [128, 0]
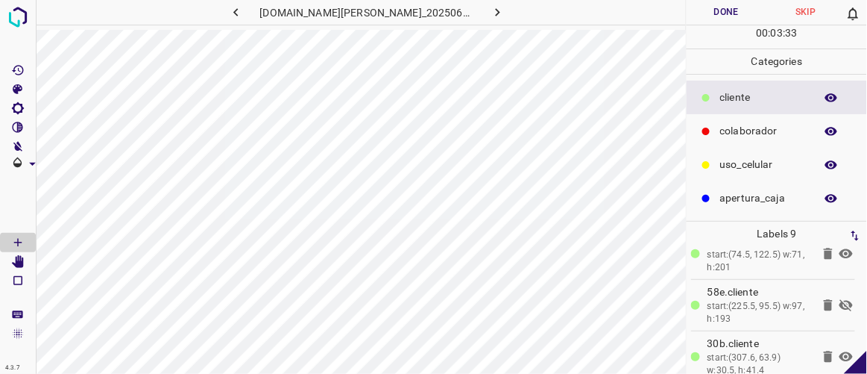
click at [840, 299] on icon at bounding box center [846, 305] width 13 height 12
click at [722, 21] on button "Done" at bounding box center [726, 12] width 79 height 25
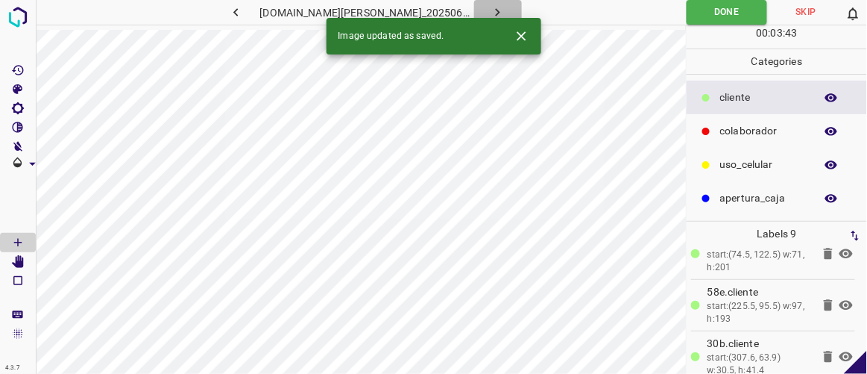
click at [490, 7] on icon "button" at bounding box center [498, 12] width 16 height 16
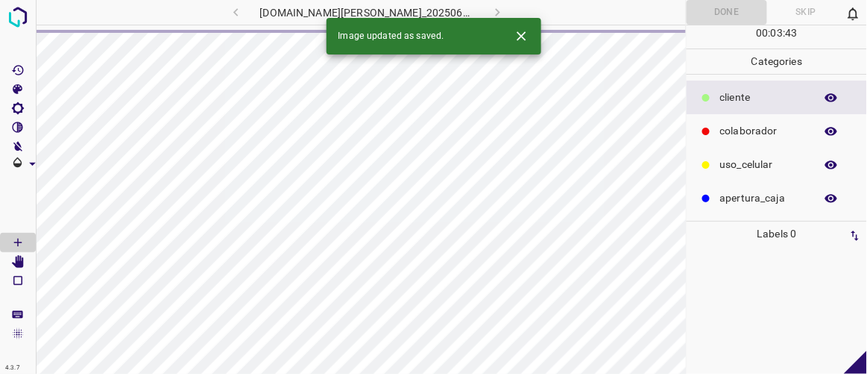
scroll to position [0, 0]
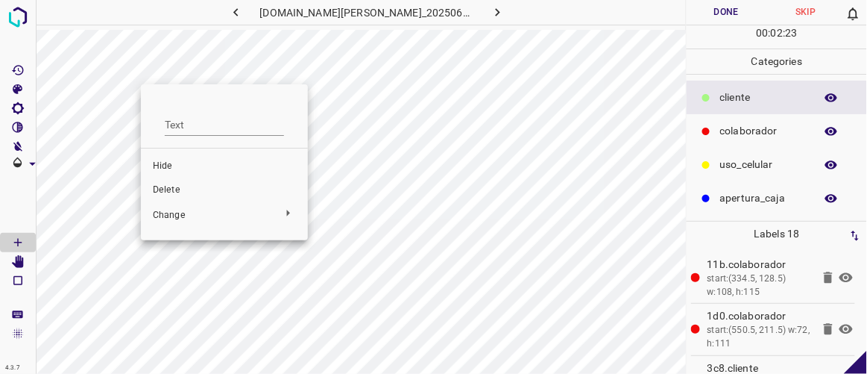
click at [174, 187] on span "Delete" at bounding box center [224, 189] width 143 height 13
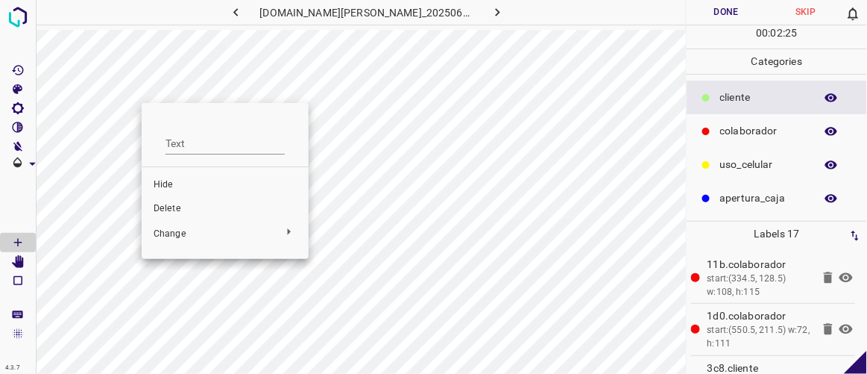
click at [173, 207] on span "Delete" at bounding box center [225, 208] width 143 height 13
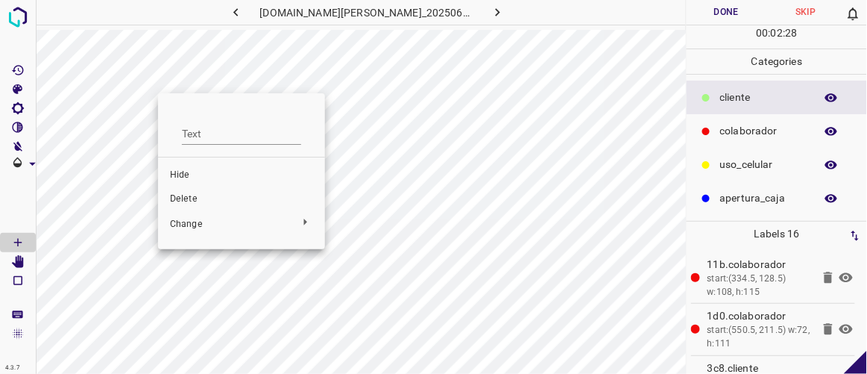
click at [195, 198] on span "Delete" at bounding box center [241, 198] width 143 height 13
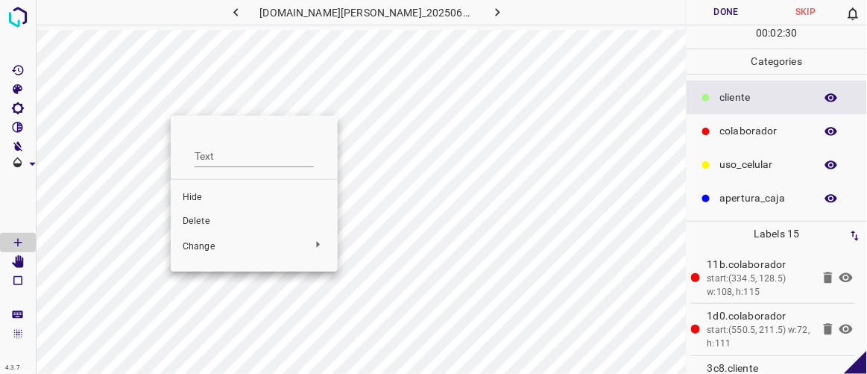
click at [190, 215] on span "Delete" at bounding box center [254, 221] width 143 height 13
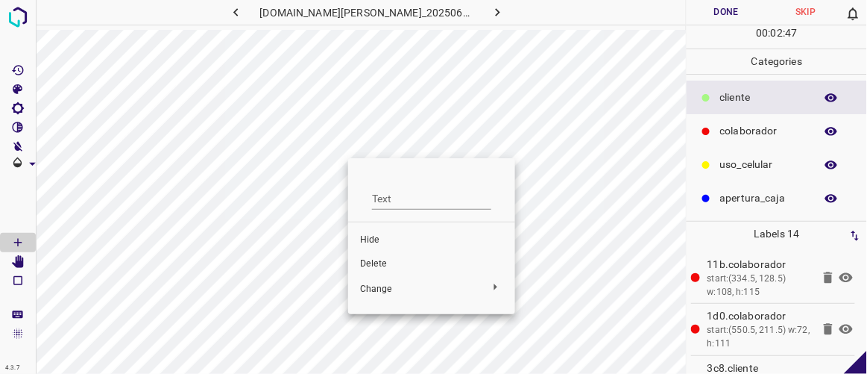
click at [379, 266] on span "Delete" at bounding box center [431, 263] width 143 height 13
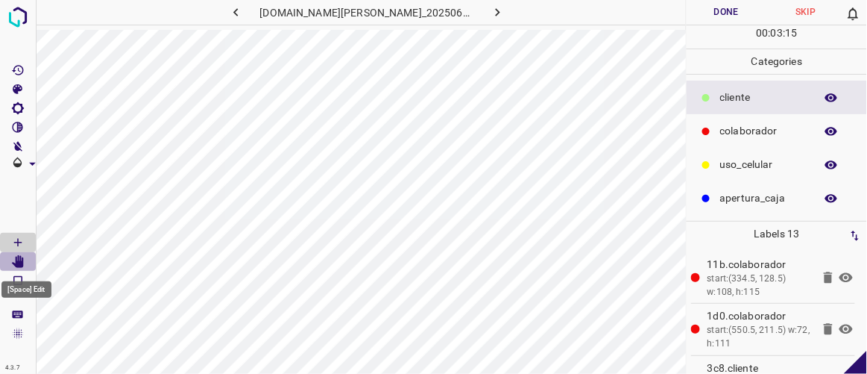
click at [22, 259] on icon "[Space] Edit" at bounding box center [18, 261] width 12 height 13
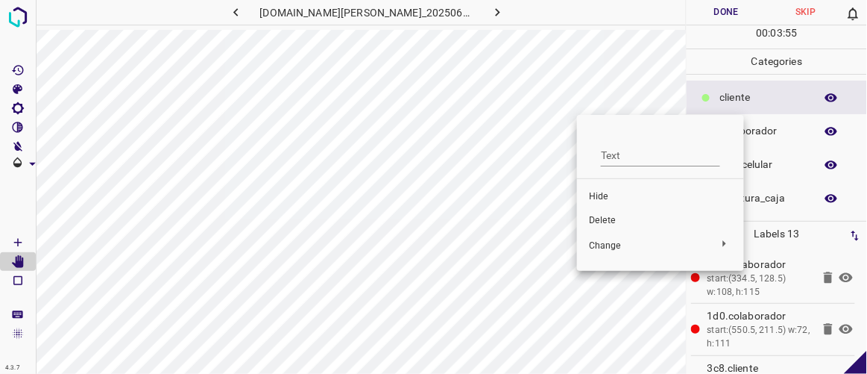
click at [606, 224] on span "Delete" at bounding box center [660, 220] width 143 height 13
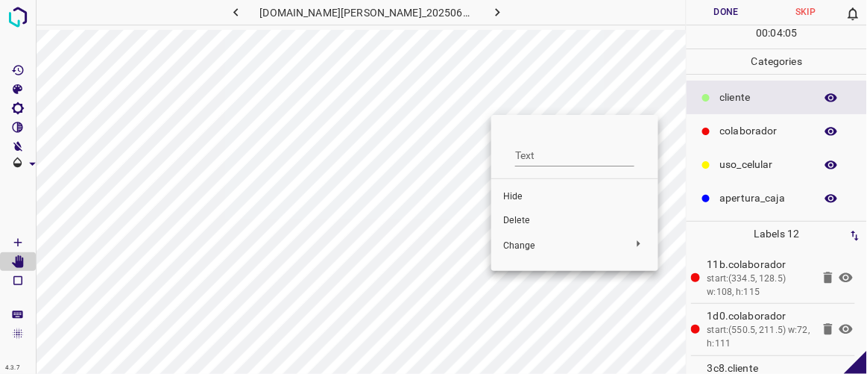
click at [515, 218] on span "Delete" at bounding box center [574, 220] width 143 height 13
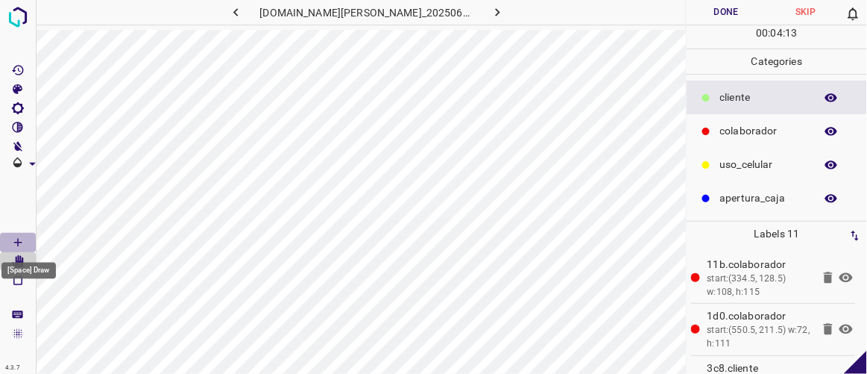
click at [22, 245] on icon "[Space] Draw" at bounding box center [17, 242] width 13 height 13
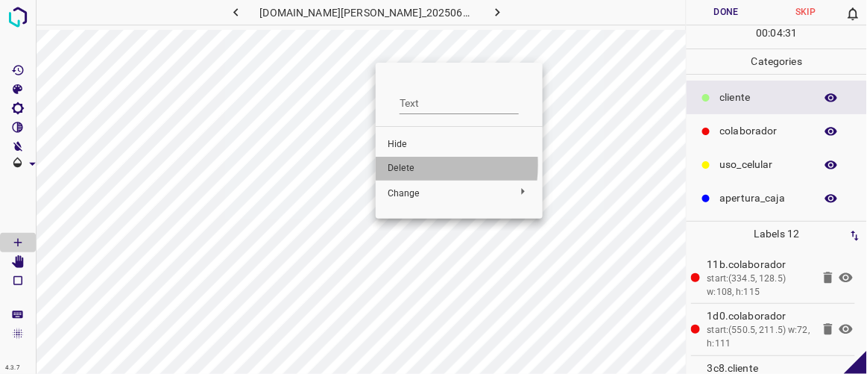
click at [397, 165] on span "Delete" at bounding box center [459, 168] width 143 height 13
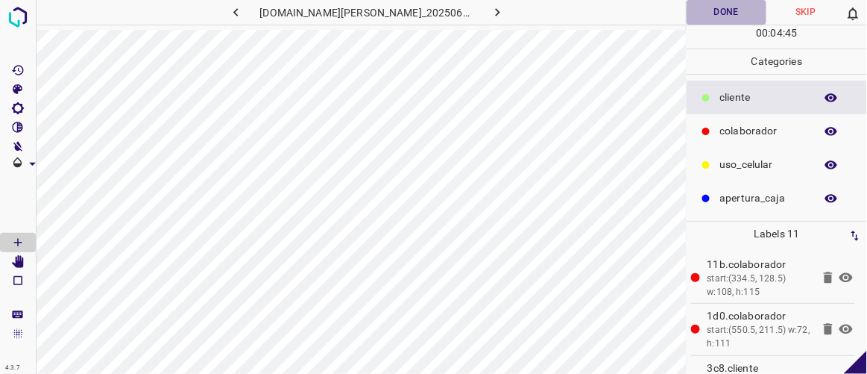
click at [729, 16] on button "Done" at bounding box center [726, 12] width 79 height 25
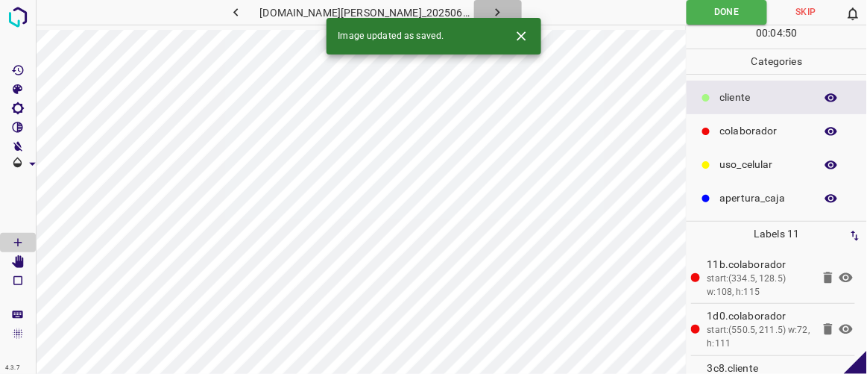
click at [490, 14] on icon "button" at bounding box center [498, 12] width 16 height 16
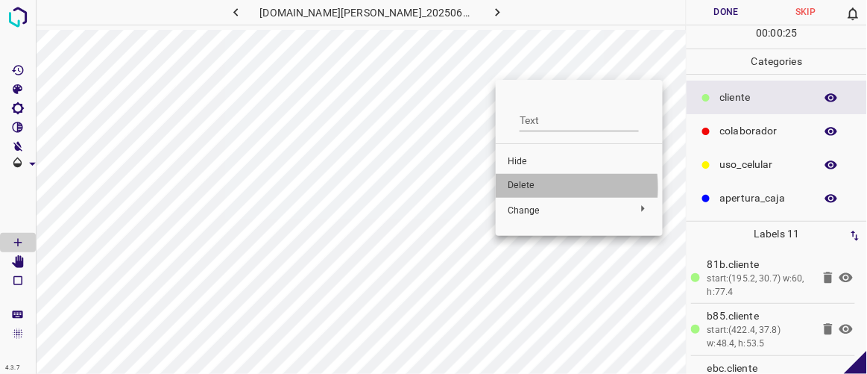
click at [525, 187] on span "Delete" at bounding box center [579, 185] width 143 height 13
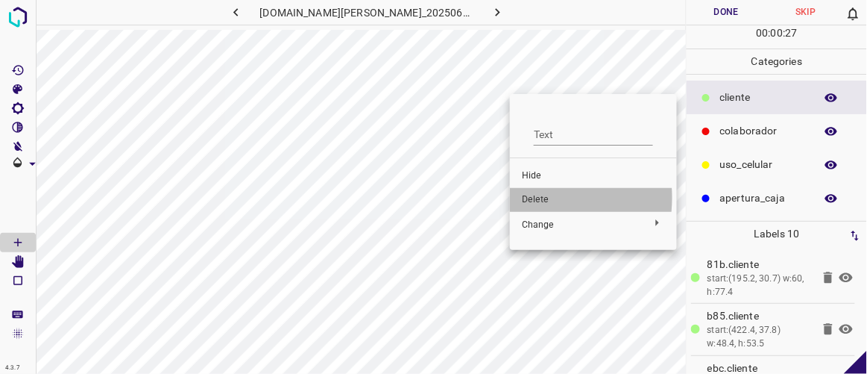
click at [522, 198] on span "Delete" at bounding box center [593, 199] width 143 height 13
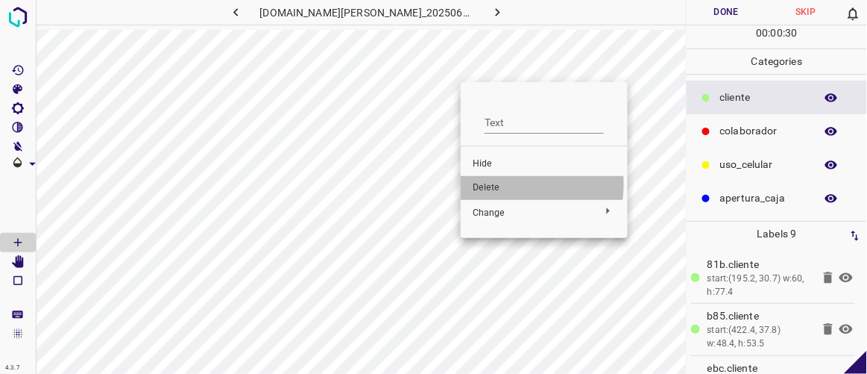
click at [494, 183] on span "Delete" at bounding box center [544, 187] width 143 height 13
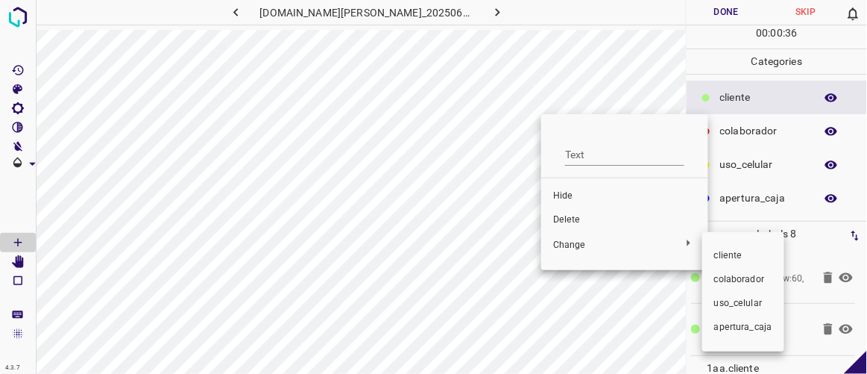
click at [580, 219] on div at bounding box center [433, 187] width 867 height 374
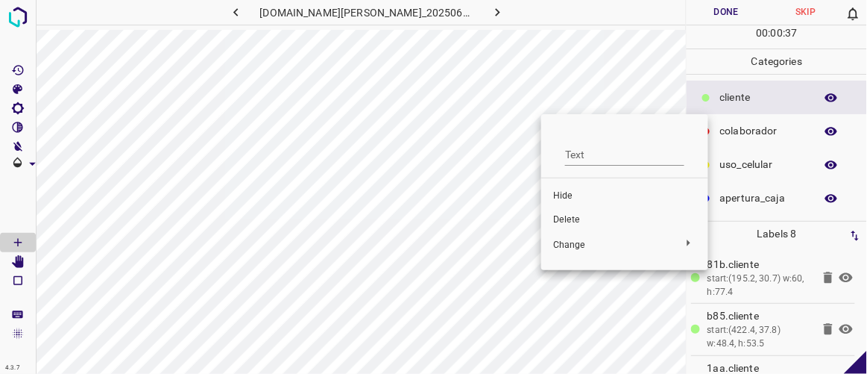
click at [568, 218] on span "Delete" at bounding box center [624, 219] width 143 height 13
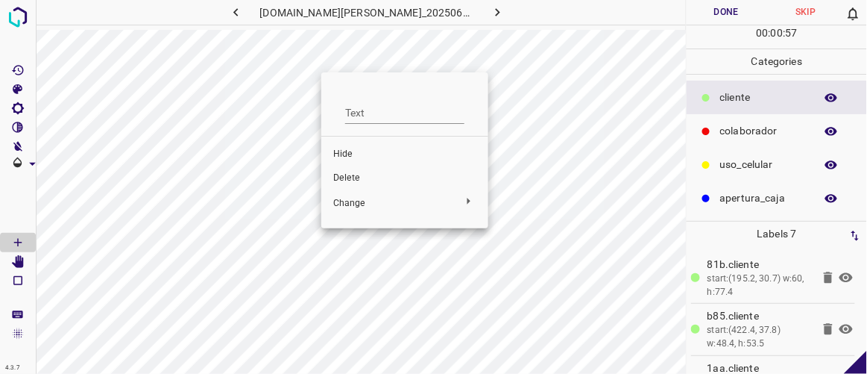
click at [355, 180] on span "Delete" at bounding box center [404, 178] width 143 height 13
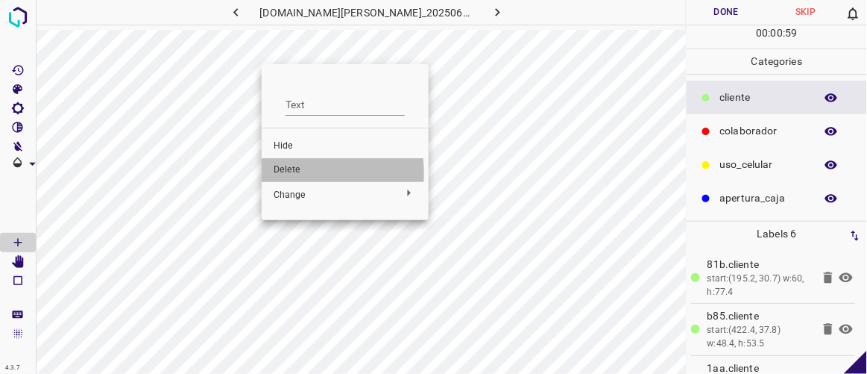
click at [294, 174] on span "Delete" at bounding box center [345, 169] width 143 height 13
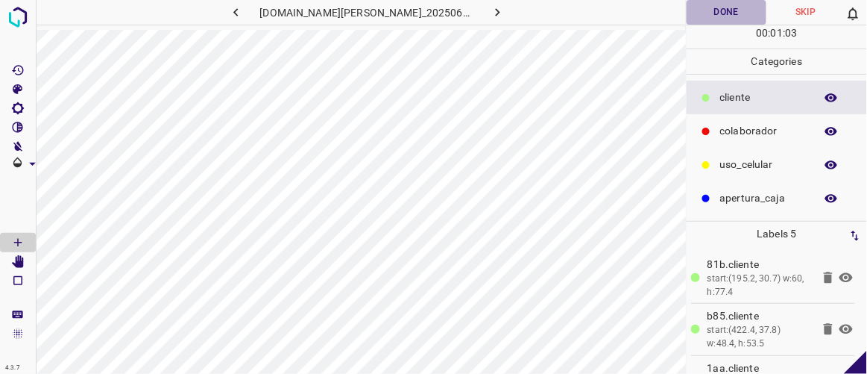
click at [727, 16] on button "Done" at bounding box center [726, 12] width 79 height 25
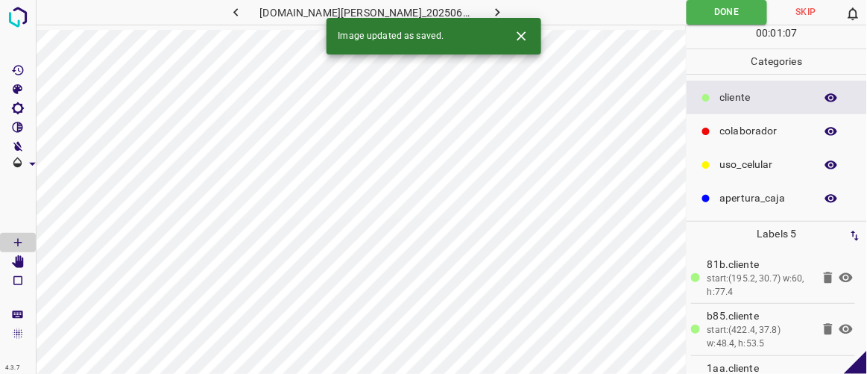
click at [490, 10] on icon "button" at bounding box center [498, 12] width 16 height 16
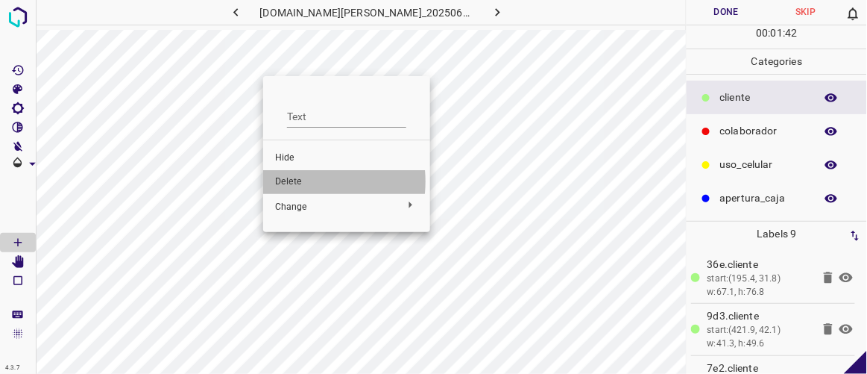
click at [292, 181] on span "Delete" at bounding box center [346, 181] width 143 height 13
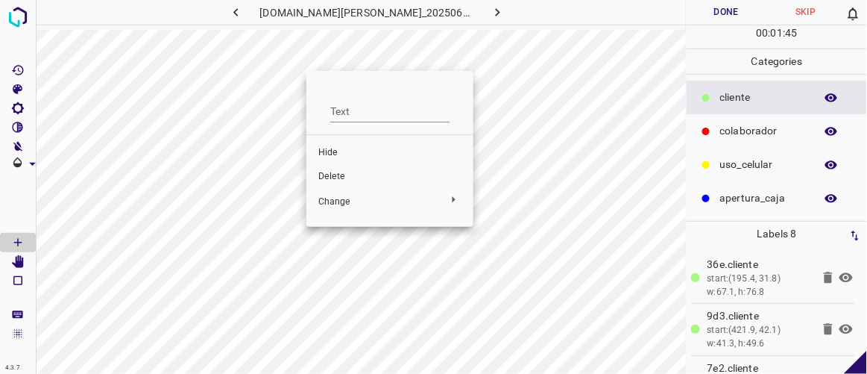
click at [333, 176] on span "Delete" at bounding box center [389, 176] width 143 height 13
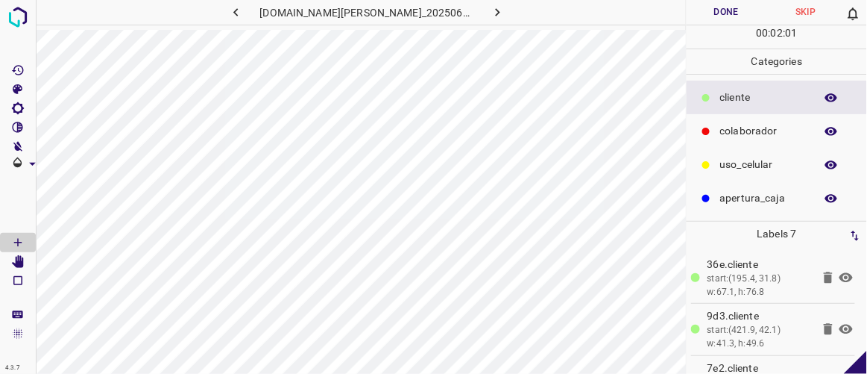
click at [719, 16] on button "Done" at bounding box center [726, 12] width 79 height 25
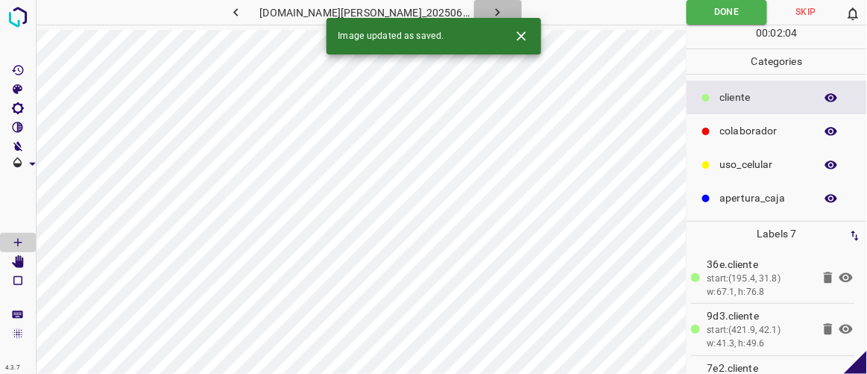
click at [490, 10] on button "button" at bounding box center [498, 12] width 48 height 25
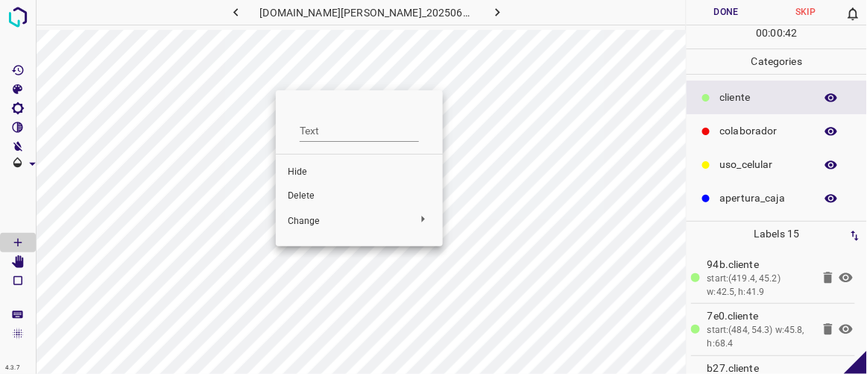
click at [301, 196] on span "Delete" at bounding box center [359, 195] width 143 height 13
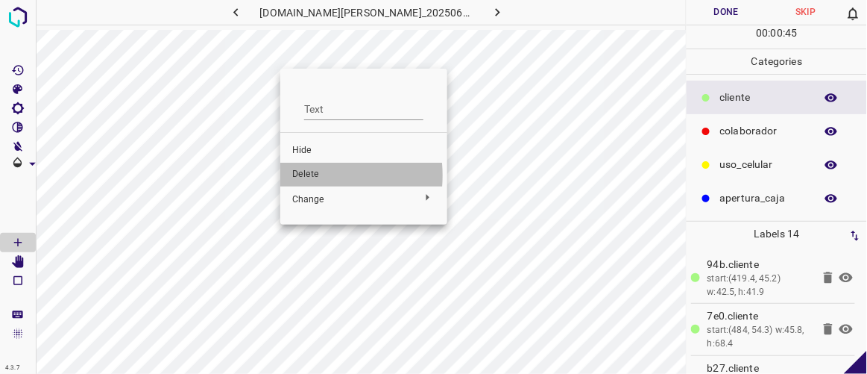
click at [303, 175] on span "Delete" at bounding box center [363, 174] width 143 height 13
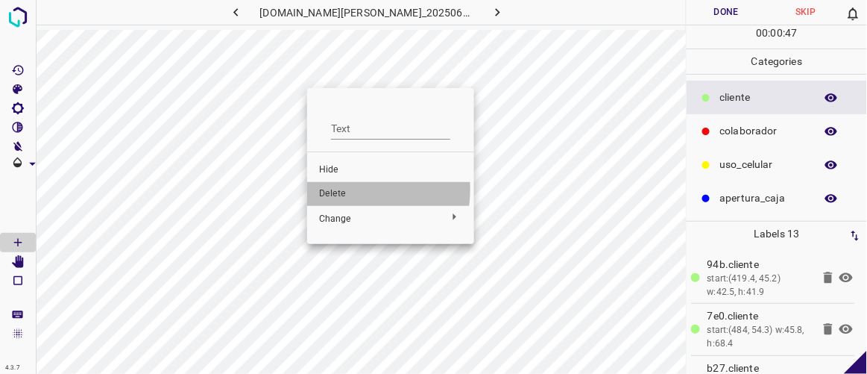
click at [335, 189] on span "Delete" at bounding box center [390, 193] width 143 height 13
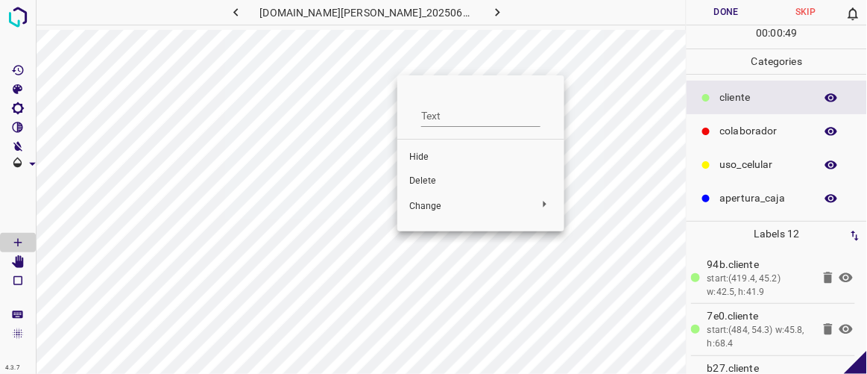
click at [424, 180] on span "Delete" at bounding box center [480, 180] width 143 height 13
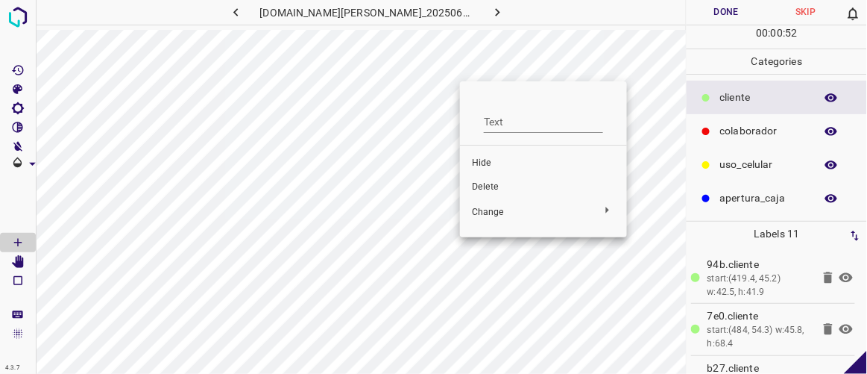
click at [481, 181] on span "Delete" at bounding box center [543, 186] width 143 height 13
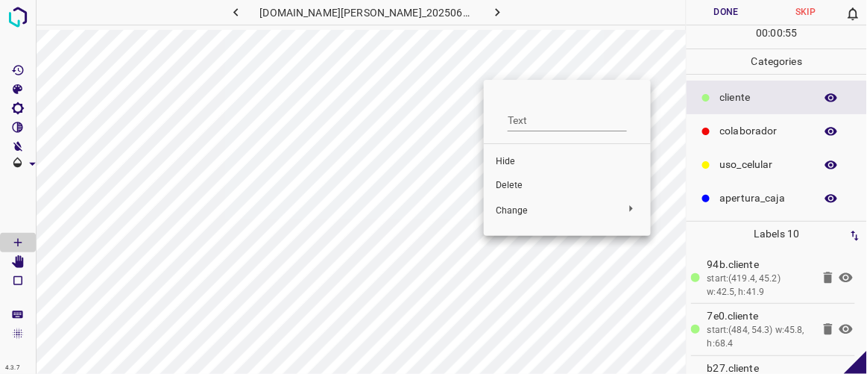
click at [506, 189] on span "Delete" at bounding box center [567, 185] width 143 height 13
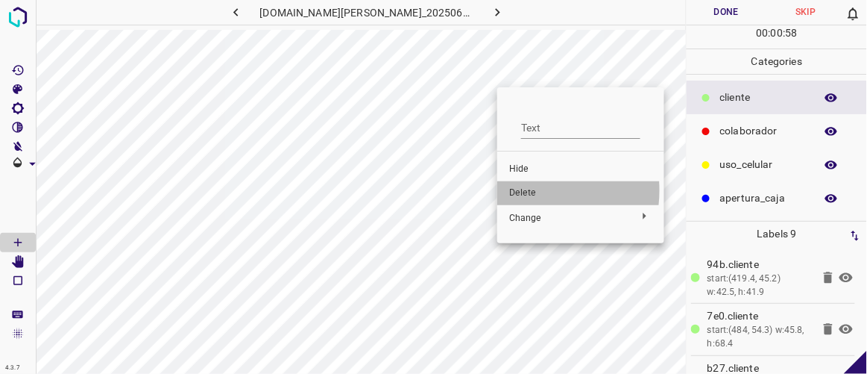
click at [524, 191] on span "Delete" at bounding box center [580, 192] width 143 height 13
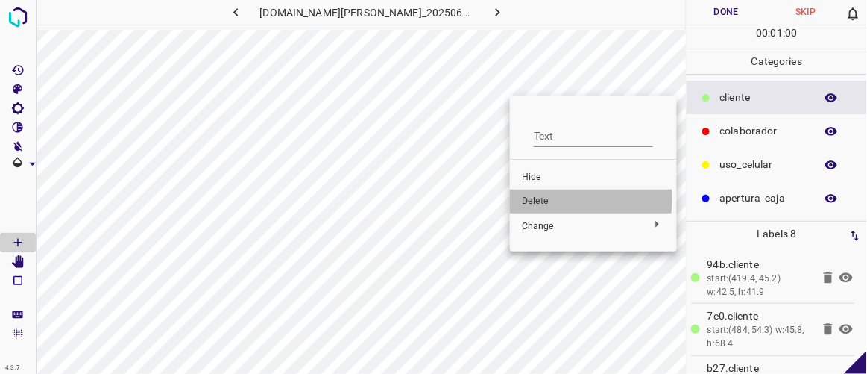
click at [541, 199] on span "Delete" at bounding box center [593, 201] width 143 height 13
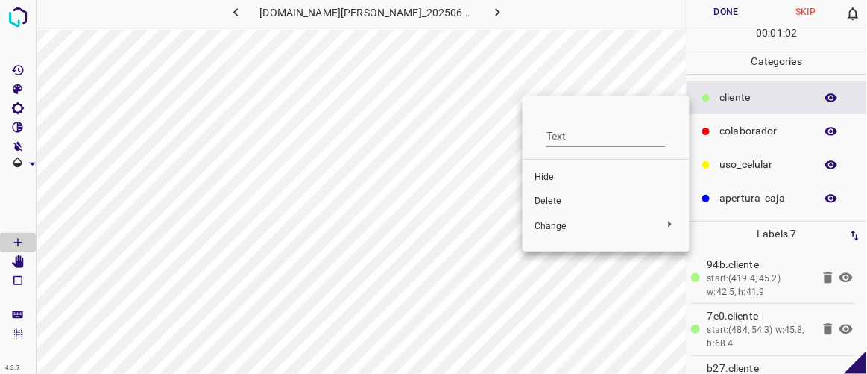
click at [556, 201] on span "Delete" at bounding box center [606, 201] width 143 height 13
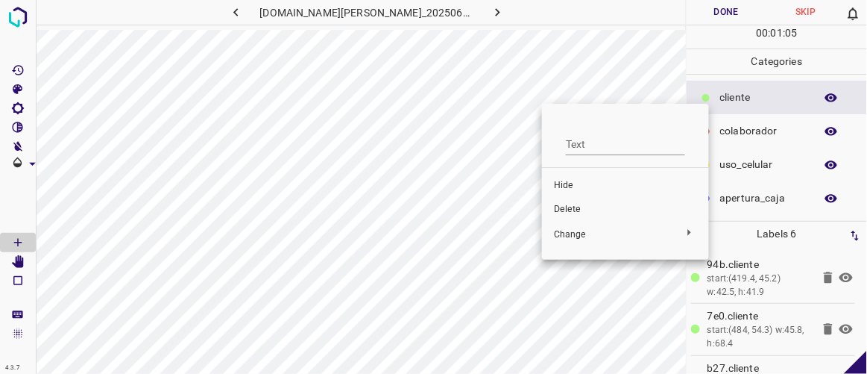
click at [562, 209] on span "Delete" at bounding box center [625, 209] width 143 height 13
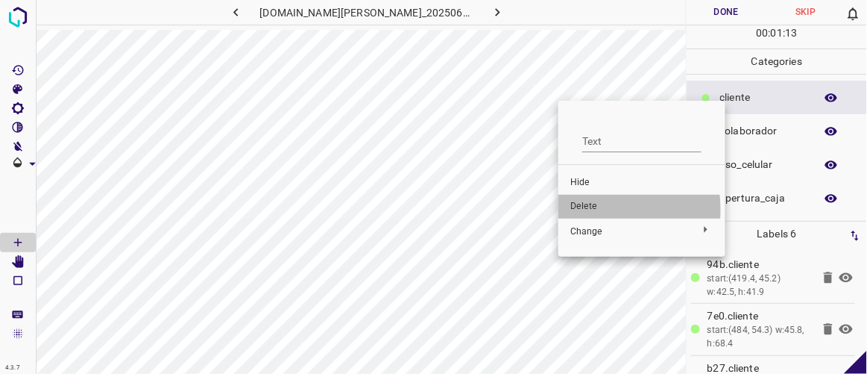
click at [582, 210] on span "Delete" at bounding box center [641, 206] width 143 height 13
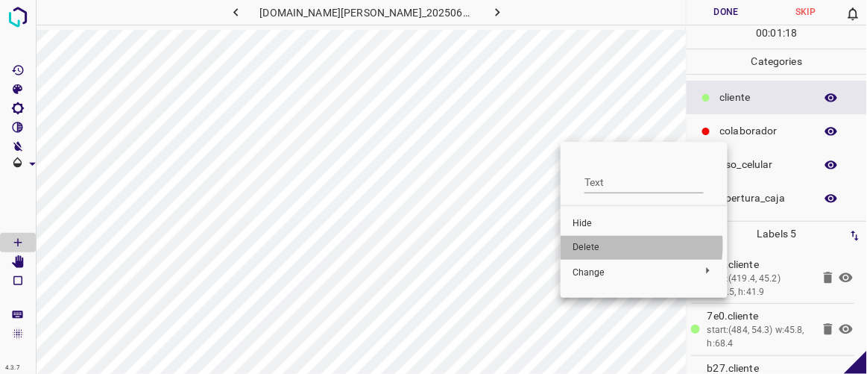
click at [592, 245] on span "Delete" at bounding box center [644, 247] width 143 height 13
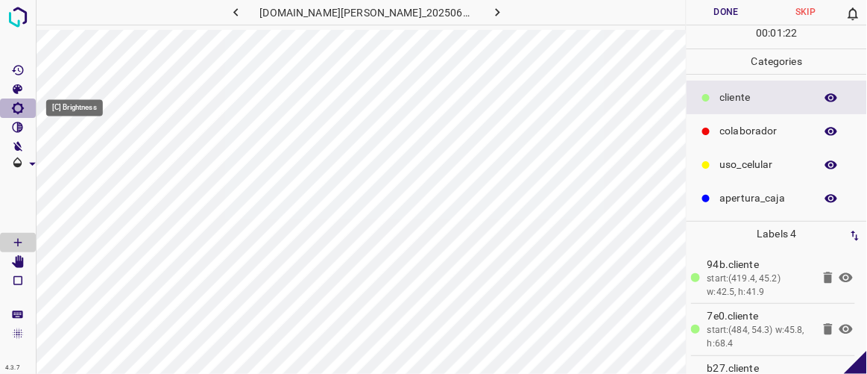
click at [14, 109] on icon "[C] Brightness" at bounding box center [18, 108] width 12 height 12
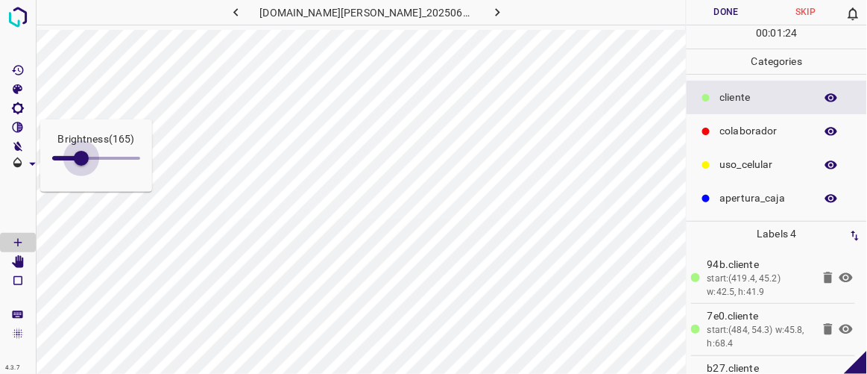
type input "174"
drag, startPoint x: 69, startPoint y: 151, endPoint x: 83, endPoint y: 155, distance: 14.7
click at [83, 155] on span at bounding box center [82, 158] width 15 height 15
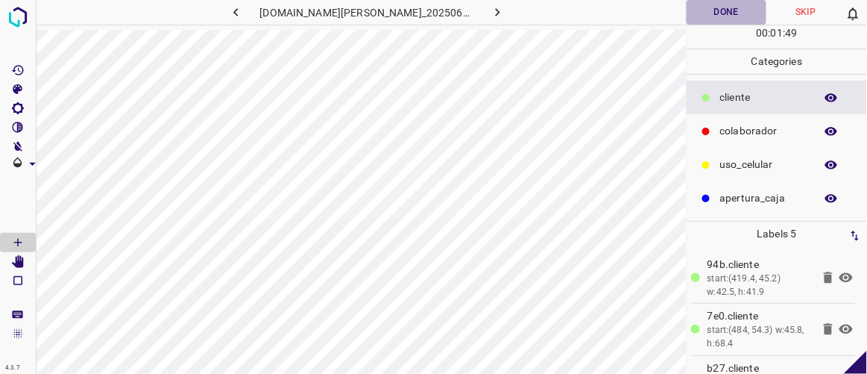
click at [708, 17] on button "Done" at bounding box center [726, 12] width 79 height 25
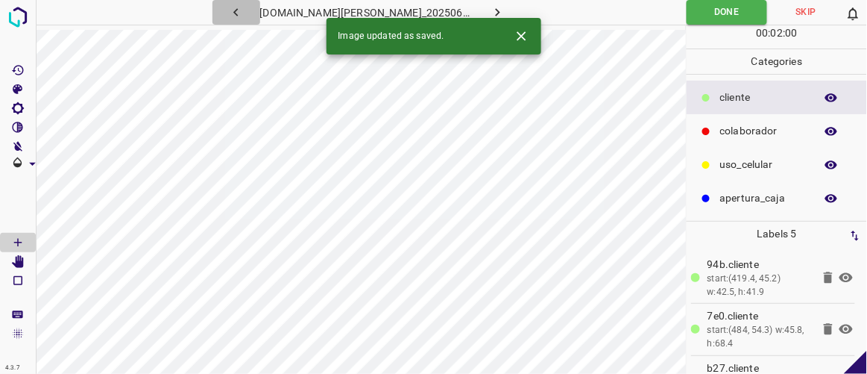
click at [244, 12] on icon "button" at bounding box center [236, 12] width 16 height 16
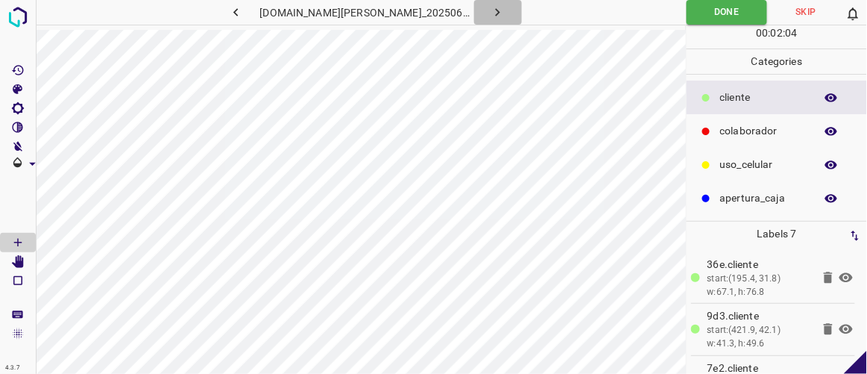
click at [490, 12] on icon "button" at bounding box center [498, 12] width 16 height 16
click at [840, 275] on icon at bounding box center [846, 278] width 13 height 10
click at [838, 277] on icon at bounding box center [846, 277] width 18 height 18
click at [840, 324] on icon at bounding box center [846, 329] width 13 height 10
click at [840, 324] on icon at bounding box center [846, 330] width 13 height 12
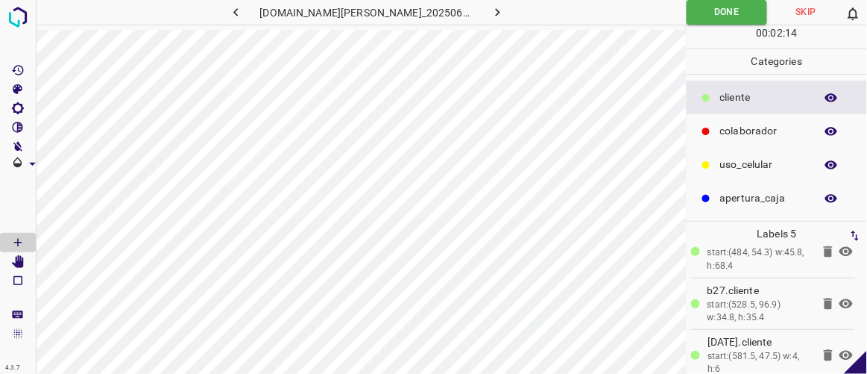
scroll to position [87, 0]
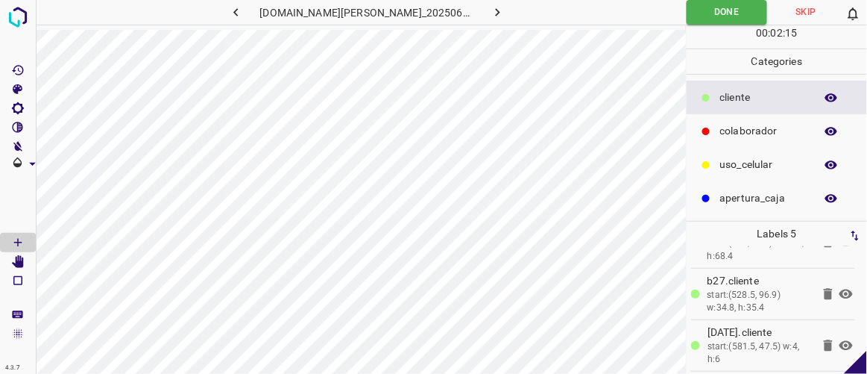
click at [837, 286] on icon at bounding box center [846, 294] width 18 height 18
click at [837, 336] on icon at bounding box center [846, 345] width 18 height 18
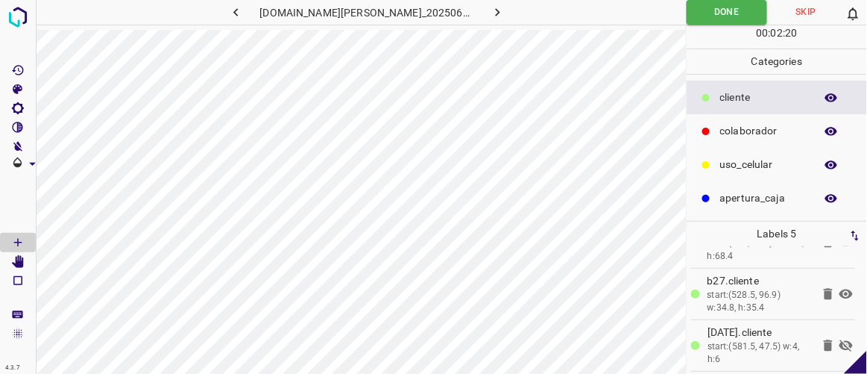
click at [837, 336] on icon at bounding box center [846, 345] width 18 height 18
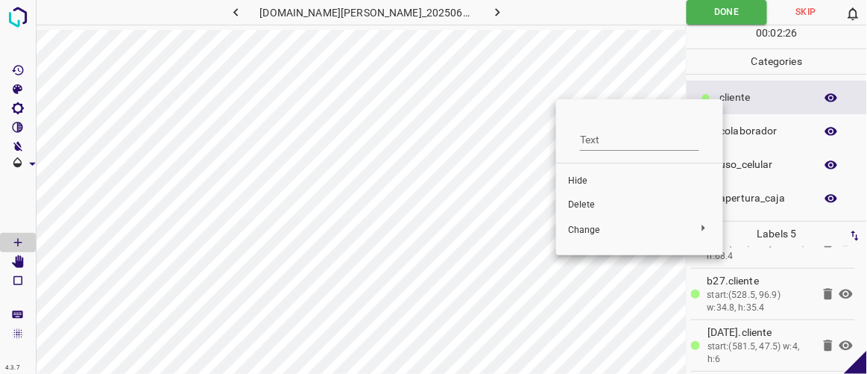
click at [595, 205] on span "Delete" at bounding box center [639, 204] width 143 height 13
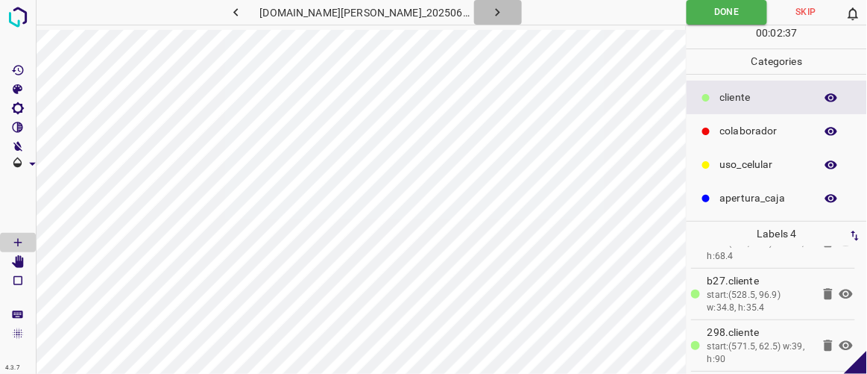
click at [496, 10] on icon "button" at bounding box center [498, 12] width 4 height 8
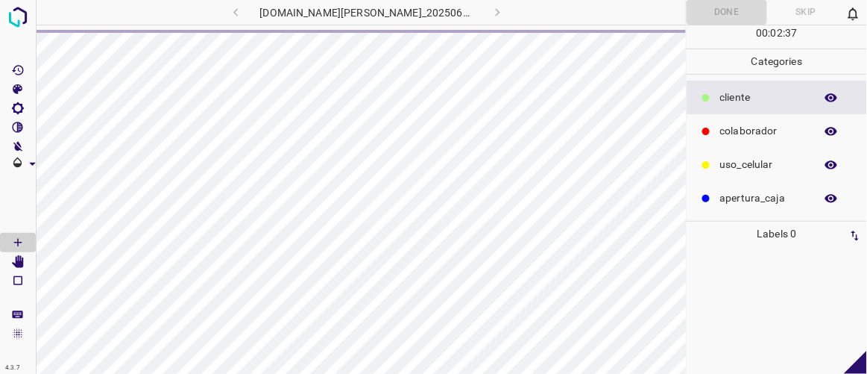
scroll to position [0, 0]
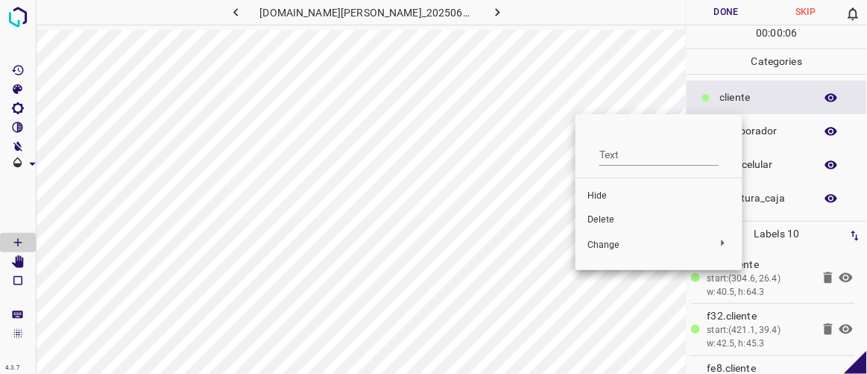
click at [600, 218] on span "Delete" at bounding box center [659, 219] width 143 height 13
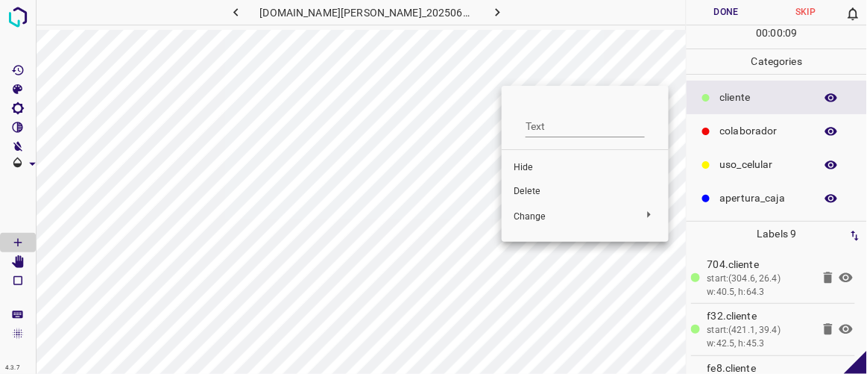
click at [524, 193] on span "Delete" at bounding box center [585, 191] width 143 height 13
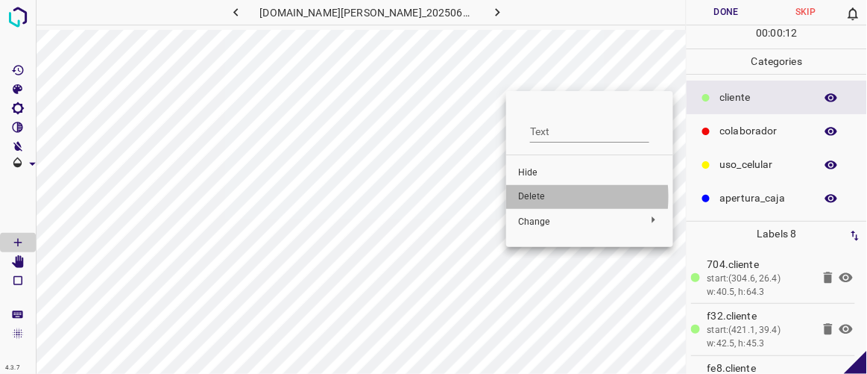
click at [532, 200] on span "Delete" at bounding box center [589, 196] width 143 height 13
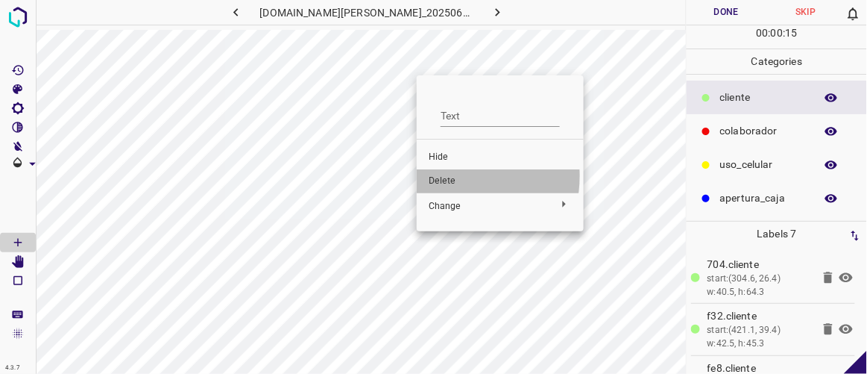
click at [450, 176] on span "Delete" at bounding box center [500, 180] width 143 height 13
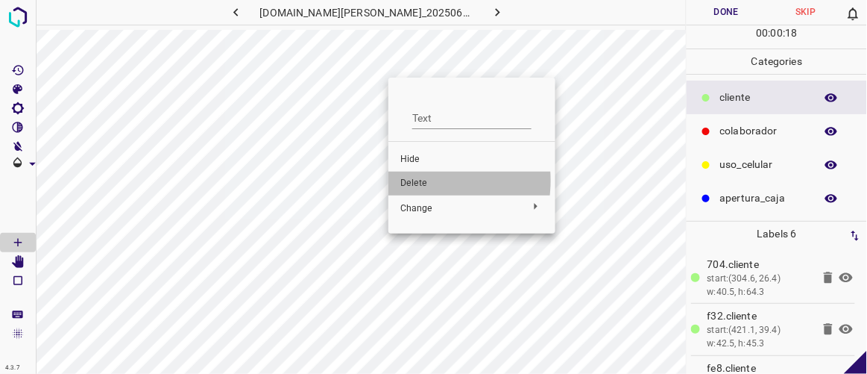
click at [417, 181] on span "Delete" at bounding box center [471, 183] width 143 height 13
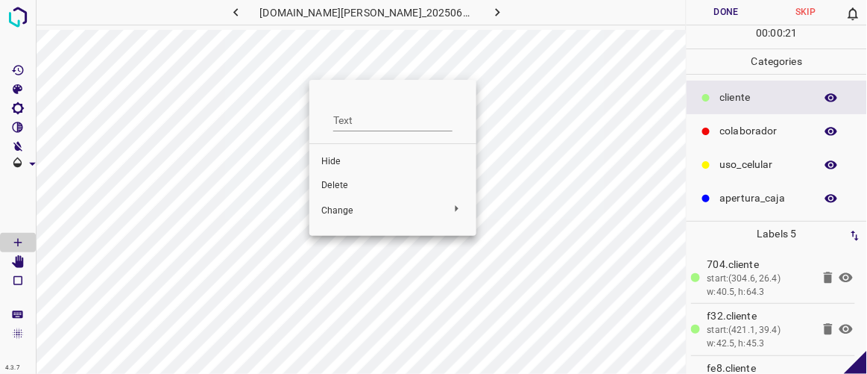
click at [340, 180] on span "Delete" at bounding box center [392, 185] width 143 height 13
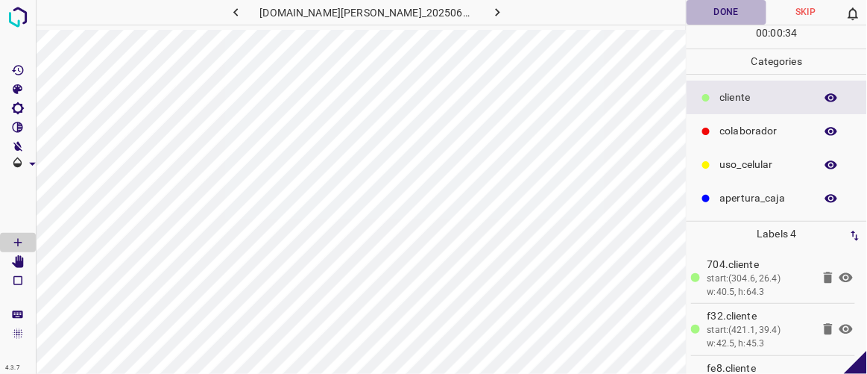
click at [731, 10] on button "Done" at bounding box center [726, 12] width 79 height 25
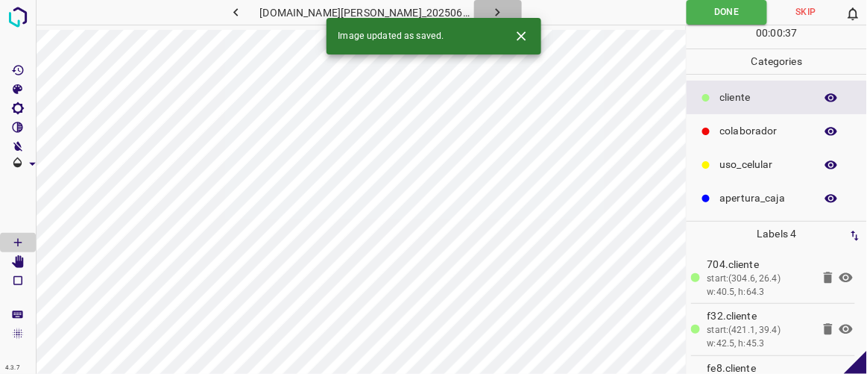
click at [490, 12] on icon "button" at bounding box center [498, 12] width 16 height 16
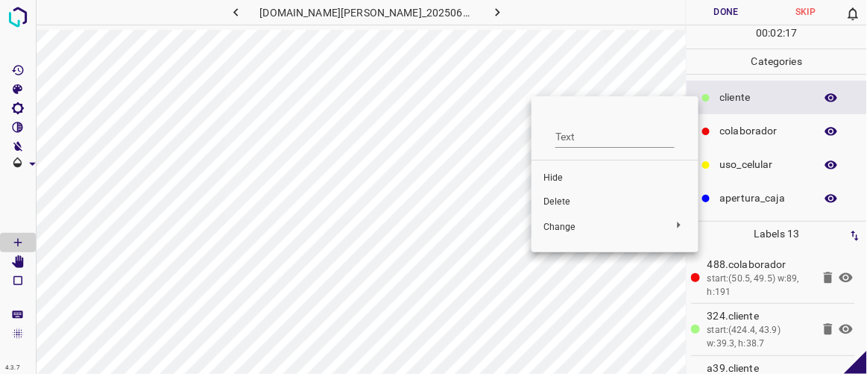
click at [549, 198] on span "Delete" at bounding box center [615, 201] width 143 height 13
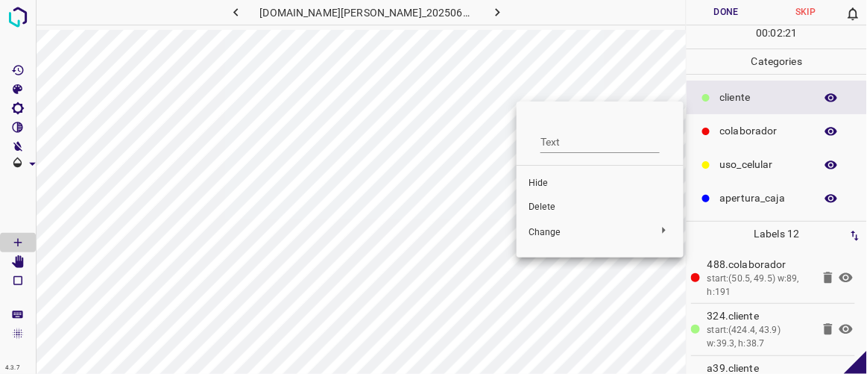
click at [547, 206] on span "Delete" at bounding box center [600, 207] width 143 height 13
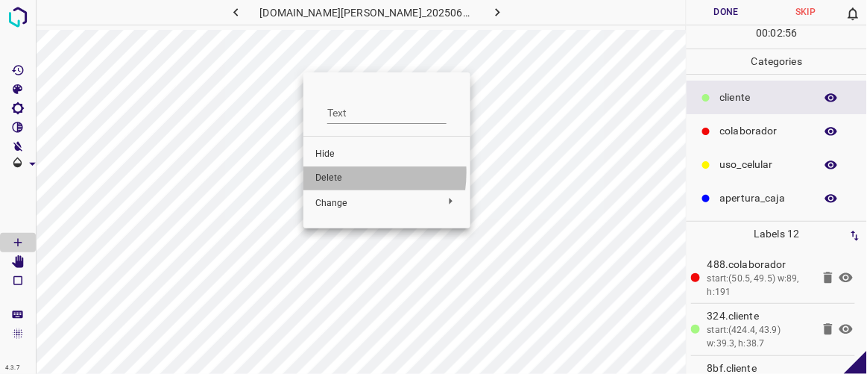
click at [337, 174] on span "Delete" at bounding box center [386, 178] width 143 height 13
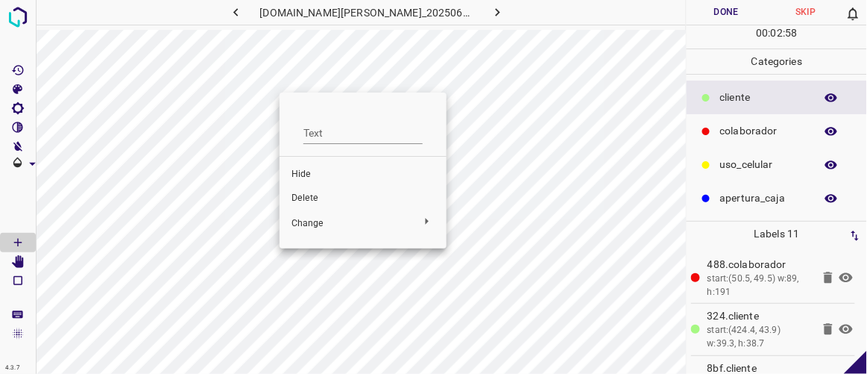
drag, startPoint x: 312, startPoint y: 198, endPoint x: 321, endPoint y: 181, distance: 19.1
click at [312, 196] on span "Delete" at bounding box center [363, 198] width 143 height 13
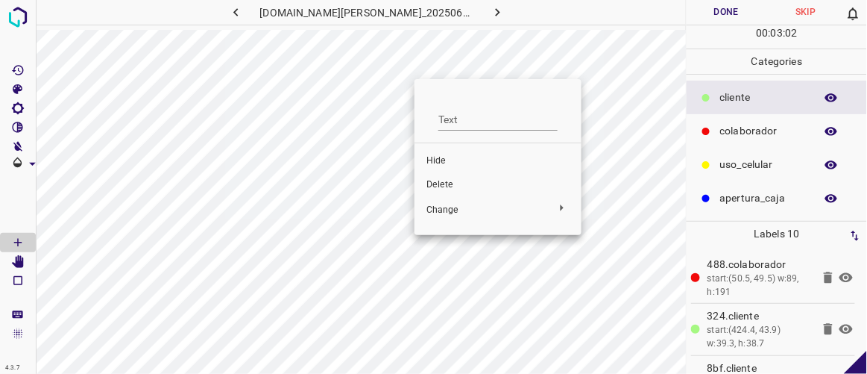
click at [445, 186] on span "Delete" at bounding box center [498, 184] width 143 height 13
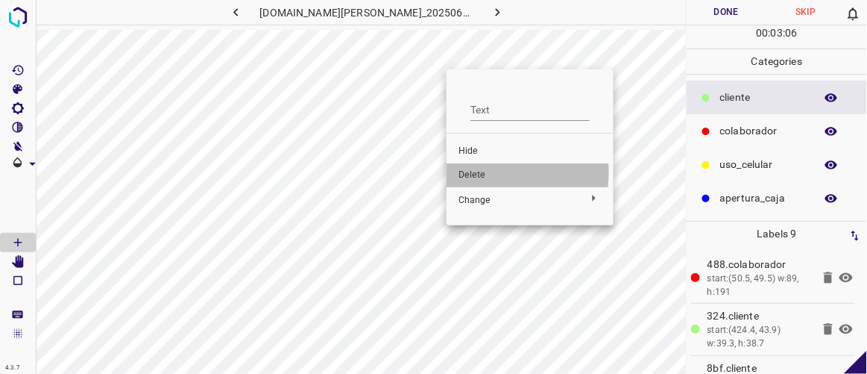
click at [482, 172] on span "Delete" at bounding box center [530, 175] width 143 height 13
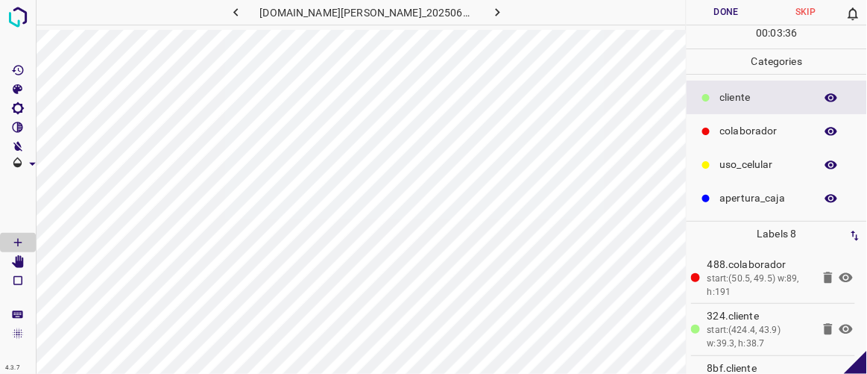
click at [706, 12] on button "Done" at bounding box center [726, 12] width 79 height 25
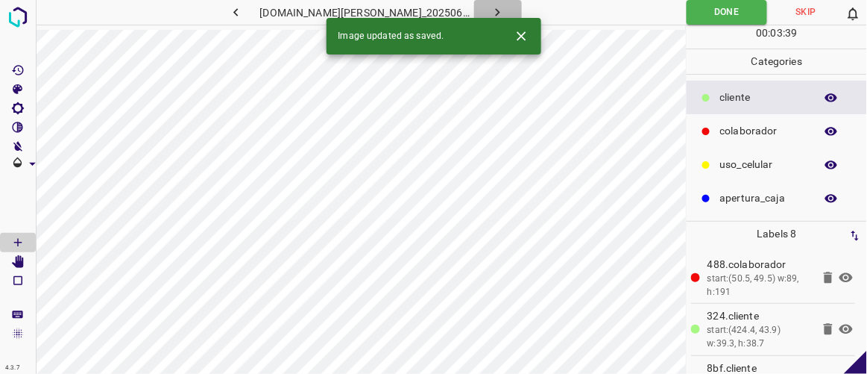
click at [490, 12] on icon "button" at bounding box center [498, 12] width 16 height 16
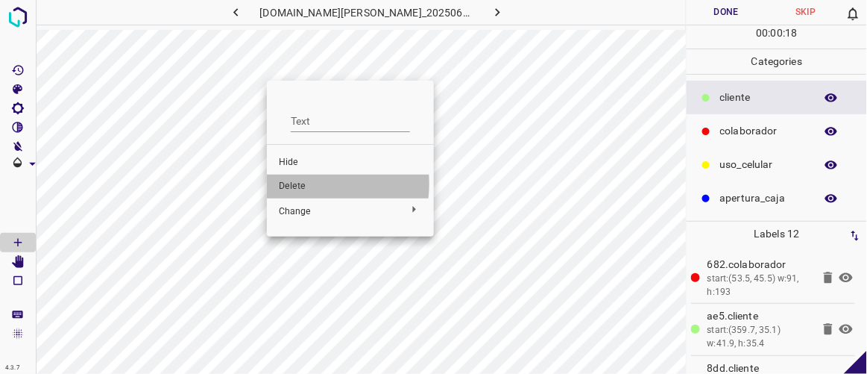
click at [298, 183] on span "Delete" at bounding box center [350, 186] width 143 height 13
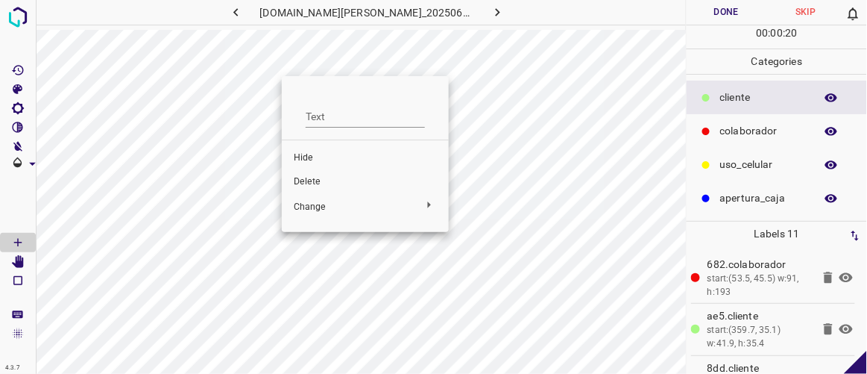
click at [304, 182] on span "Delete" at bounding box center [365, 181] width 143 height 13
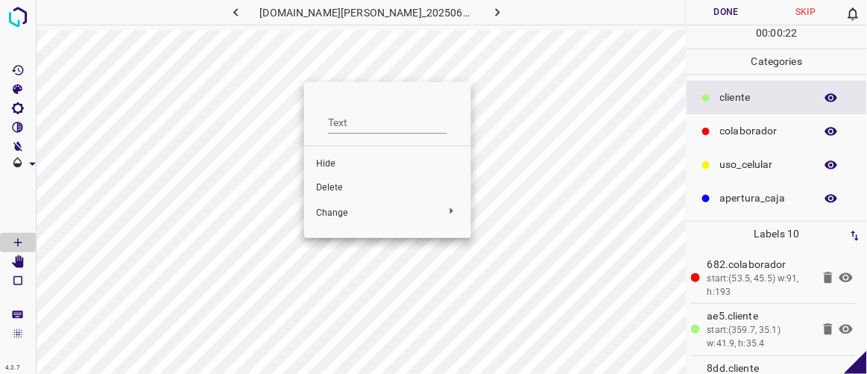
click at [332, 187] on span "Delete" at bounding box center [387, 187] width 143 height 13
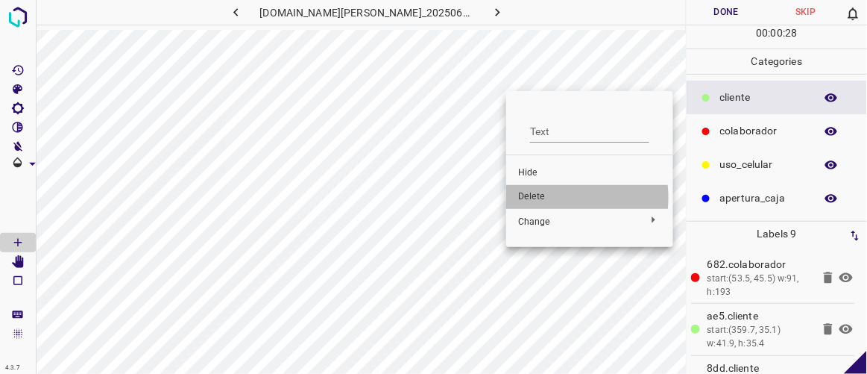
click at [547, 198] on span "Delete" at bounding box center [589, 196] width 143 height 13
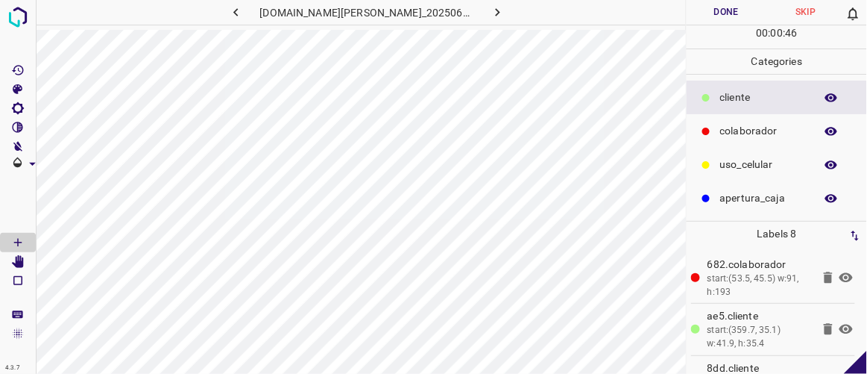
click at [729, 8] on button "Done" at bounding box center [726, 12] width 79 height 25
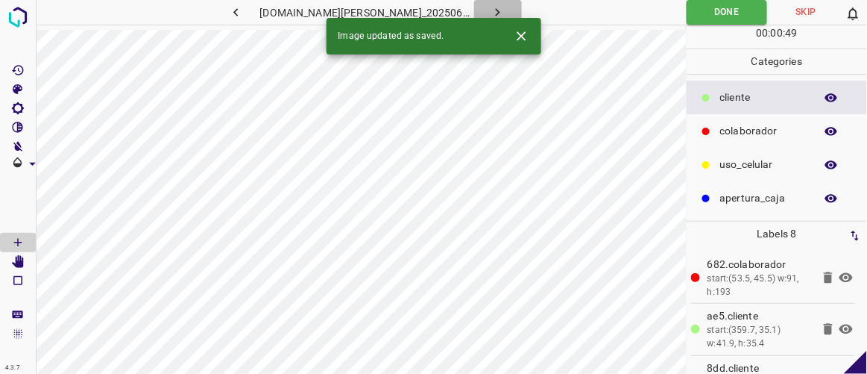
click at [490, 16] on icon "button" at bounding box center [498, 12] width 16 height 16
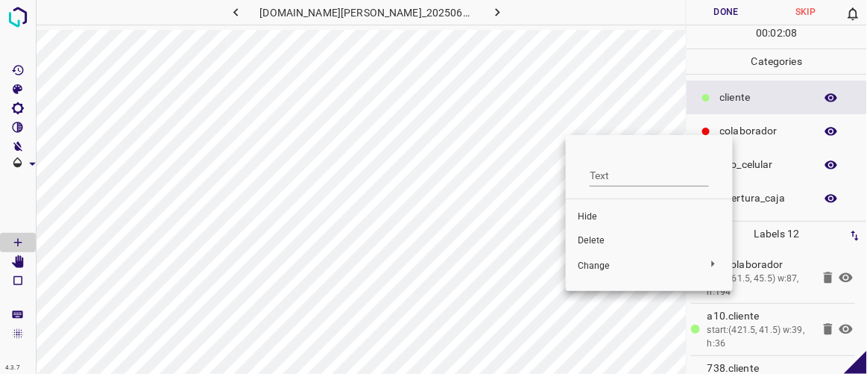
click at [597, 240] on span "Delete" at bounding box center [649, 240] width 143 height 13
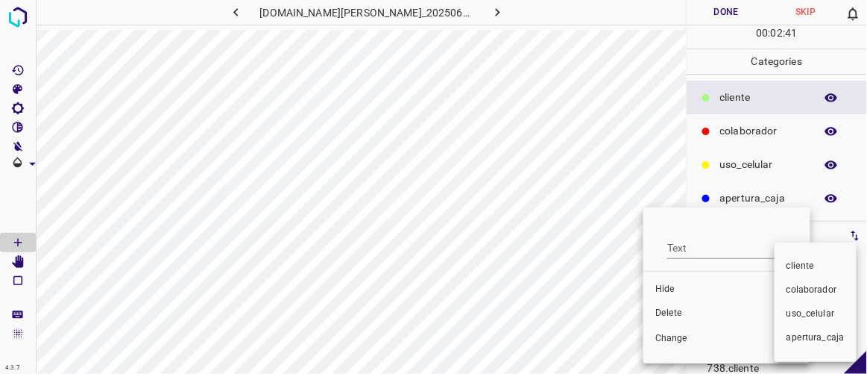
click at [670, 311] on div at bounding box center [433, 187] width 867 height 374
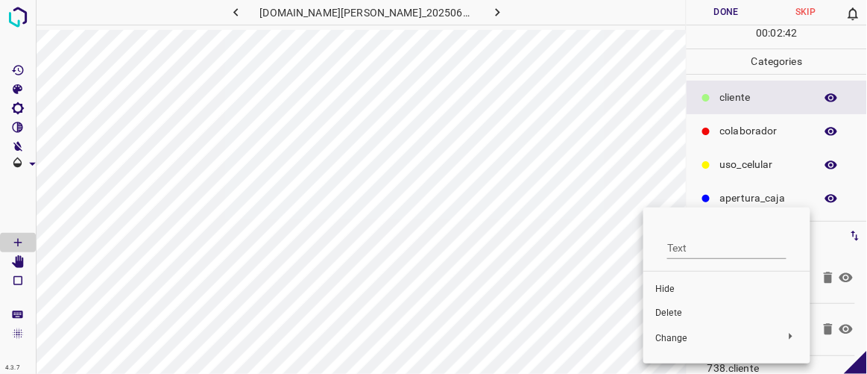
click at [682, 312] on span "Delete" at bounding box center [726, 312] width 143 height 13
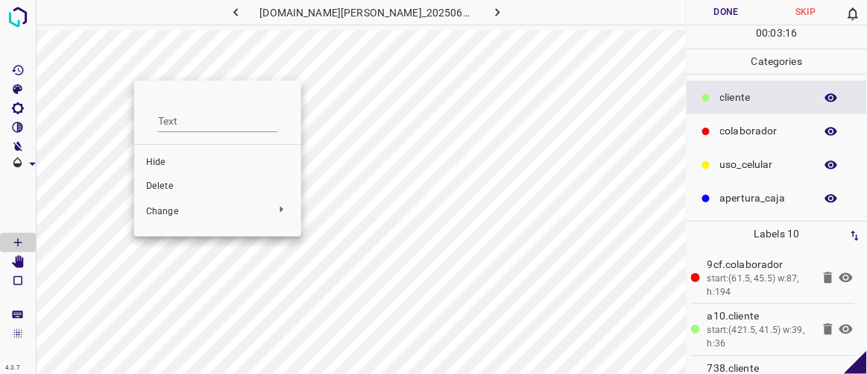
click at [158, 179] on li "Delete" at bounding box center [217, 186] width 167 height 24
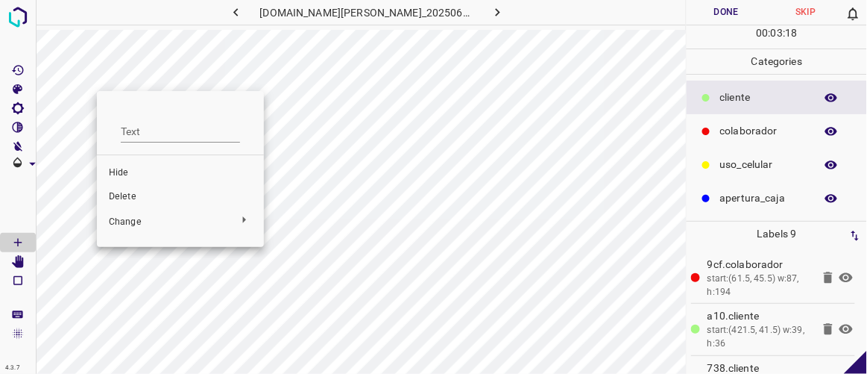
click at [133, 195] on span "Delete" at bounding box center [180, 196] width 143 height 13
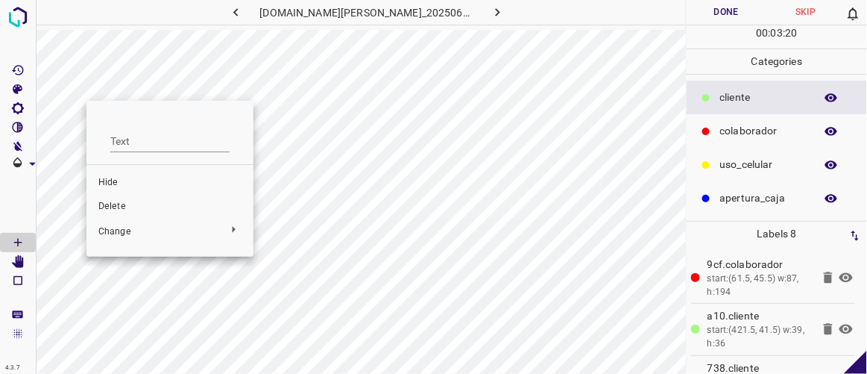
click at [121, 204] on span "Delete" at bounding box center [169, 206] width 143 height 13
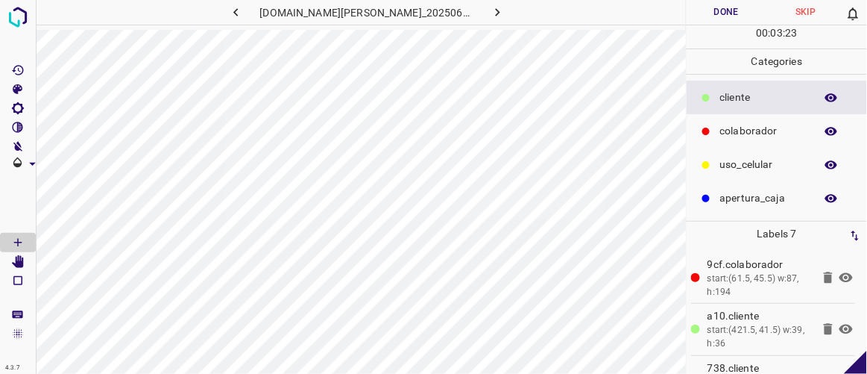
click at [730, 9] on button "Done" at bounding box center [726, 12] width 79 height 25
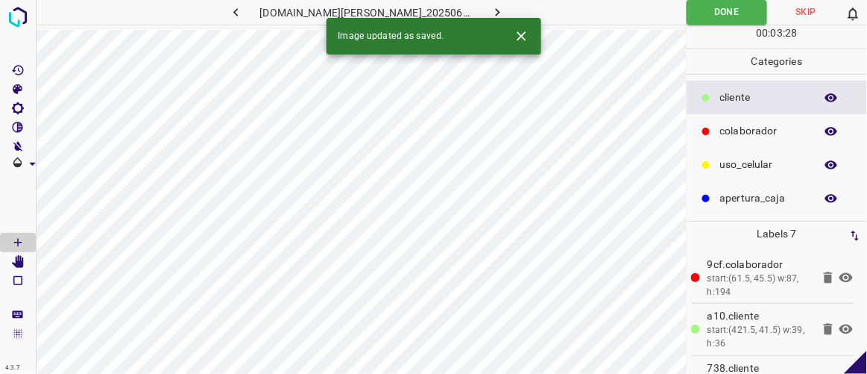
click at [496, 13] on icon "button" at bounding box center [498, 12] width 4 height 8
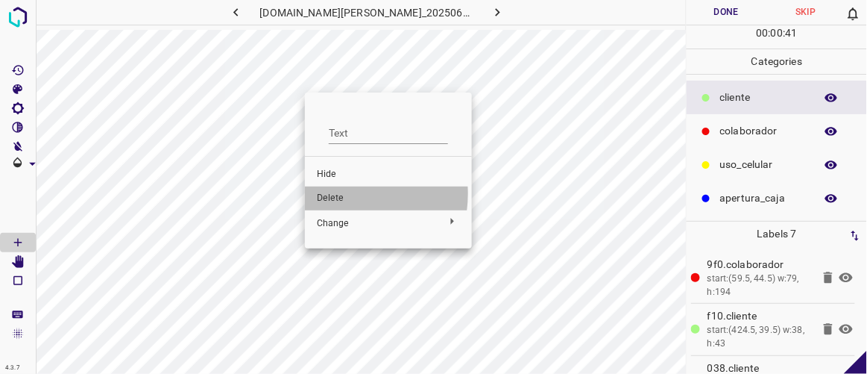
click at [335, 193] on span "Delete" at bounding box center [388, 198] width 143 height 13
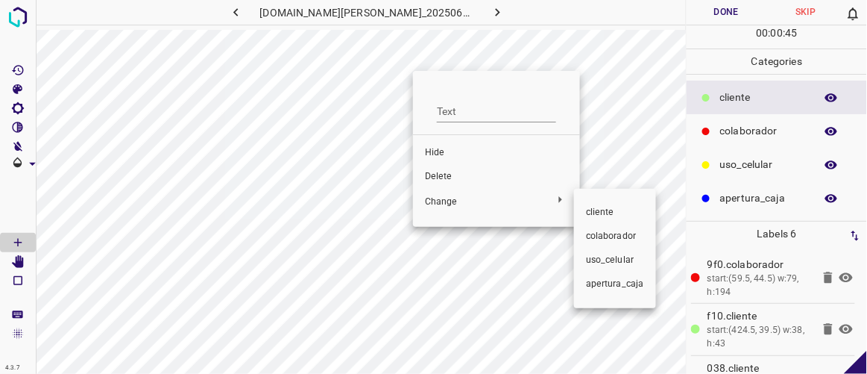
click at [450, 180] on div at bounding box center [433, 187] width 867 height 374
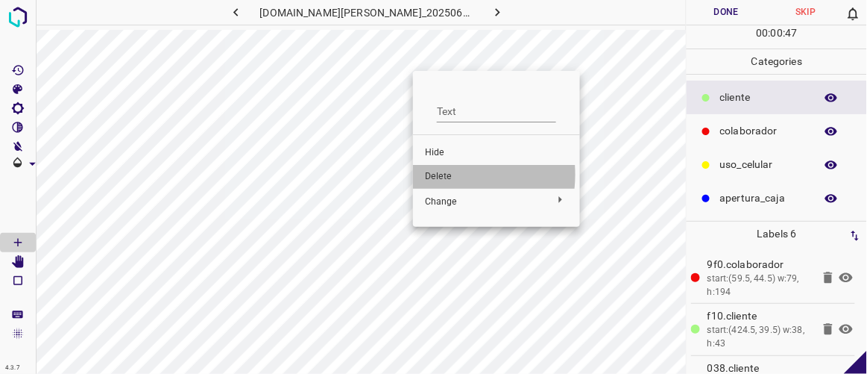
click at [441, 174] on span "Delete" at bounding box center [496, 176] width 143 height 13
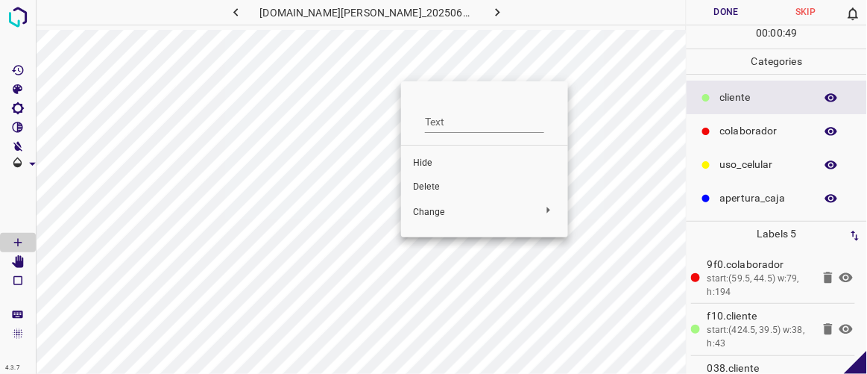
click at [459, 188] on span "Delete" at bounding box center [484, 186] width 143 height 13
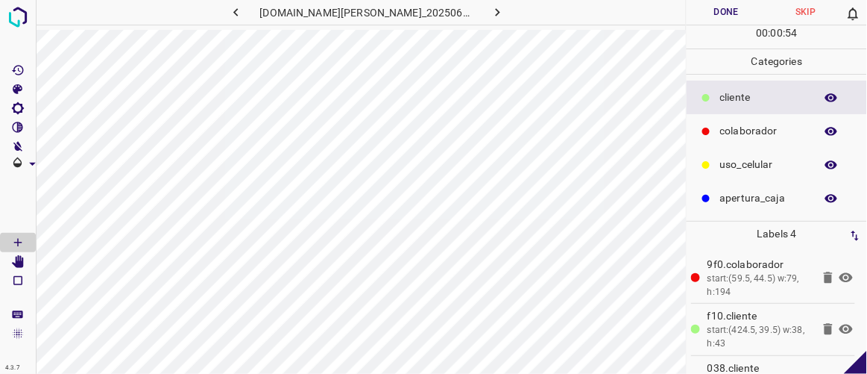
click at [711, 19] on button "Done" at bounding box center [726, 12] width 79 height 25
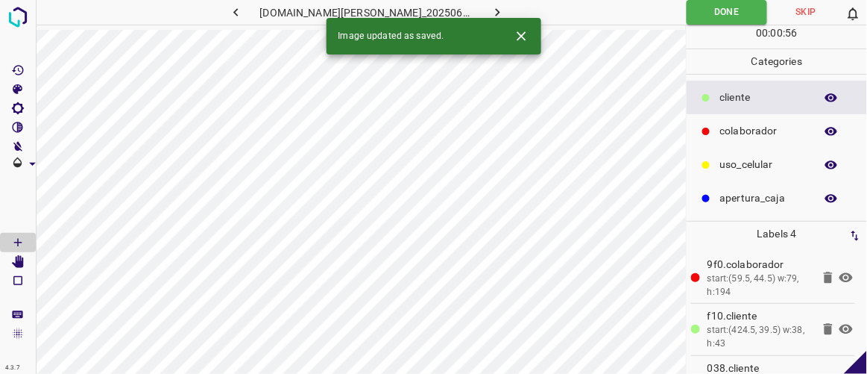
click at [490, 10] on icon "button" at bounding box center [498, 12] width 16 height 16
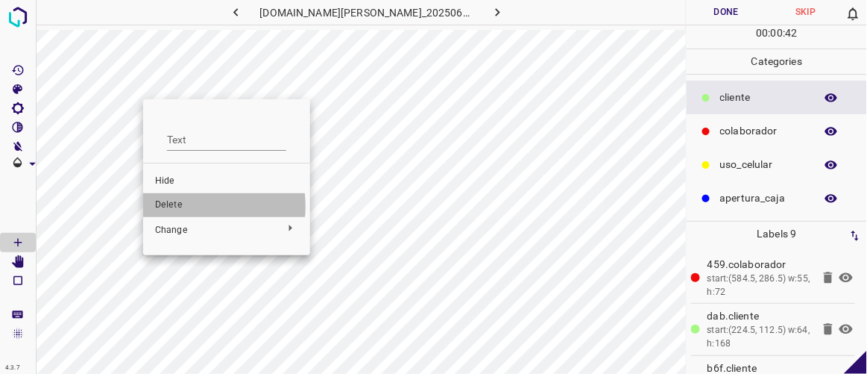
click at [181, 206] on span "Delete" at bounding box center [226, 204] width 143 height 13
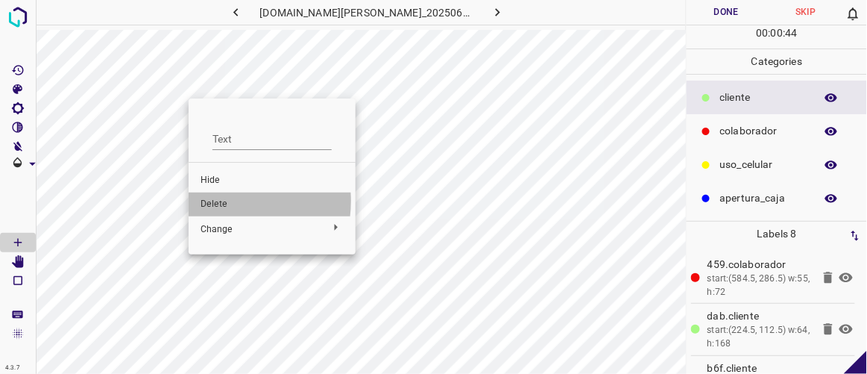
click at [224, 201] on span "Delete" at bounding box center [272, 204] width 143 height 13
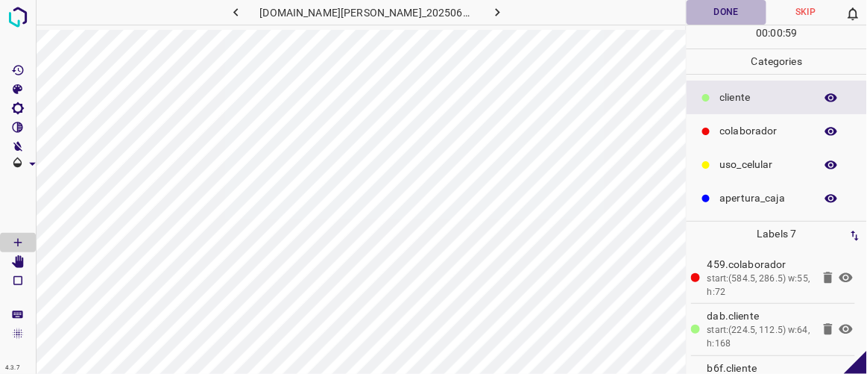
click at [720, 21] on button "Done" at bounding box center [726, 12] width 79 height 25
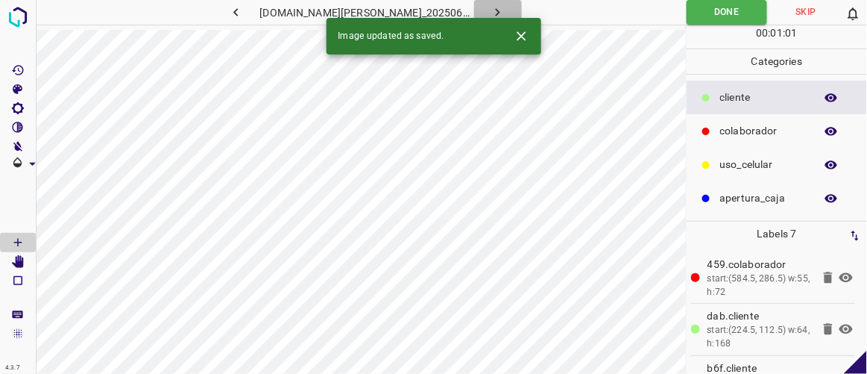
click at [490, 10] on icon "button" at bounding box center [498, 12] width 16 height 16
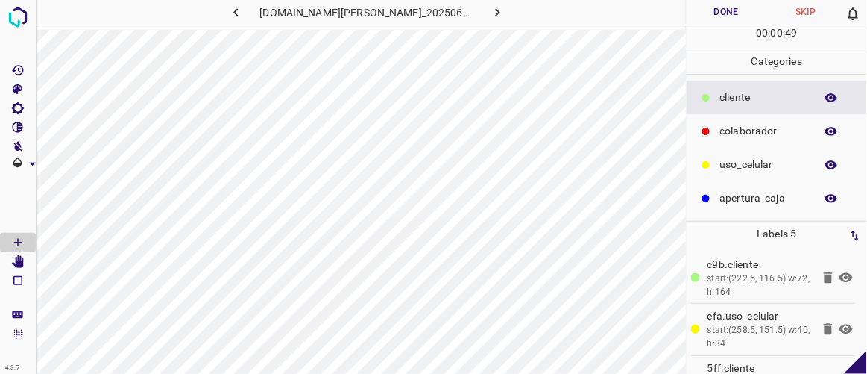
click at [730, 13] on button "Done" at bounding box center [726, 12] width 79 height 25
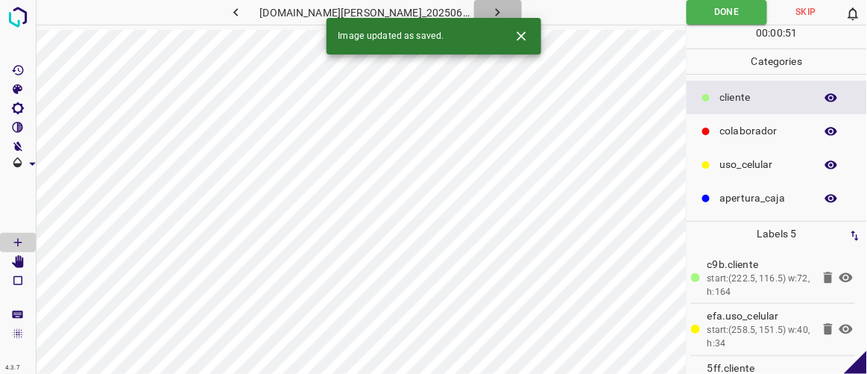
click at [490, 11] on icon "button" at bounding box center [498, 12] width 16 height 16
click at [244, 18] on icon "button" at bounding box center [236, 12] width 16 height 16
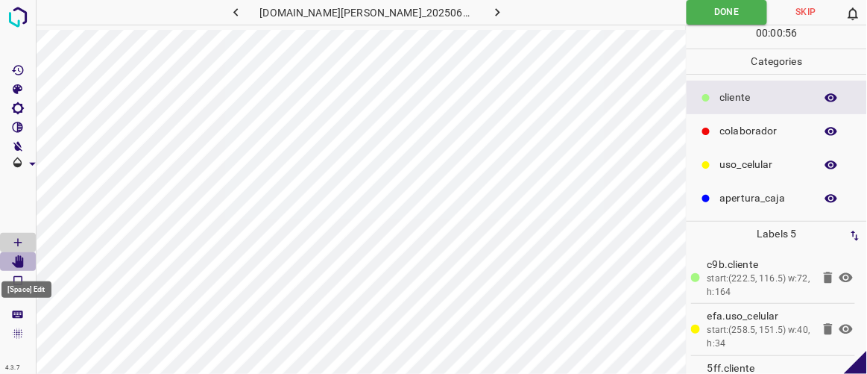
click at [19, 260] on icon "[Space] Edit" at bounding box center [18, 261] width 12 height 13
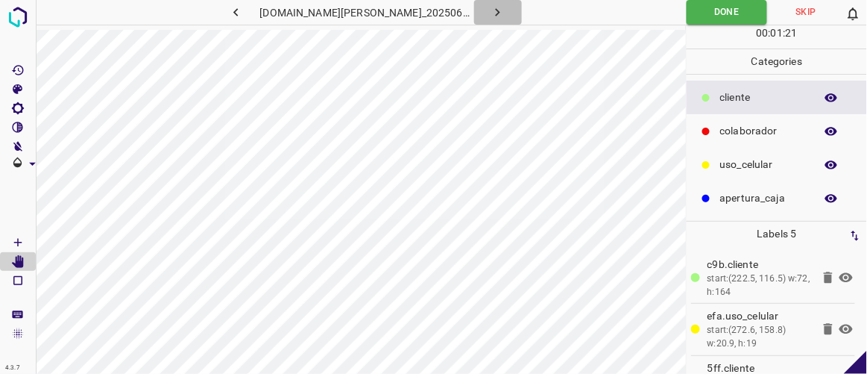
click at [490, 9] on icon "button" at bounding box center [498, 12] width 16 height 16
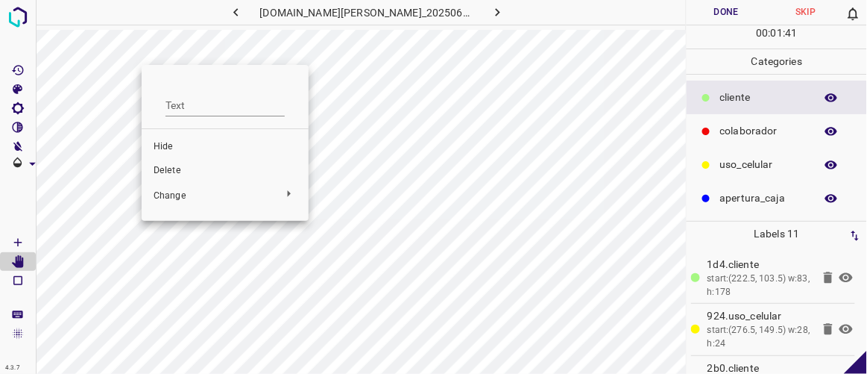
click at [191, 169] on span "Delete" at bounding box center [225, 170] width 143 height 13
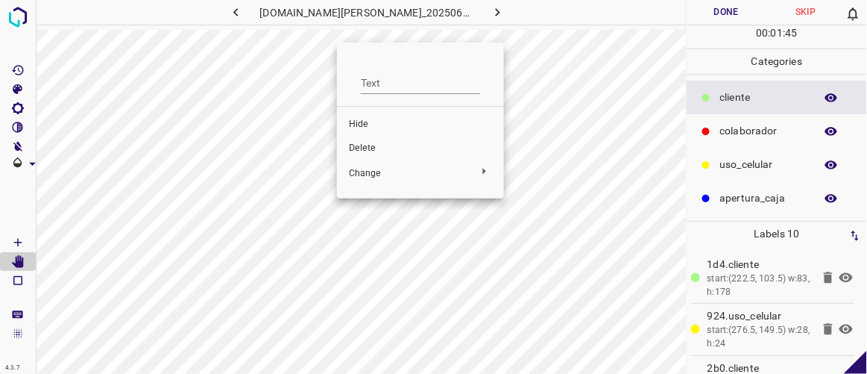
click at [359, 145] on span "Delete" at bounding box center [420, 148] width 143 height 13
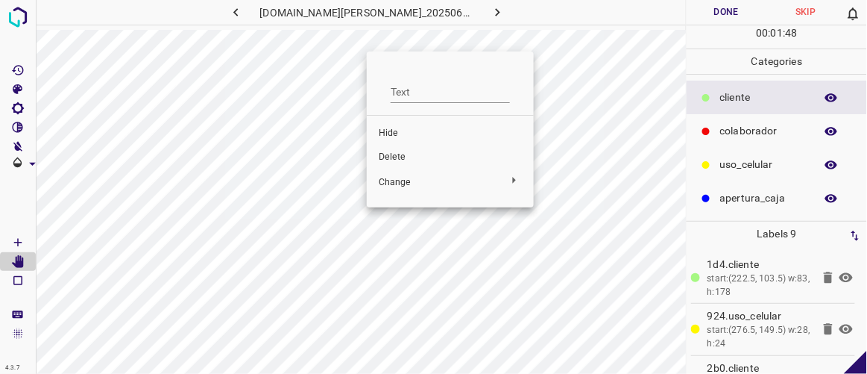
click at [389, 159] on span "Delete" at bounding box center [450, 157] width 143 height 13
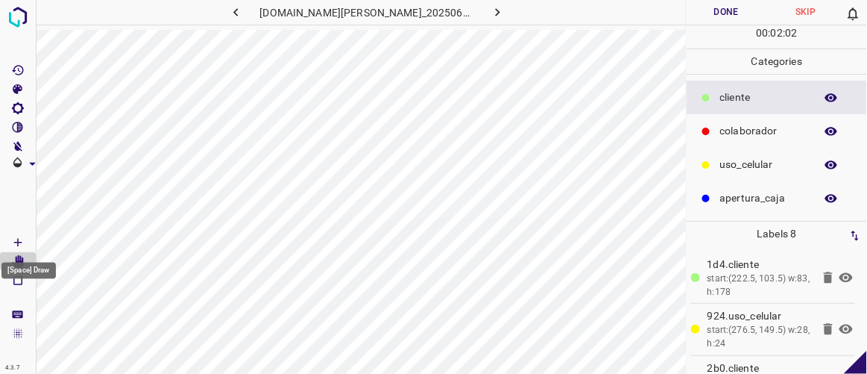
click at [19, 241] on icon "[Space] Draw" at bounding box center [17, 242] width 7 height 7
click at [25, 260] on Edit"] "[Space] Edit" at bounding box center [18, 261] width 36 height 19
click at [730, 10] on button "Done" at bounding box center [726, 12] width 79 height 25
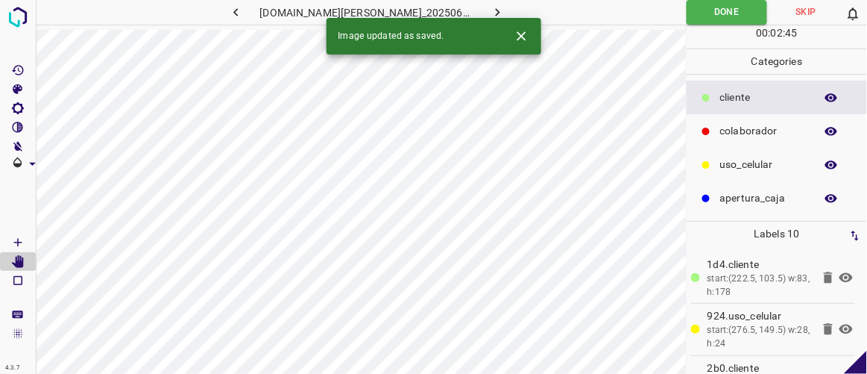
click at [496, 10] on icon "button" at bounding box center [498, 12] width 4 height 8
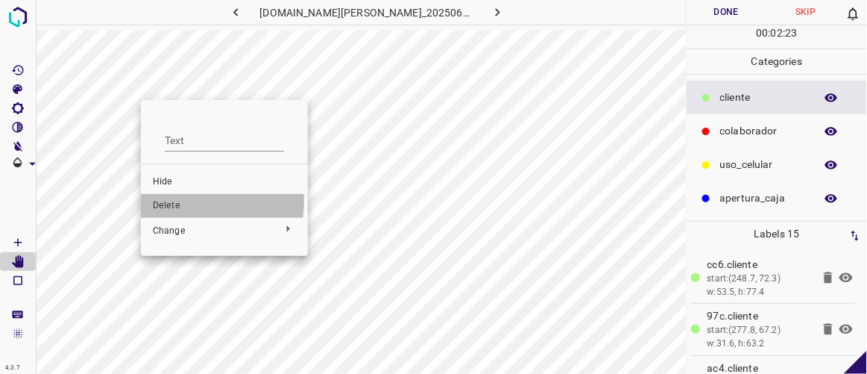
click at [171, 201] on span "Delete" at bounding box center [224, 205] width 143 height 13
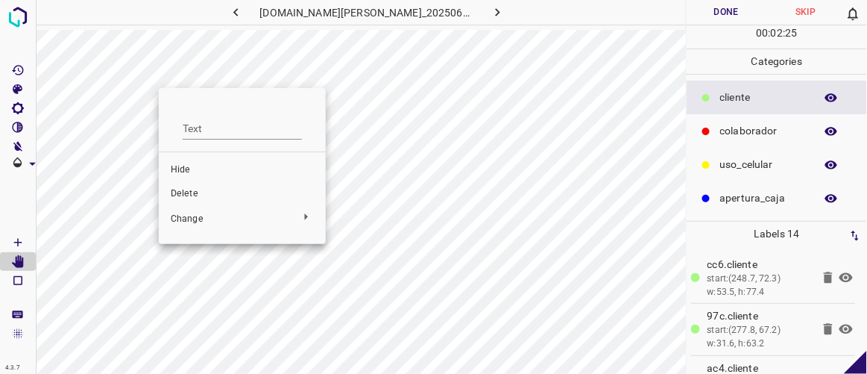
drag, startPoint x: 181, startPoint y: 198, endPoint x: 184, endPoint y: 187, distance: 11.6
click at [182, 198] on span "Delete" at bounding box center [242, 193] width 143 height 13
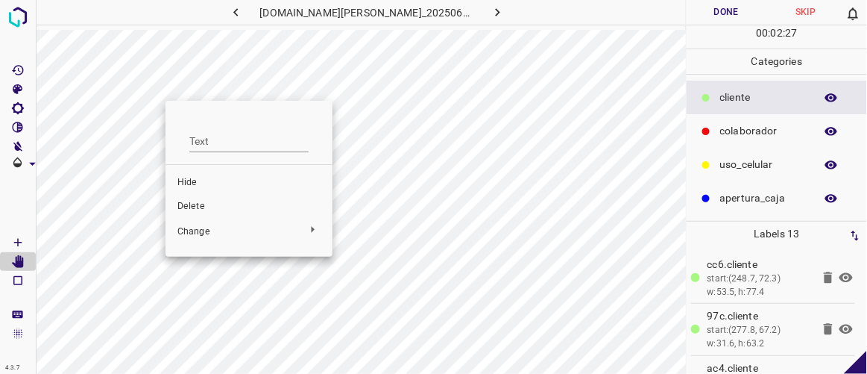
click at [198, 204] on span "Delete" at bounding box center [248, 206] width 143 height 13
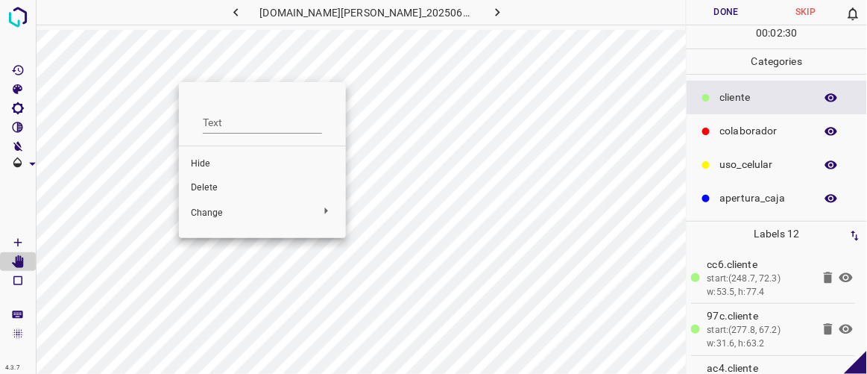
click at [217, 183] on span "Delete" at bounding box center [262, 187] width 143 height 13
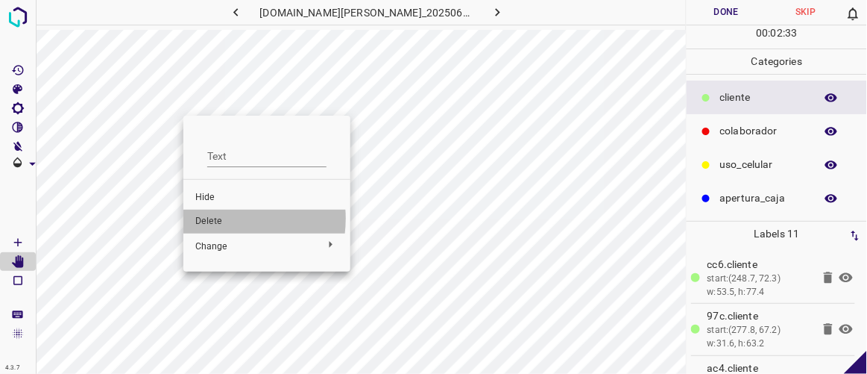
click at [218, 218] on span "Delete" at bounding box center [266, 221] width 143 height 13
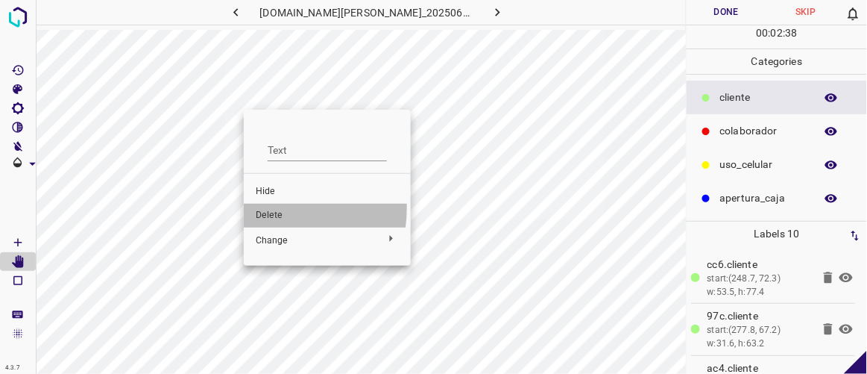
click at [267, 209] on span "Delete" at bounding box center [327, 215] width 143 height 13
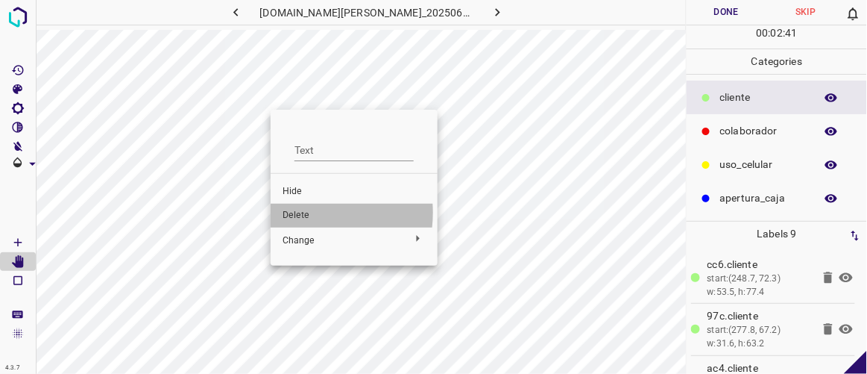
click at [295, 213] on span "Delete" at bounding box center [354, 215] width 143 height 13
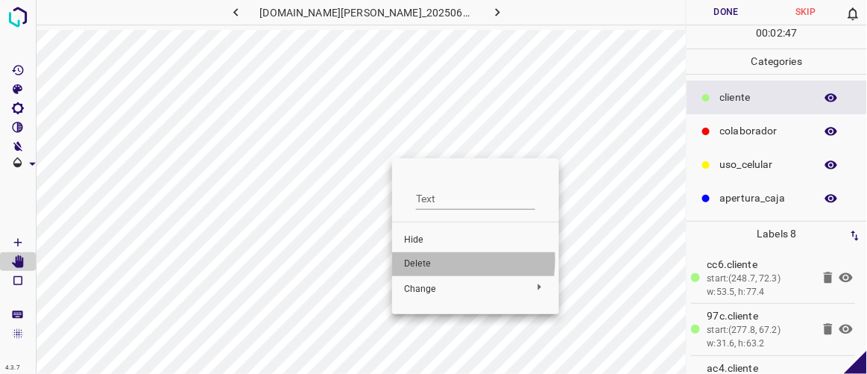
click at [427, 260] on span "Delete" at bounding box center [475, 263] width 143 height 13
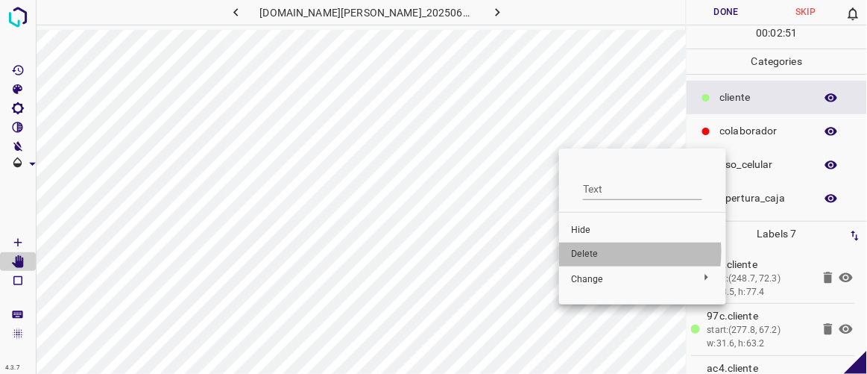
click at [590, 251] on span "Delete" at bounding box center [642, 254] width 143 height 13
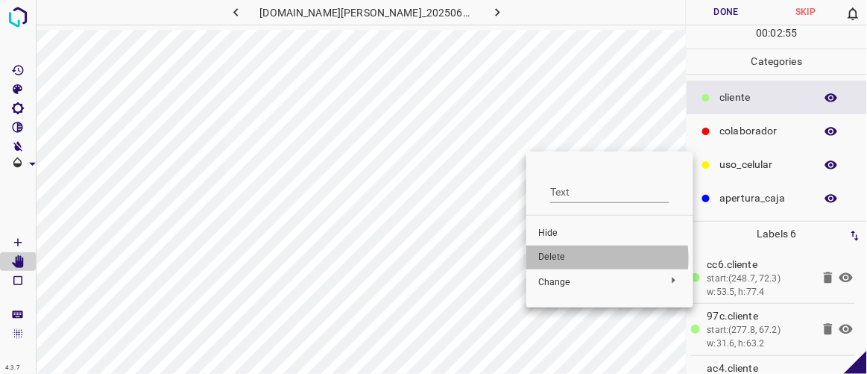
click at [559, 258] on span "Delete" at bounding box center [609, 257] width 143 height 13
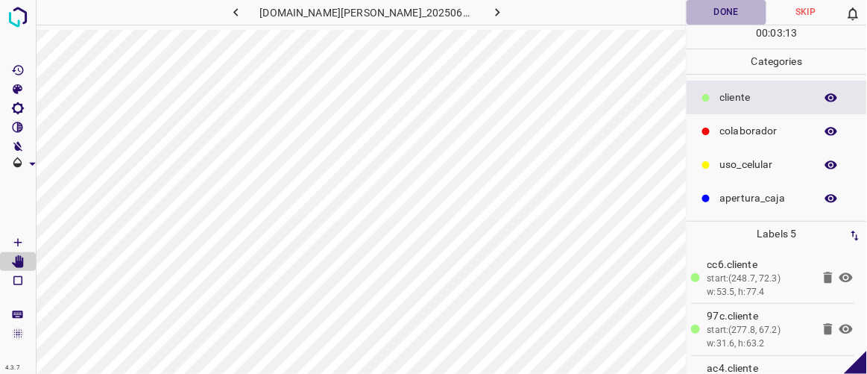
click at [736, 5] on button "Done" at bounding box center [726, 12] width 79 height 25
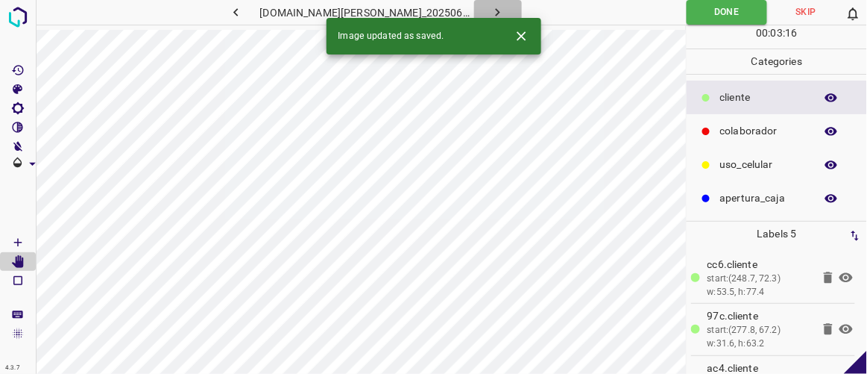
click at [490, 12] on icon "button" at bounding box center [498, 12] width 16 height 16
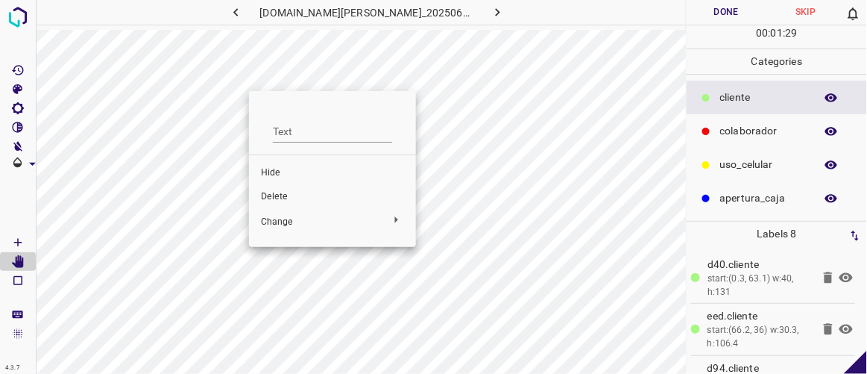
click at [295, 196] on span "Delete" at bounding box center [332, 196] width 143 height 13
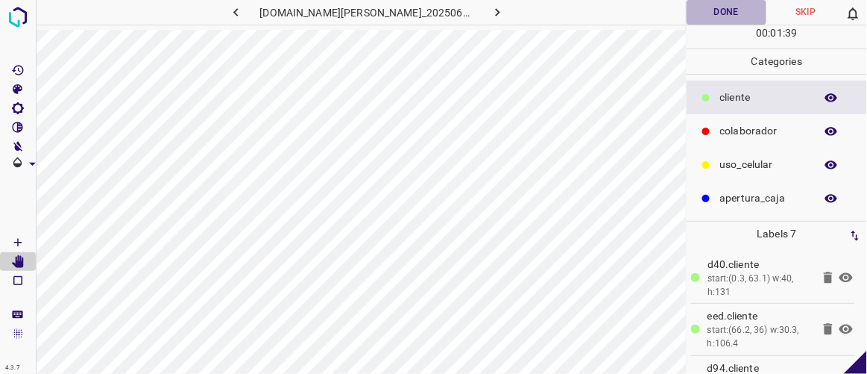
click at [732, 10] on button "Done" at bounding box center [726, 12] width 79 height 25
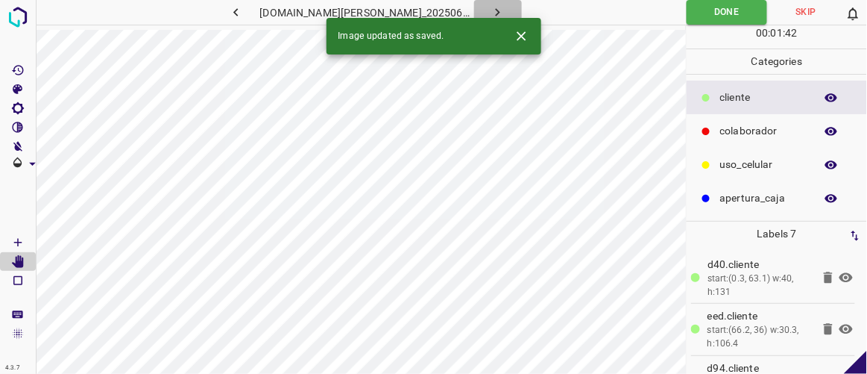
click at [490, 10] on icon "button" at bounding box center [498, 12] width 16 height 16
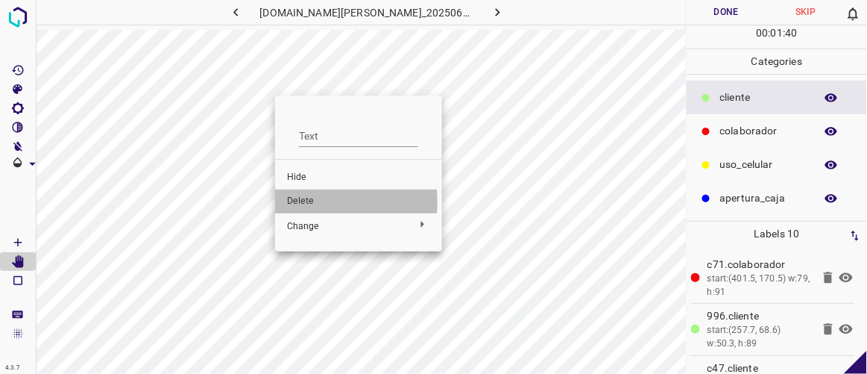
click at [303, 201] on span "Delete" at bounding box center [358, 201] width 143 height 13
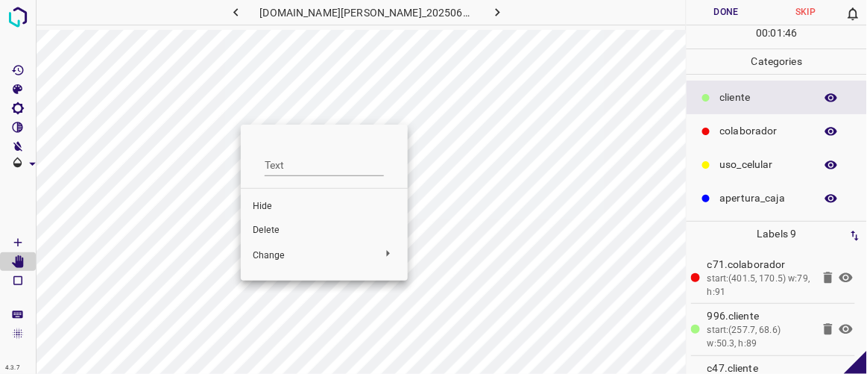
click at [274, 228] on span "Delete" at bounding box center [324, 230] width 143 height 13
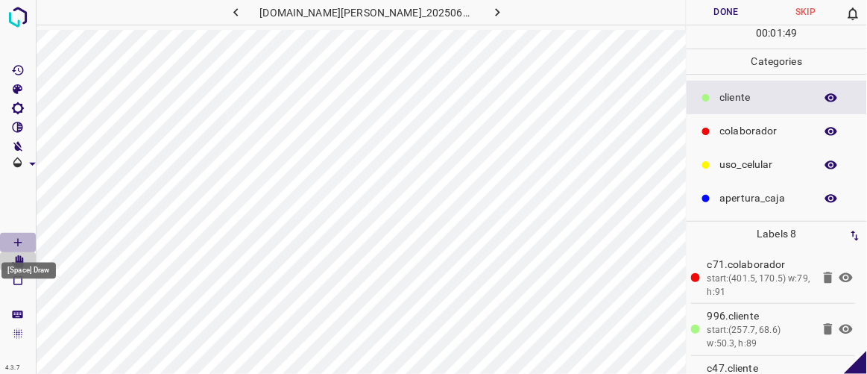
click at [25, 244] on Draw"] "[Space] Draw" at bounding box center [18, 242] width 36 height 19
click at [21, 263] on icon "[Space] Edit" at bounding box center [18, 261] width 12 height 13
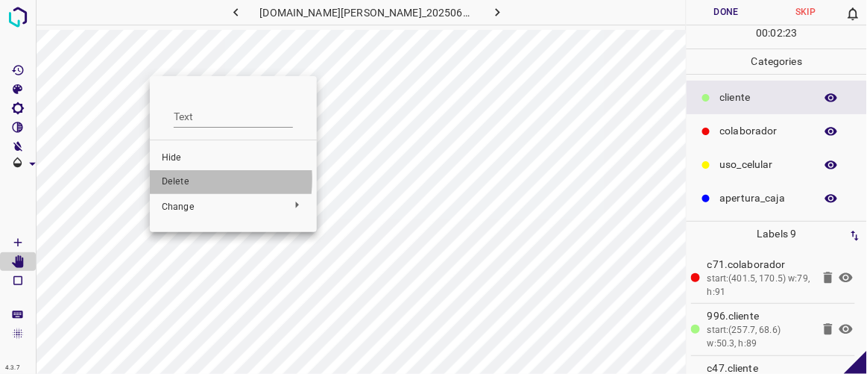
click at [169, 179] on span "Delete" at bounding box center [233, 181] width 143 height 13
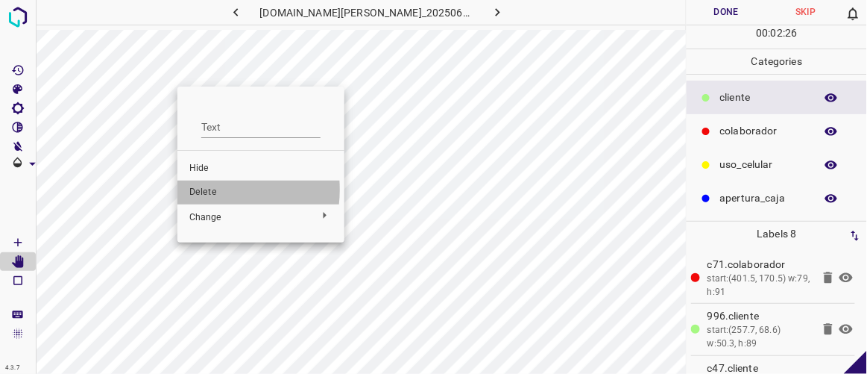
click at [201, 189] on span "Delete" at bounding box center [260, 192] width 143 height 13
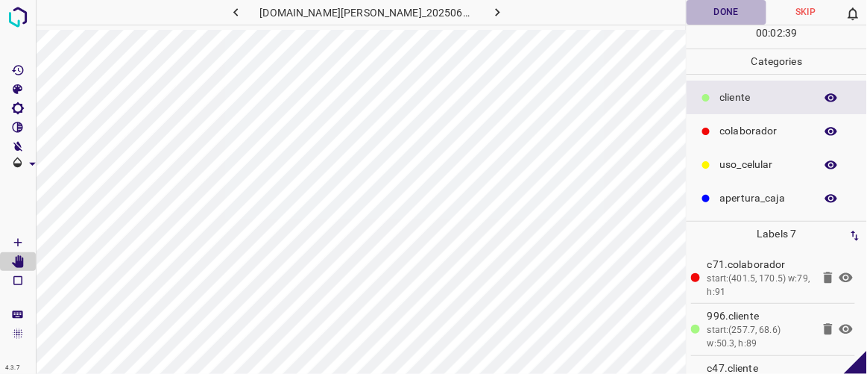
click at [744, 7] on button "Done" at bounding box center [726, 12] width 79 height 25
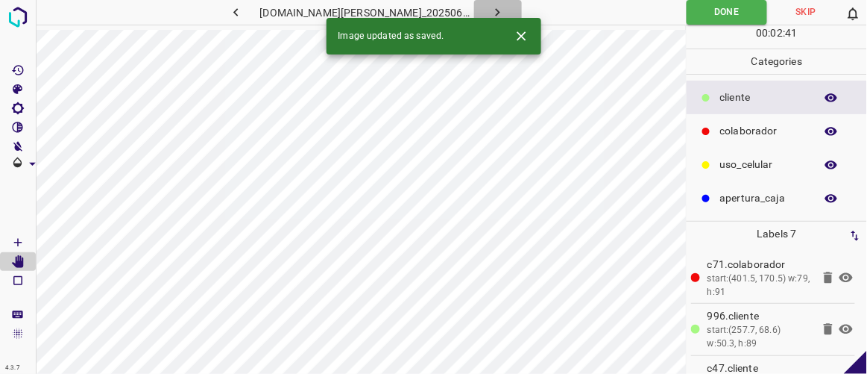
click at [491, 7] on button "button" at bounding box center [498, 12] width 48 height 25
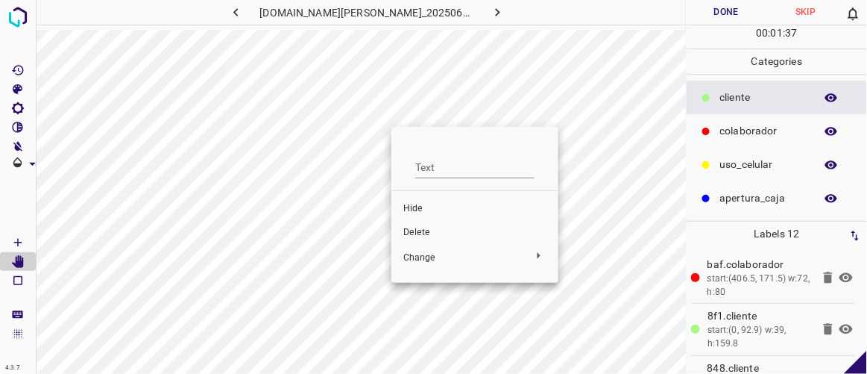
click at [441, 226] on span "Delete" at bounding box center [474, 232] width 143 height 13
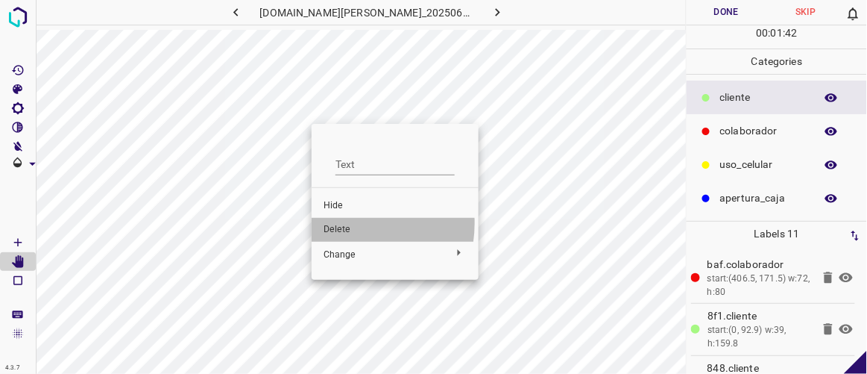
click at [343, 223] on span "Delete" at bounding box center [395, 229] width 143 height 13
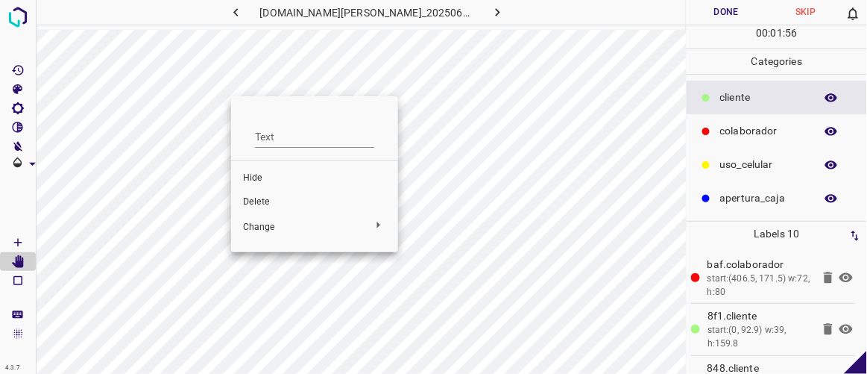
click at [265, 205] on span "Delete" at bounding box center [314, 201] width 143 height 13
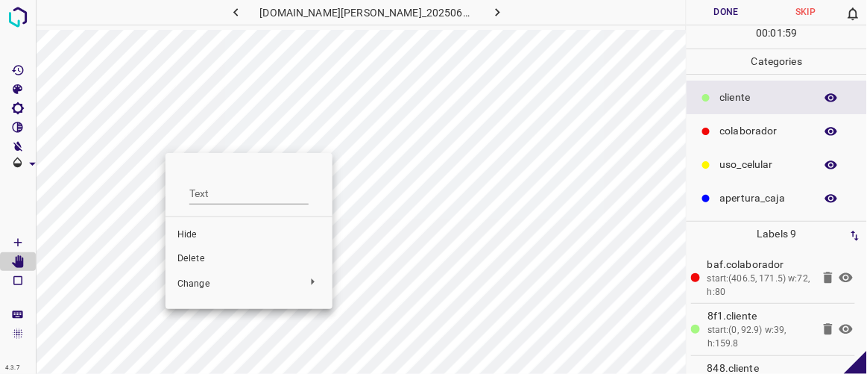
click at [201, 257] on span "Delete" at bounding box center [248, 258] width 143 height 13
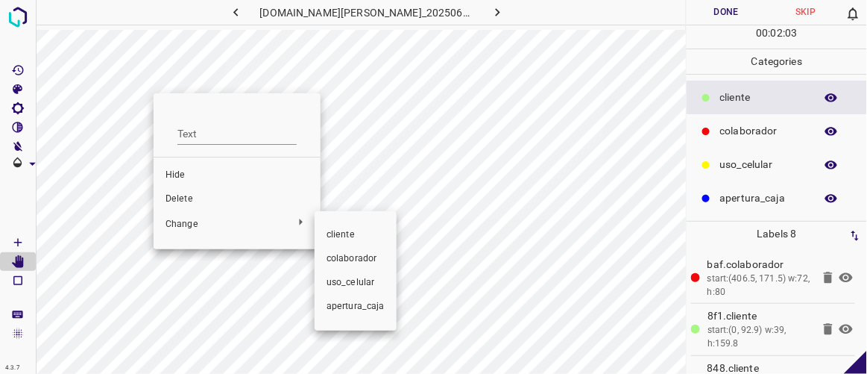
click at [186, 201] on div at bounding box center [433, 187] width 867 height 374
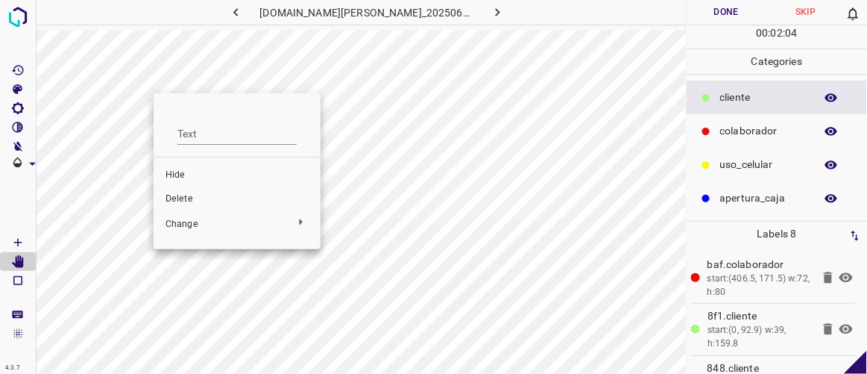
click at [180, 194] on span "Delete" at bounding box center [237, 198] width 143 height 13
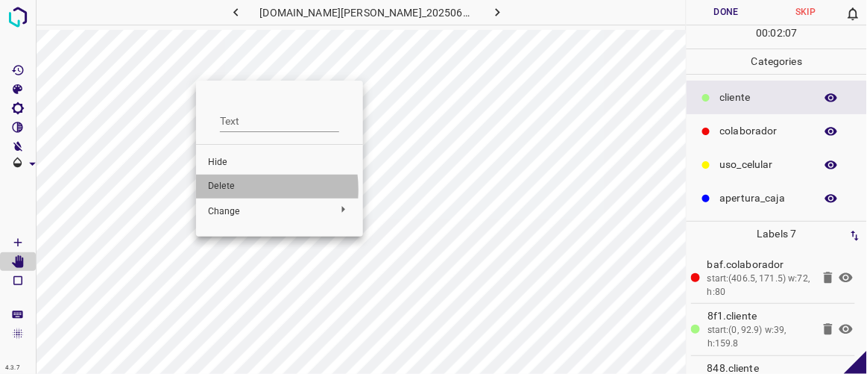
click at [232, 190] on span "Delete" at bounding box center [279, 186] width 143 height 13
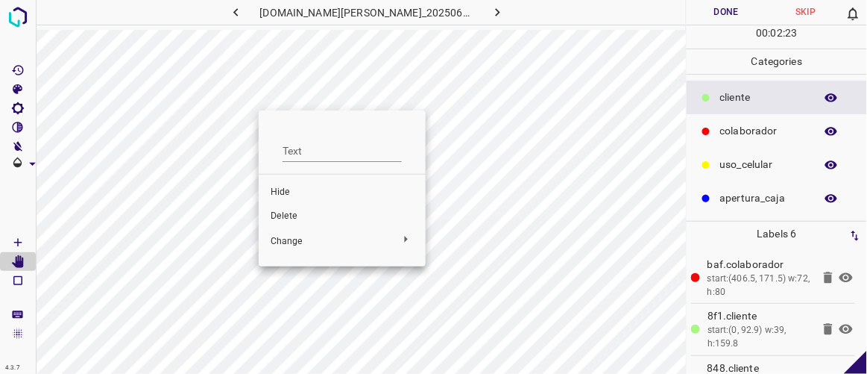
click at [242, 125] on div at bounding box center [433, 187] width 867 height 374
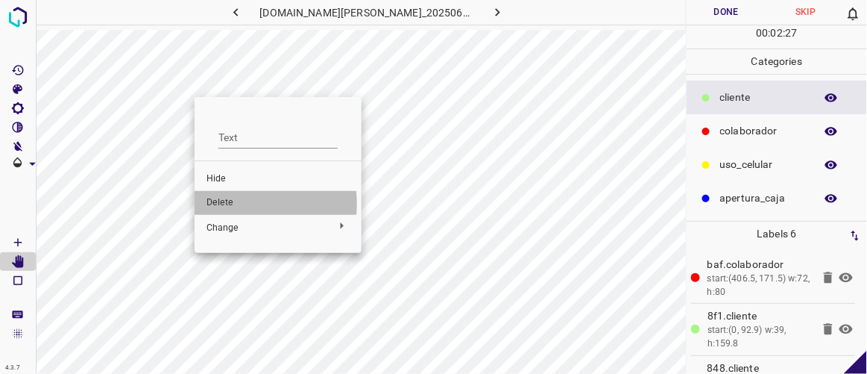
click at [236, 204] on span "Delete" at bounding box center [278, 202] width 143 height 13
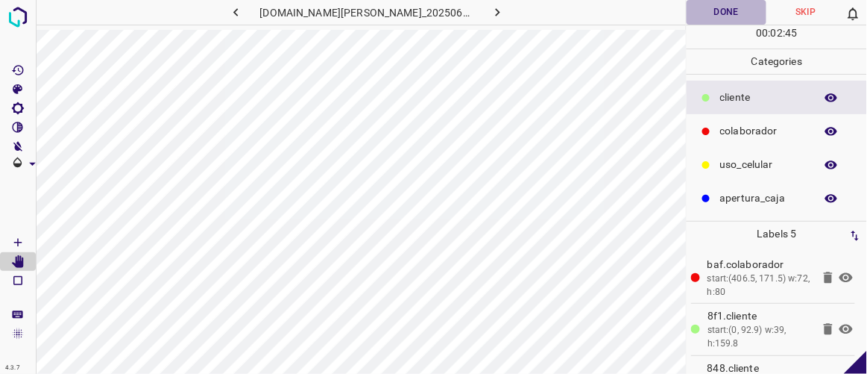
click at [726, 13] on button "Done" at bounding box center [726, 12] width 79 height 25
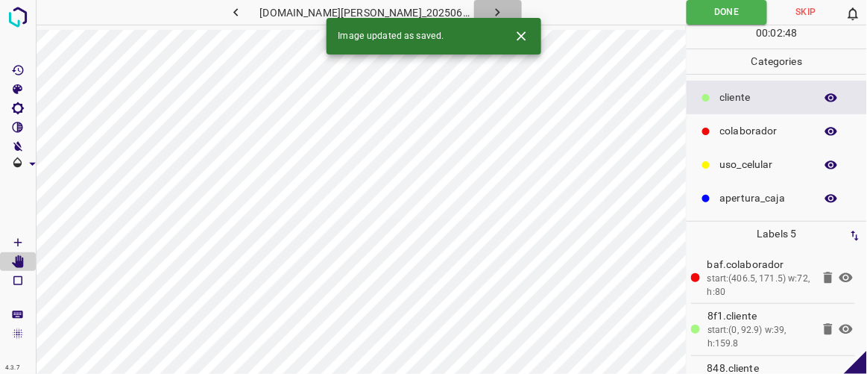
click at [491, 4] on button "button" at bounding box center [498, 12] width 48 height 25
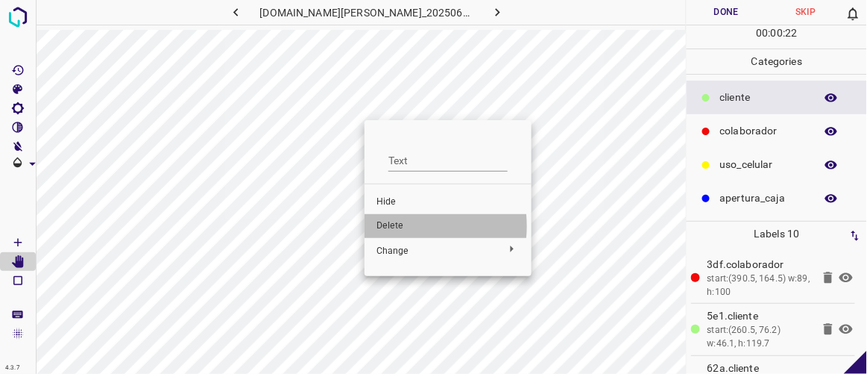
click at [394, 226] on span "Delete" at bounding box center [448, 225] width 143 height 13
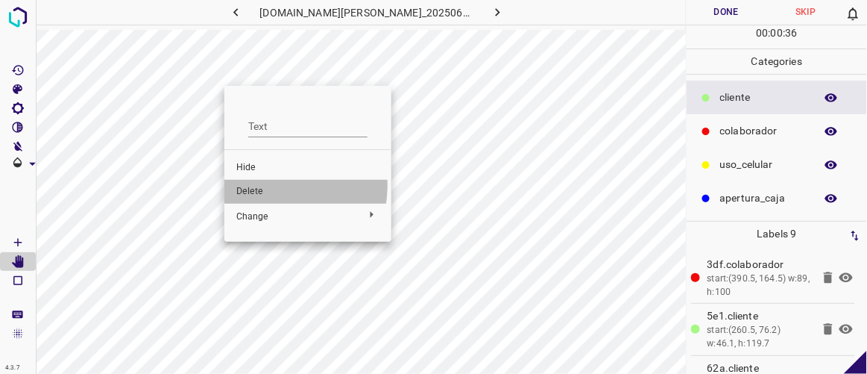
click at [263, 185] on span "Delete" at bounding box center [307, 191] width 143 height 13
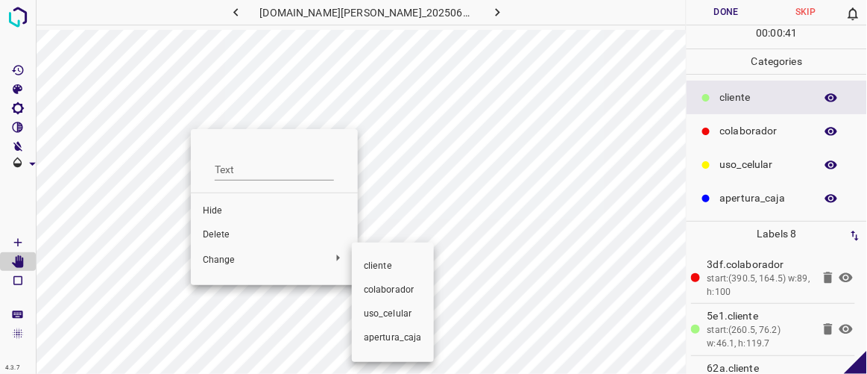
click at [229, 239] on div at bounding box center [433, 187] width 867 height 374
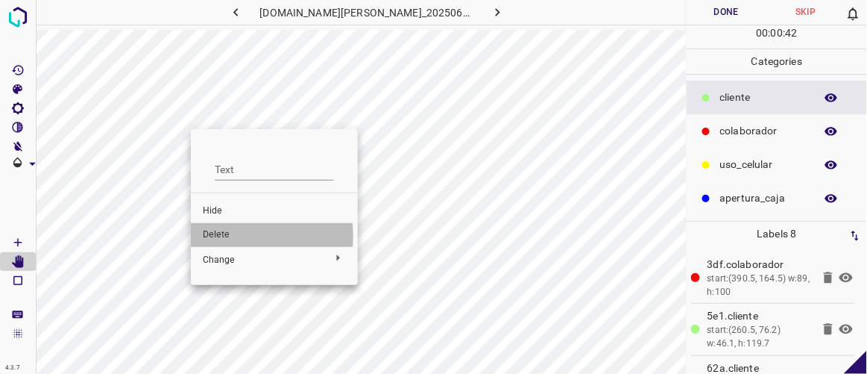
click at [223, 236] on span "Delete" at bounding box center [274, 234] width 143 height 13
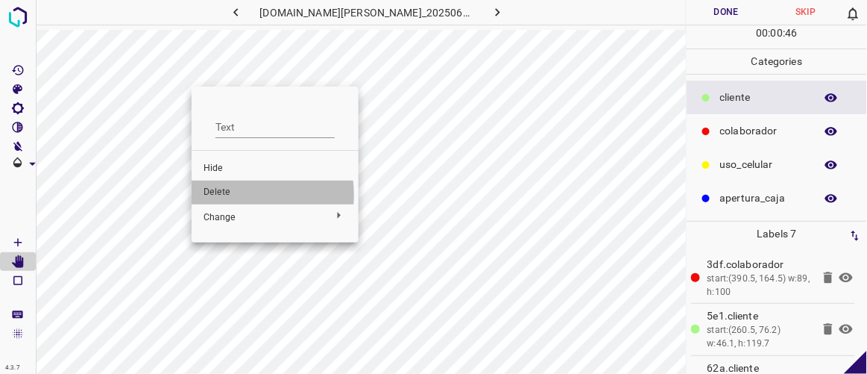
click at [221, 195] on span "Delete" at bounding box center [275, 192] width 143 height 13
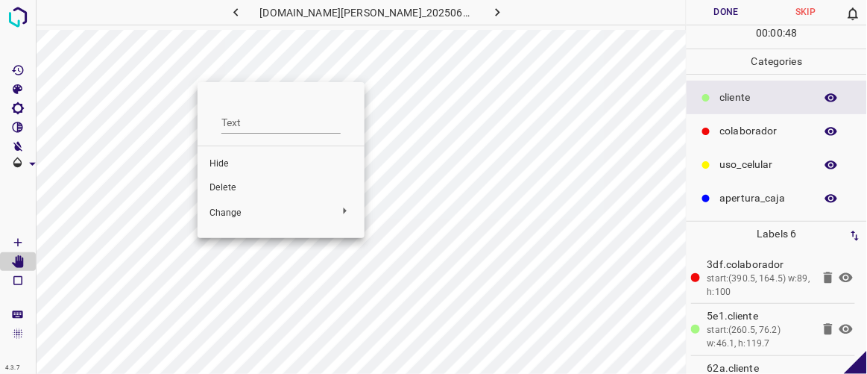
click at [238, 189] on span "Delete" at bounding box center [281, 187] width 143 height 13
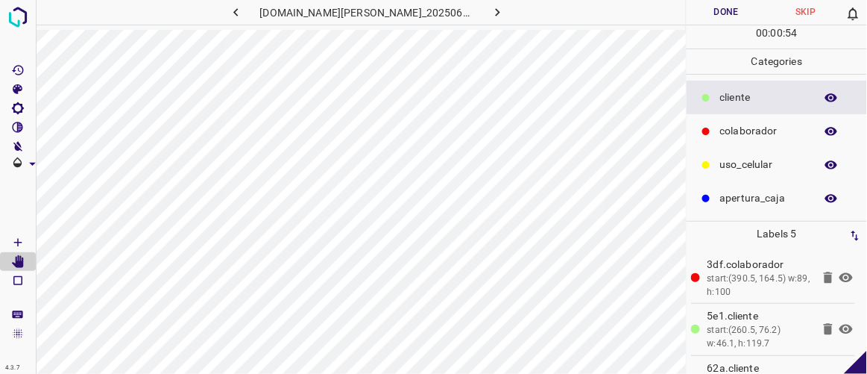
click at [734, 12] on button "Done" at bounding box center [726, 12] width 79 height 25
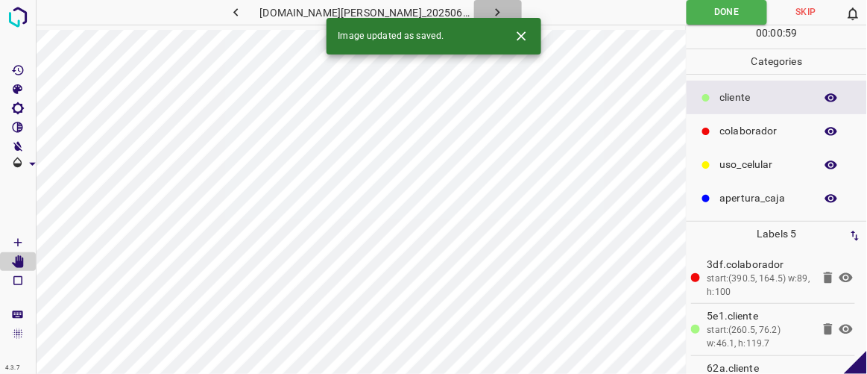
click at [490, 4] on icon "button" at bounding box center [498, 12] width 16 height 16
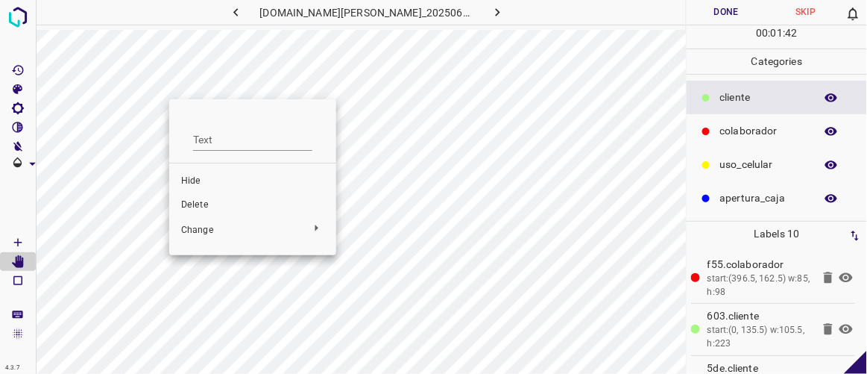
click at [198, 199] on span "Delete" at bounding box center [252, 204] width 143 height 13
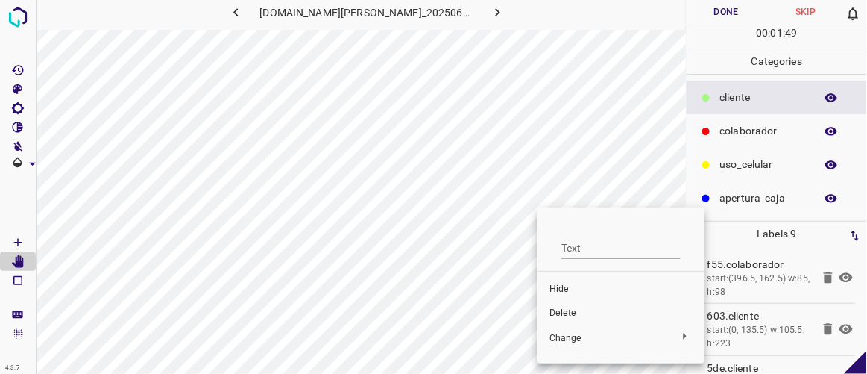
click at [565, 312] on span "Delete" at bounding box center [621, 312] width 143 height 13
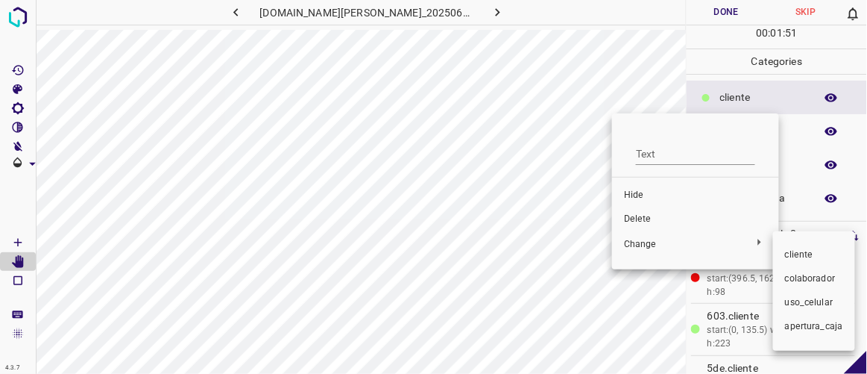
click at [641, 214] on div at bounding box center [433, 187] width 867 height 374
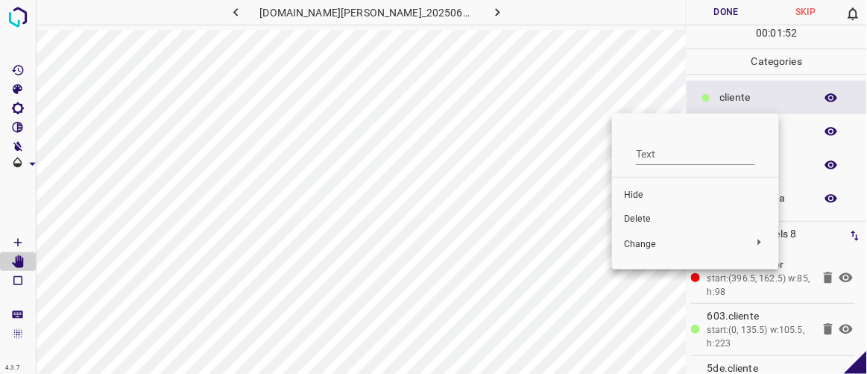
click at [647, 221] on span "Delete" at bounding box center [695, 219] width 143 height 13
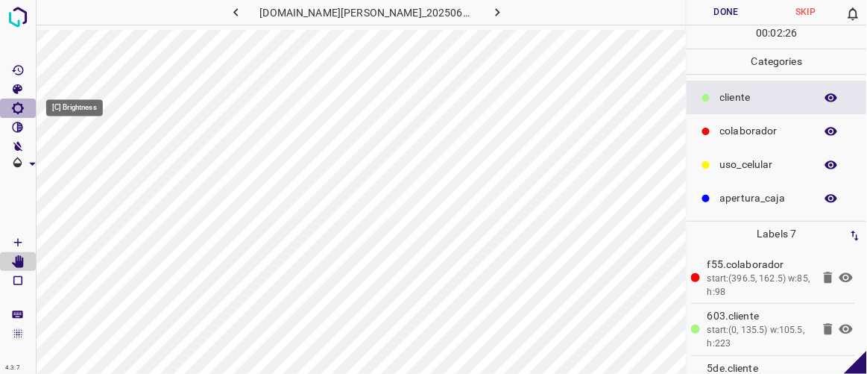
click at [19, 110] on icon "[C] Brightness" at bounding box center [17, 107] width 13 height 13
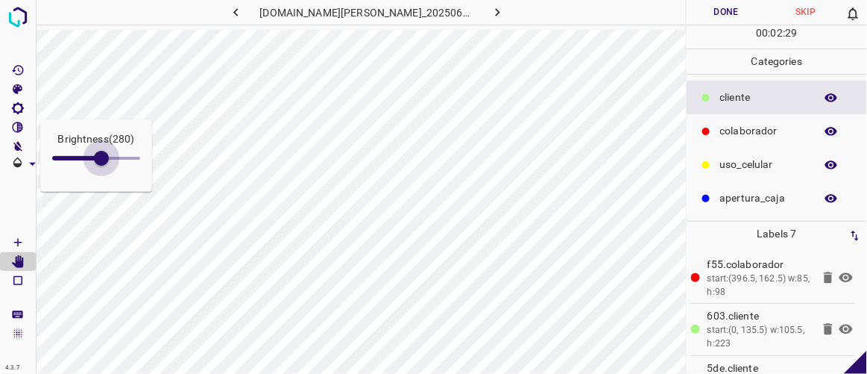
type input "267"
drag, startPoint x: 72, startPoint y: 156, endPoint x: 99, endPoint y: 179, distance: 36.0
click at [99, 179] on div "Brightness ( 267 )" at bounding box center [96, 155] width 112 height 72
click at [717, 10] on button "Done" at bounding box center [726, 12] width 79 height 25
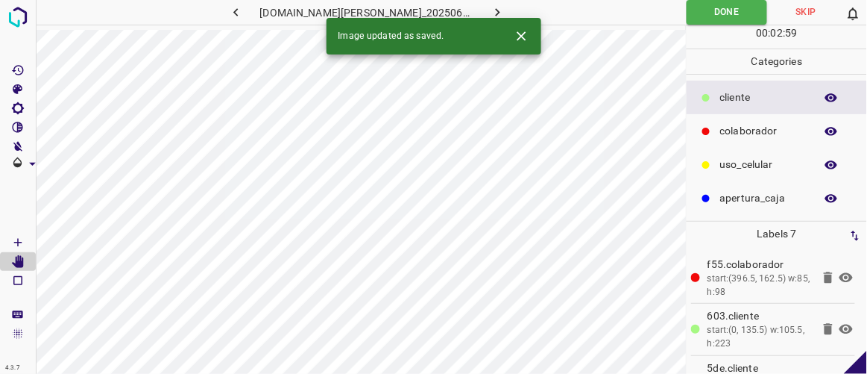
click at [490, 7] on icon "button" at bounding box center [498, 12] width 16 height 16
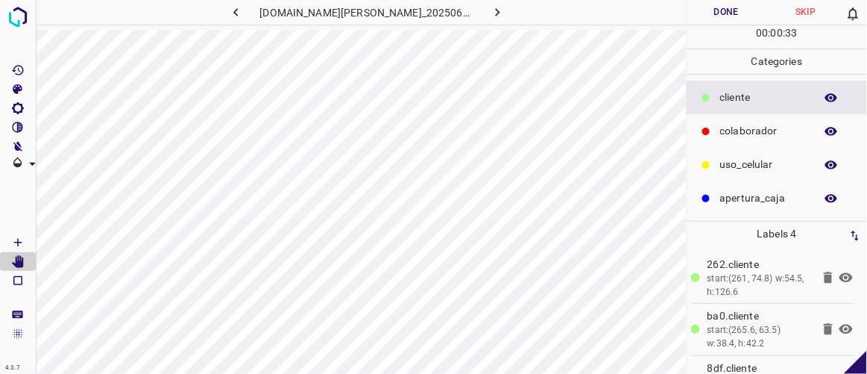
click at [745, 10] on button "Done" at bounding box center [726, 12] width 79 height 25
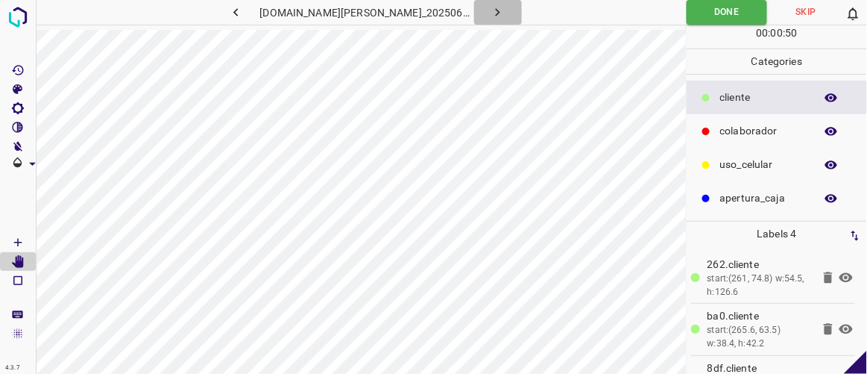
click at [496, 14] on icon "button" at bounding box center [498, 12] width 4 height 8
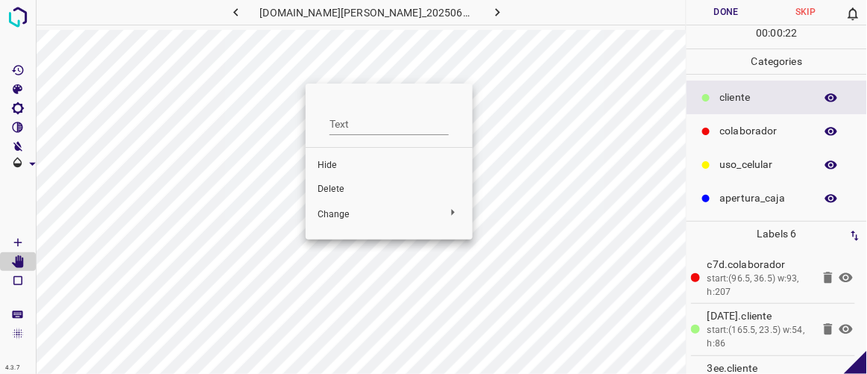
click at [333, 189] on span "Delete" at bounding box center [389, 189] width 143 height 13
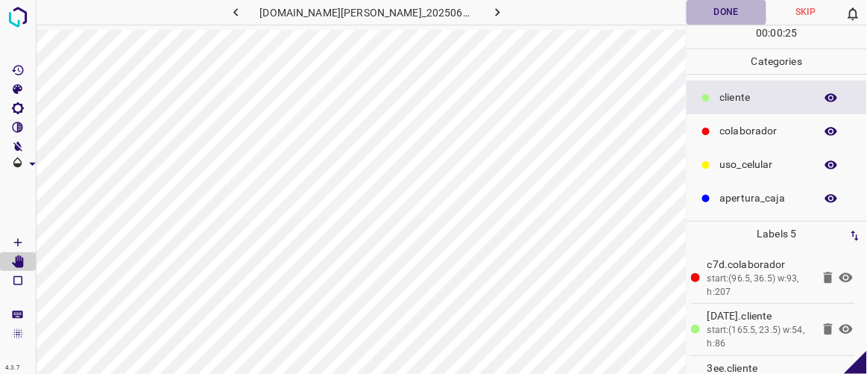
click at [728, 10] on button "Done" at bounding box center [726, 12] width 79 height 25
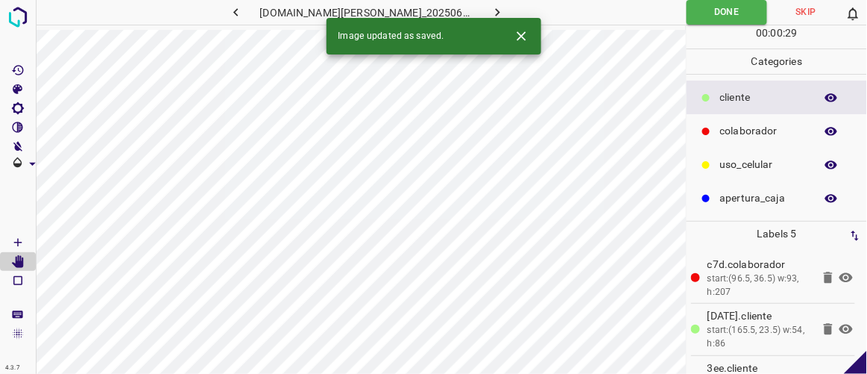
click at [490, 13] on icon "button" at bounding box center [498, 12] width 16 height 16
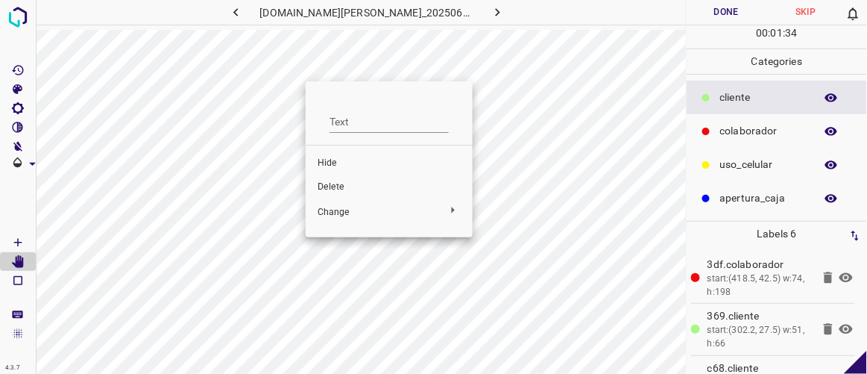
click at [333, 187] on span "Delete" at bounding box center [389, 186] width 143 height 13
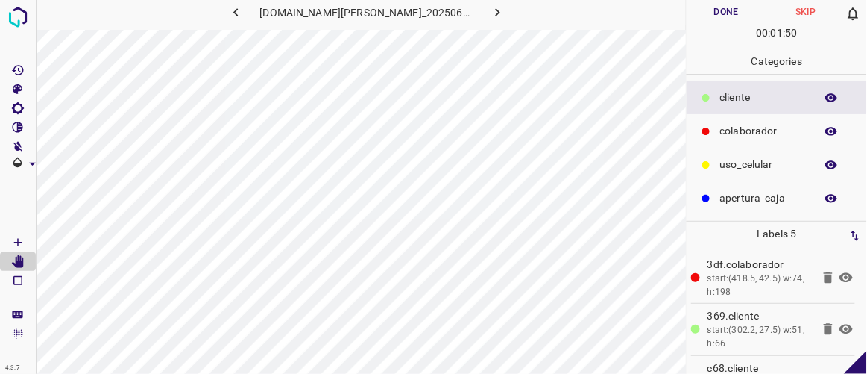
click at [716, 15] on button "Done" at bounding box center [726, 12] width 79 height 25
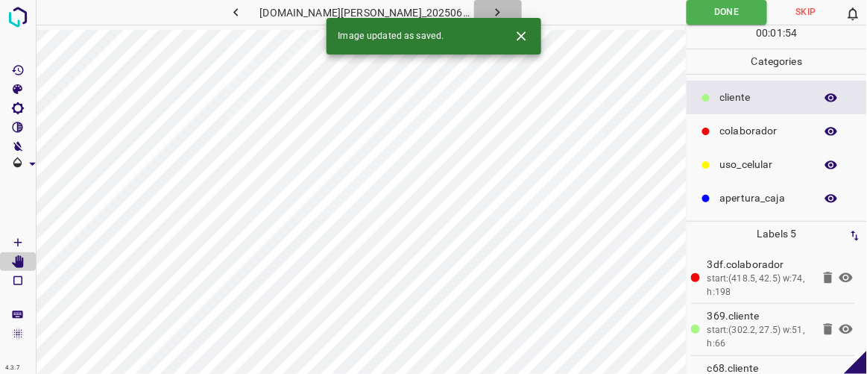
click at [490, 9] on icon "button" at bounding box center [498, 12] width 16 height 16
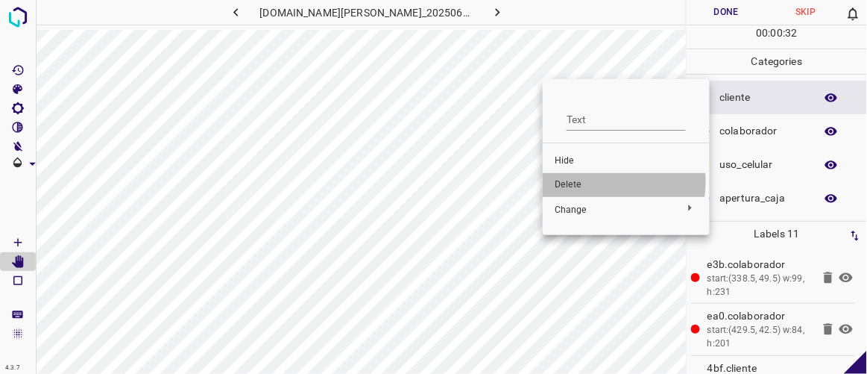
click at [570, 180] on span "Delete" at bounding box center [626, 184] width 143 height 13
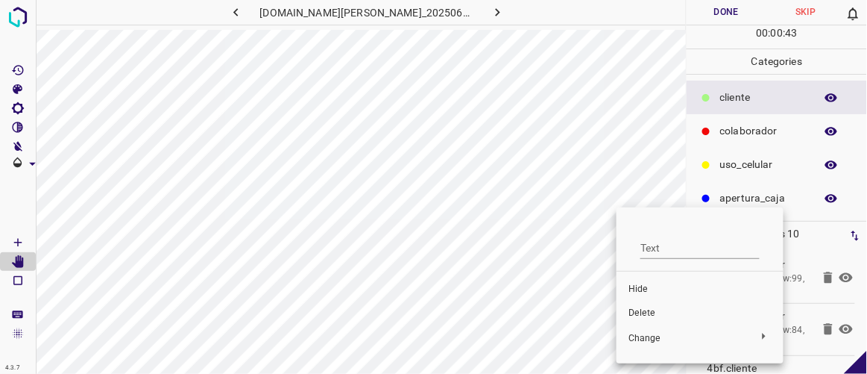
drag, startPoint x: 598, startPoint y: 104, endPoint x: 600, endPoint y: 115, distance: 11.4
click at [600, 115] on div at bounding box center [433, 187] width 867 height 374
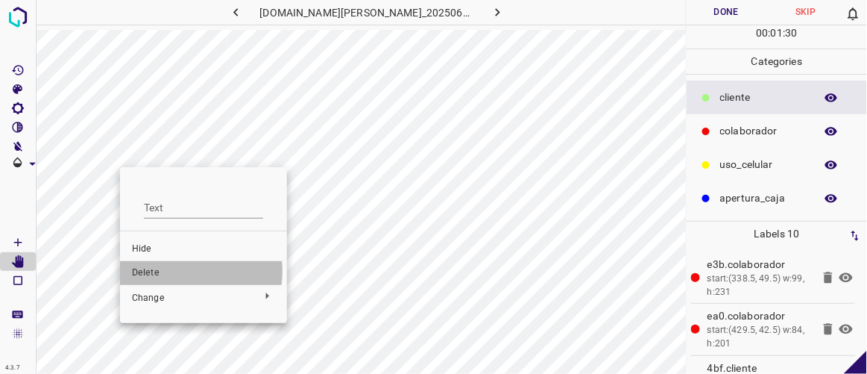
click at [163, 271] on span "Delete" at bounding box center [203, 272] width 143 height 13
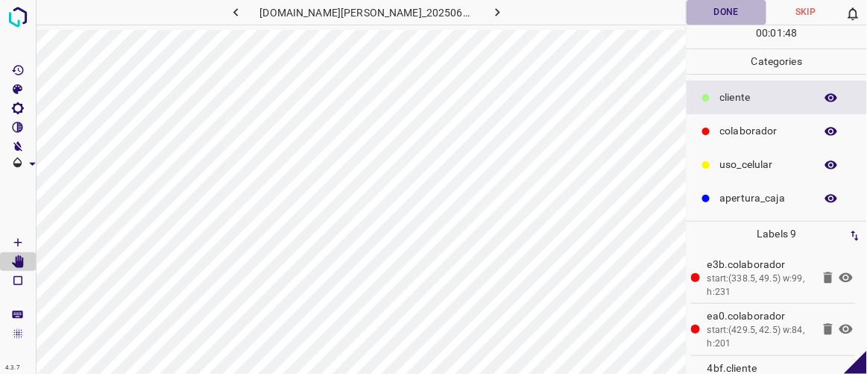
click at [723, 10] on button "Done" at bounding box center [726, 12] width 79 height 25
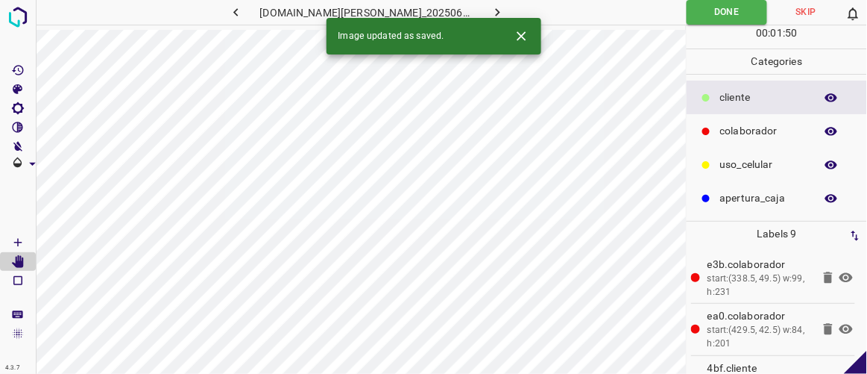
click at [490, 15] on icon "button" at bounding box center [498, 12] width 16 height 16
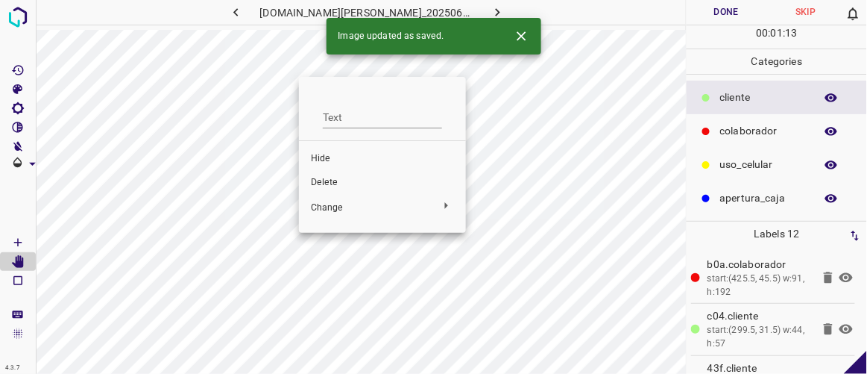
click at [335, 183] on span "Delete" at bounding box center [382, 182] width 143 height 13
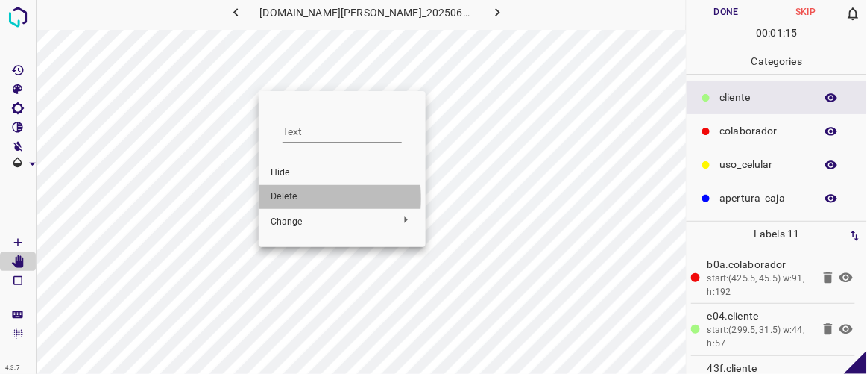
click at [283, 198] on span "Delete" at bounding box center [342, 196] width 143 height 13
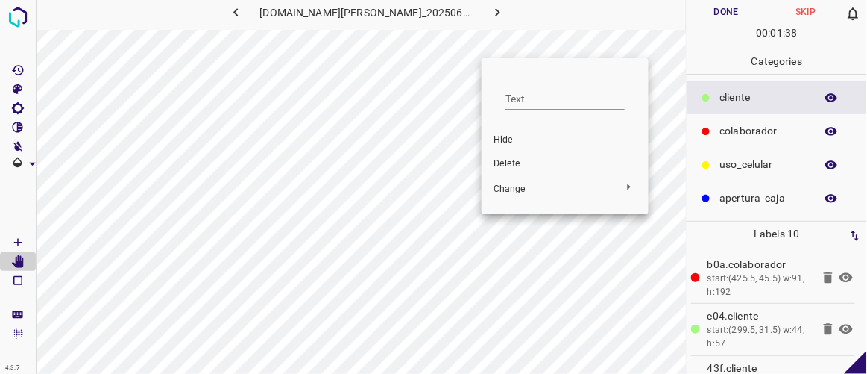
click at [503, 165] on span "Delete" at bounding box center [565, 163] width 143 height 13
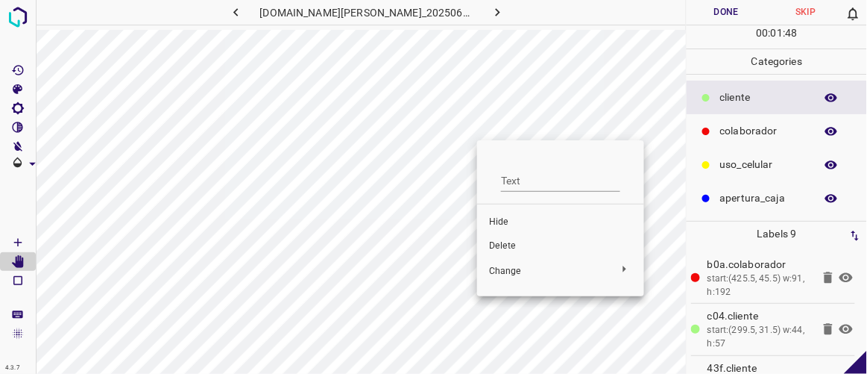
click at [504, 239] on span "Delete" at bounding box center [560, 245] width 143 height 13
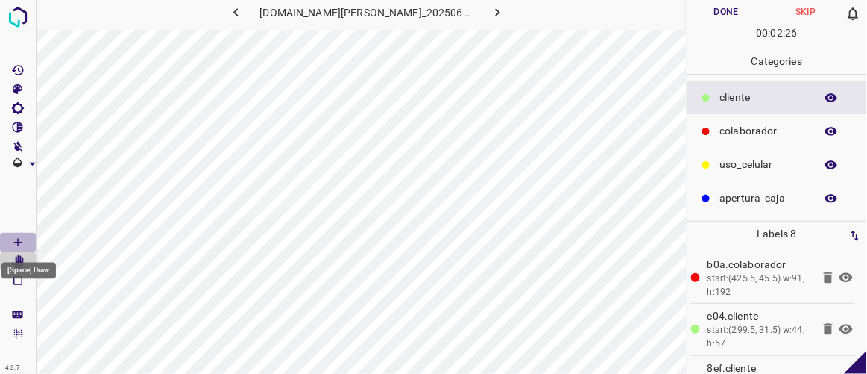
click at [25, 245] on Draw"] "[Space] Draw" at bounding box center [18, 242] width 36 height 19
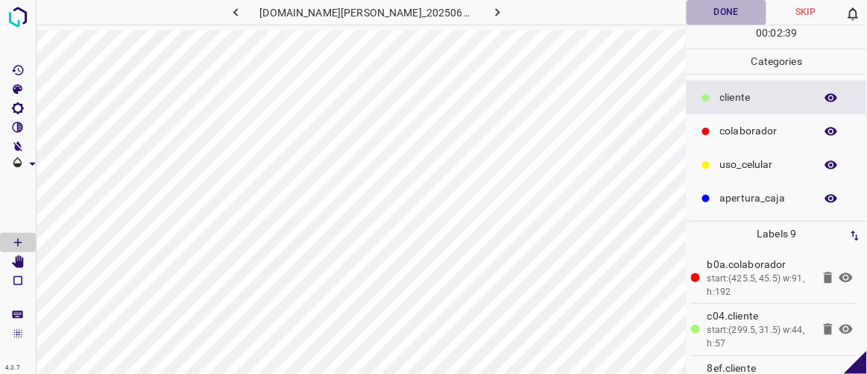
click at [730, 12] on button "Done" at bounding box center [726, 12] width 79 height 25
click at [490, 10] on icon "button" at bounding box center [498, 12] width 16 height 16
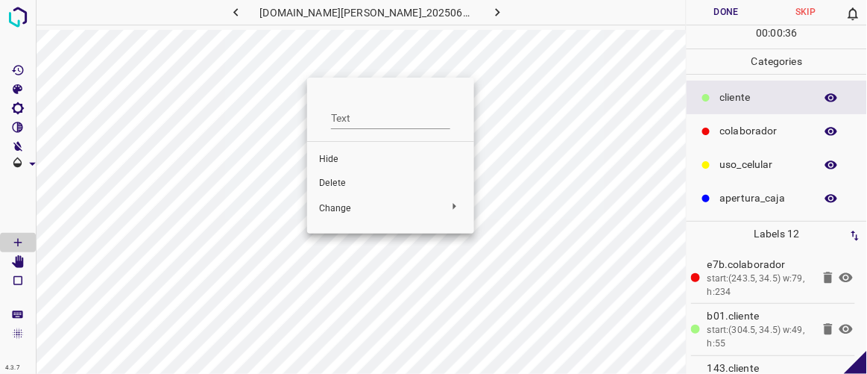
click at [343, 181] on span "Delete" at bounding box center [390, 183] width 143 height 13
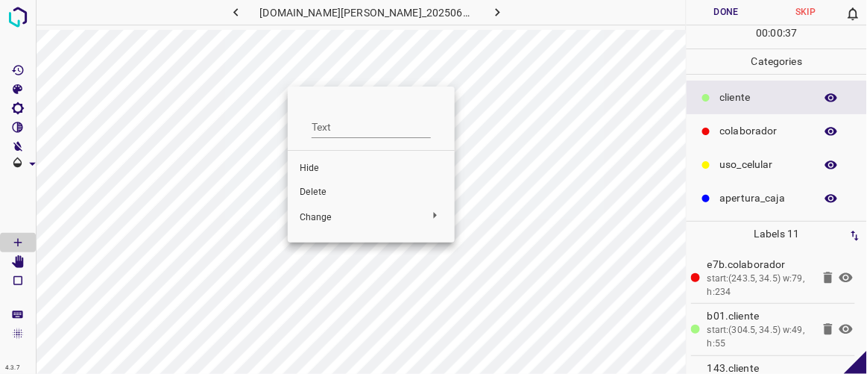
click at [333, 183] on li "Delete" at bounding box center [371, 192] width 167 height 24
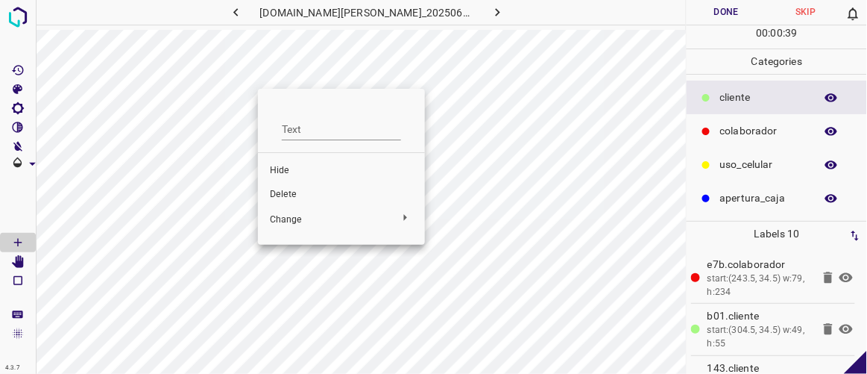
click at [320, 196] on span "Delete" at bounding box center [341, 194] width 143 height 13
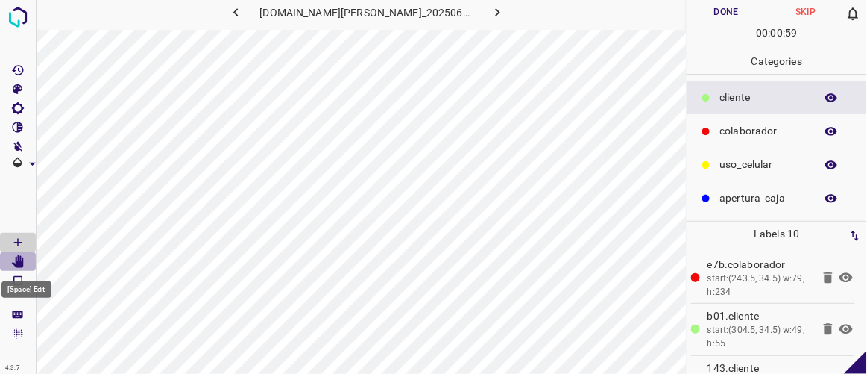
click at [20, 267] on icon "[Space] Edit" at bounding box center [18, 261] width 12 height 13
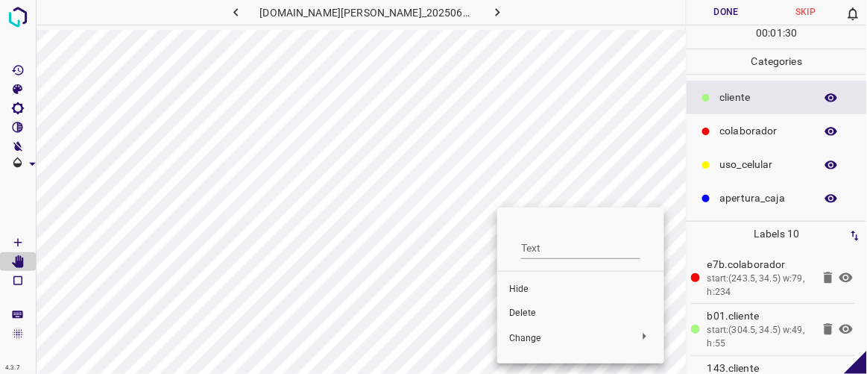
click at [524, 315] on span "Delete" at bounding box center [580, 312] width 143 height 13
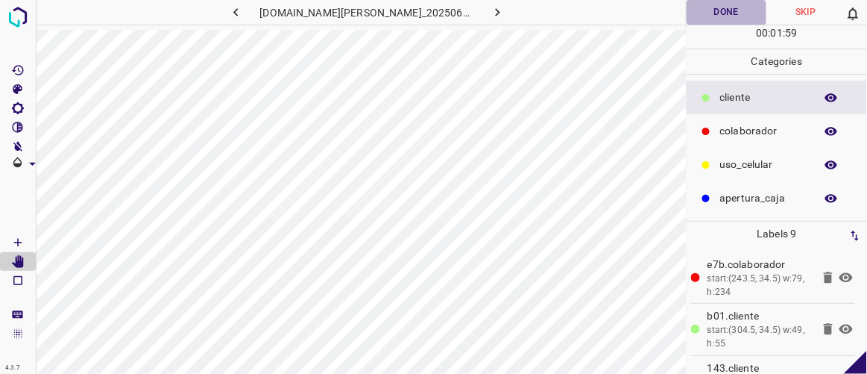
click at [732, 12] on button "Done" at bounding box center [726, 12] width 79 height 25
click at [490, 15] on icon "button" at bounding box center [498, 12] width 16 height 16
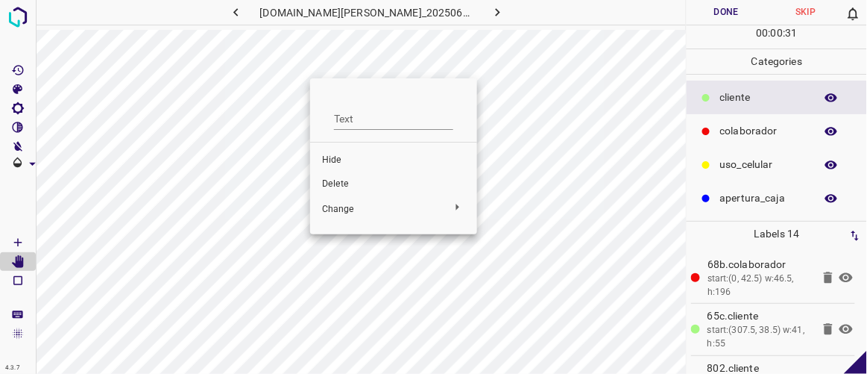
click at [349, 185] on span "Delete" at bounding box center [393, 183] width 143 height 13
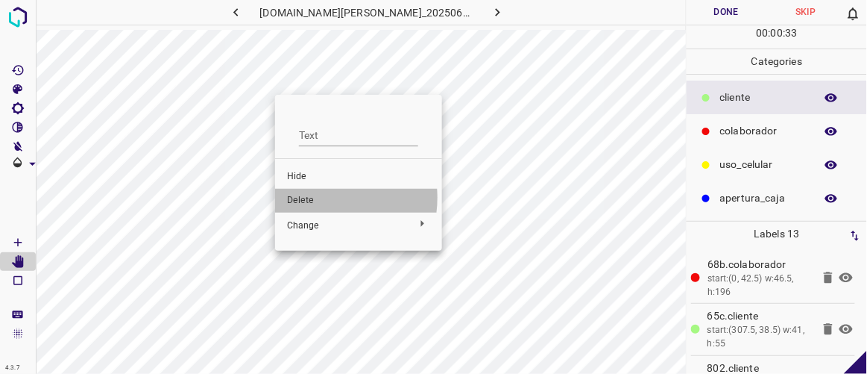
click at [316, 198] on span "Delete" at bounding box center [358, 200] width 143 height 13
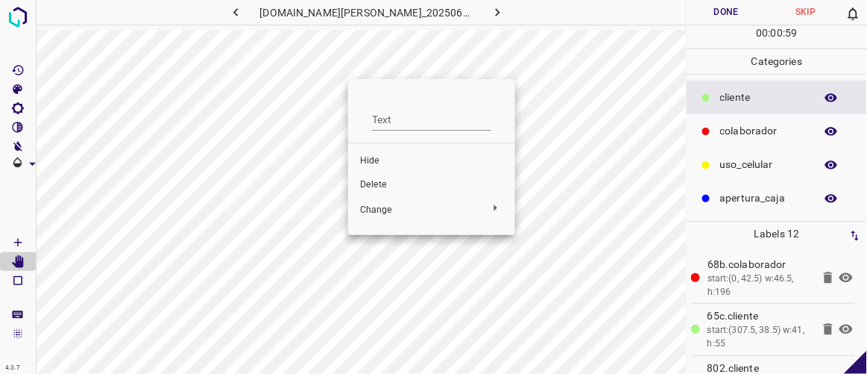
click at [374, 186] on span "Delete" at bounding box center [431, 184] width 143 height 13
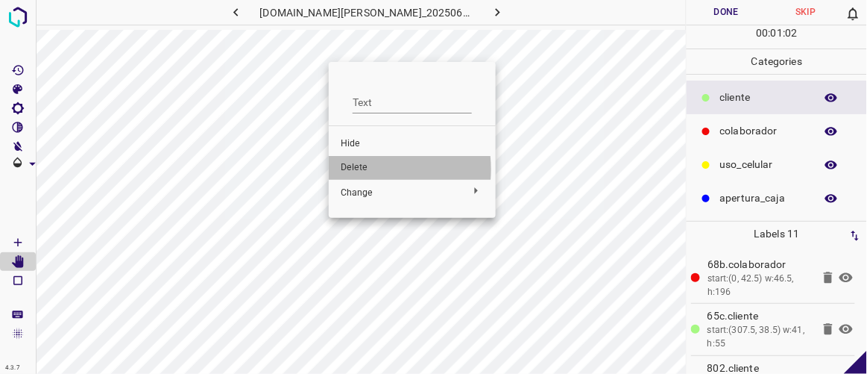
drag, startPoint x: 357, startPoint y: 169, endPoint x: 384, endPoint y: 161, distance: 28.1
click at [359, 169] on span "Delete" at bounding box center [412, 167] width 143 height 13
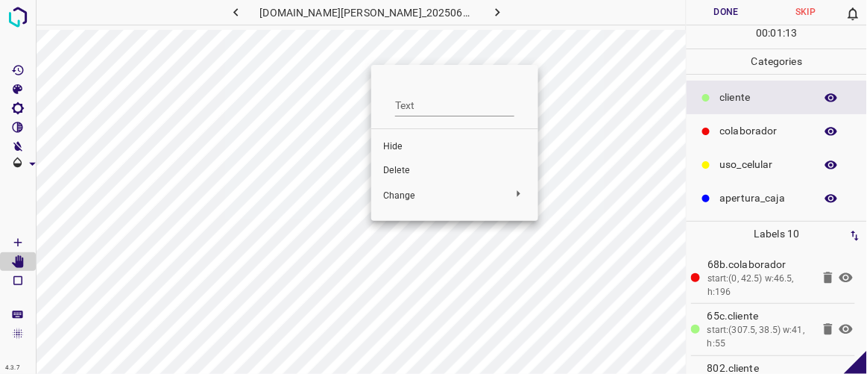
drag, startPoint x: 403, startPoint y: 168, endPoint x: 414, endPoint y: 166, distance: 10.5
click at [403, 168] on span "Delete" at bounding box center [454, 170] width 143 height 13
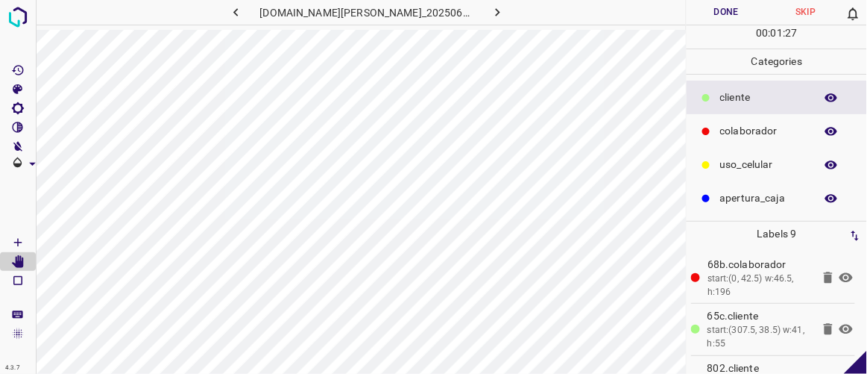
click at [721, 8] on button "Done" at bounding box center [726, 12] width 79 height 25
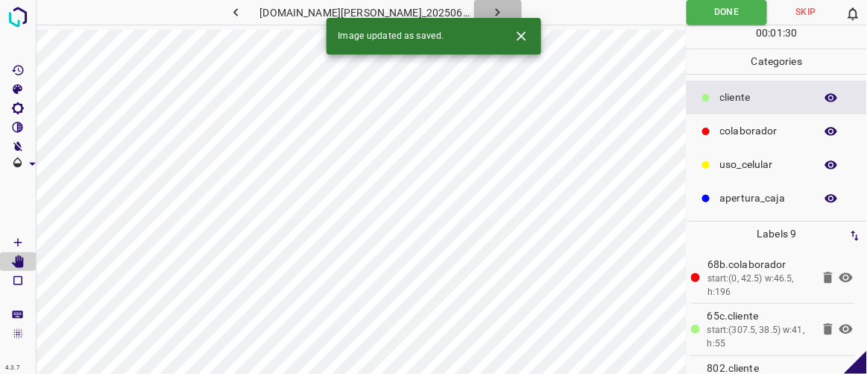
click at [490, 7] on icon "button" at bounding box center [498, 12] width 16 height 16
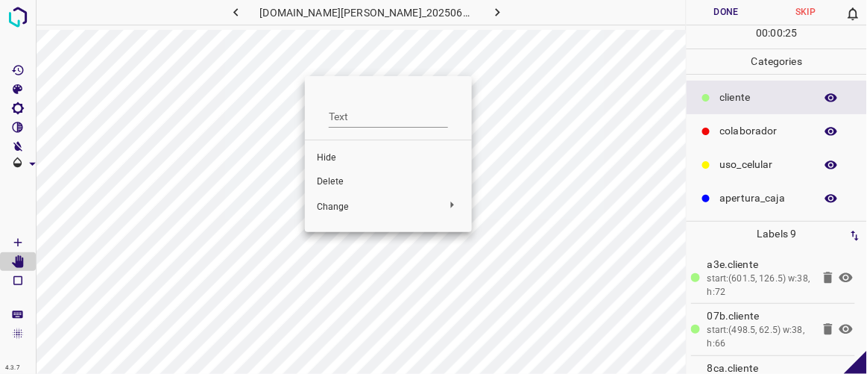
click at [348, 183] on span "Delete" at bounding box center [388, 181] width 143 height 13
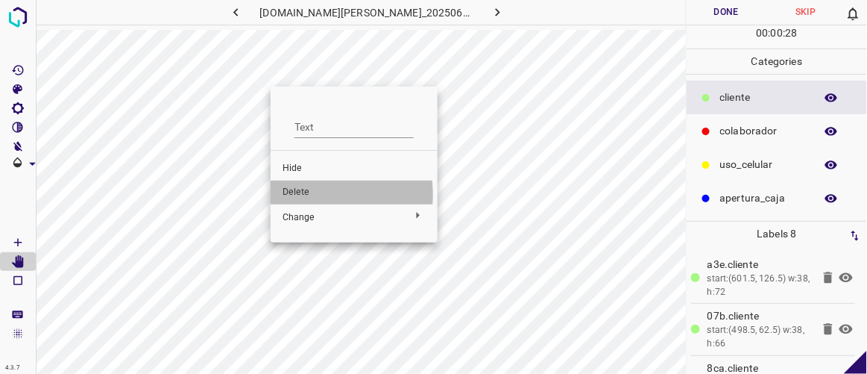
click at [303, 195] on span "Delete" at bounding box center [354, 192] width 143 height 13
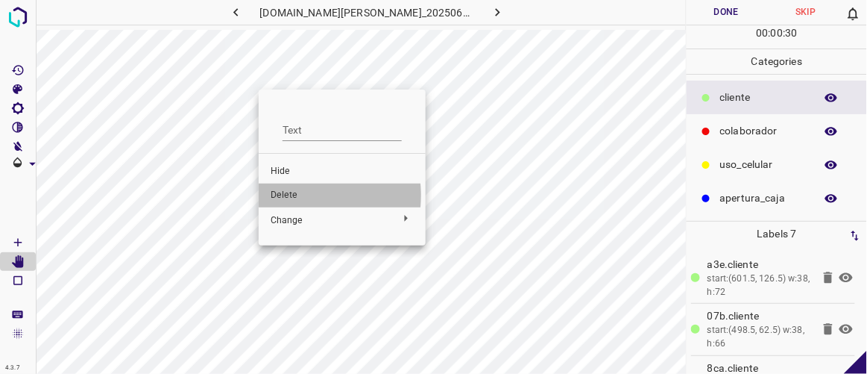
click at [291, 196] on span "Delete" at bounding box center [342, 195] width 143 height 13
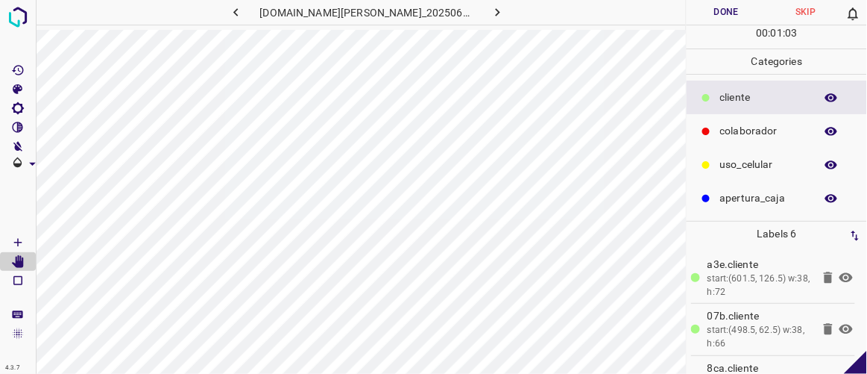
click at [726, 14] on button "Done" at bounding box center [726, 12] width 79 height 25
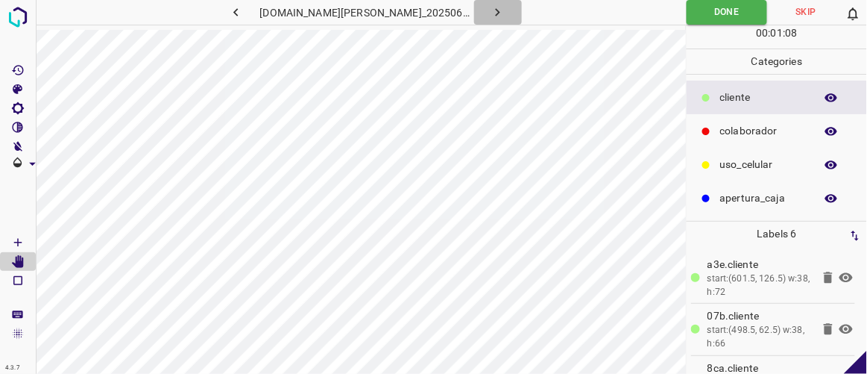
click at [490, 13] on icon "button" at bounding box center [498, 12] width 16 height 16
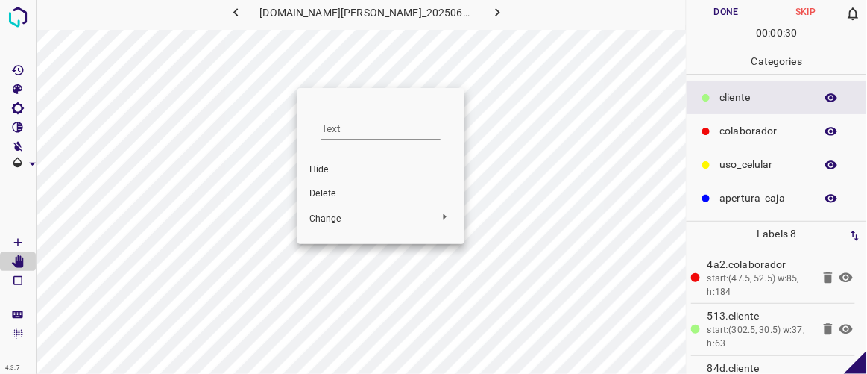
click at [327, 195] on span "Delete" at bounding box center [380, 193] width 143 height 13
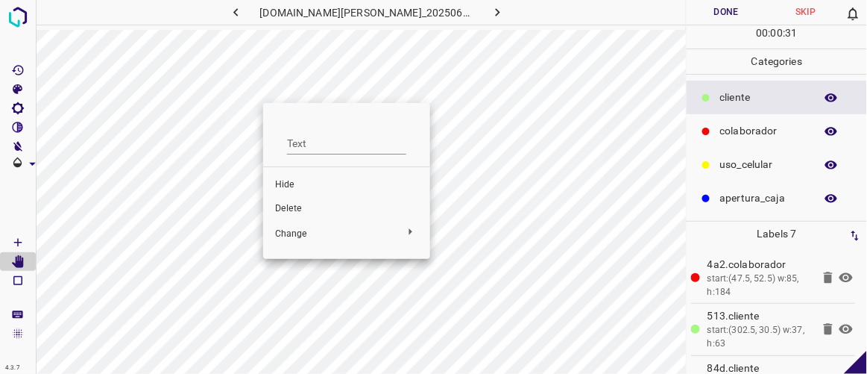
click at [294, 214] on span "Delete" at bounding box center [346, 208] width 143 height 13
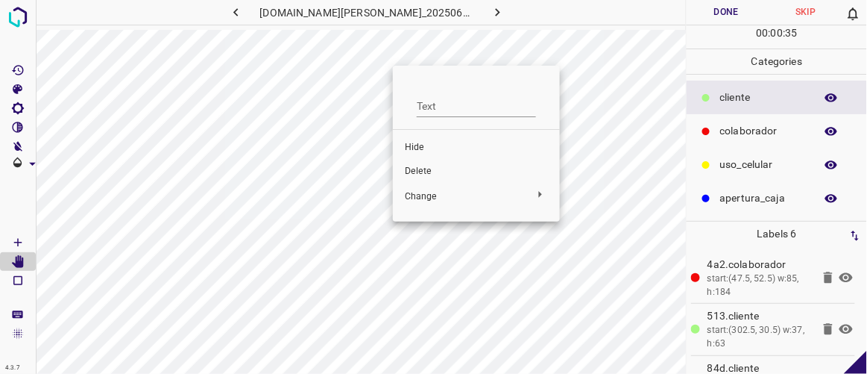
click at [412, 165] on span "Delete" at bounding box center [476, 171] width 143 height 13
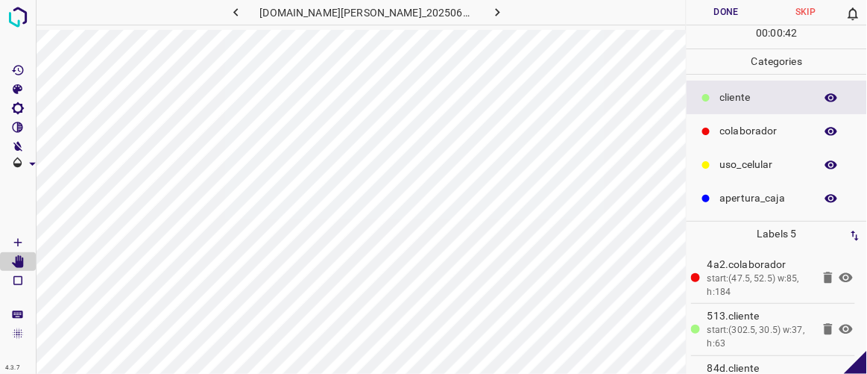
click at [723, 19] on button "Done" at bounding box center [726, 12] width 79 height 25
click at [490, 7] on icon "button" at bounding box center [498, 12] width 16 height 16
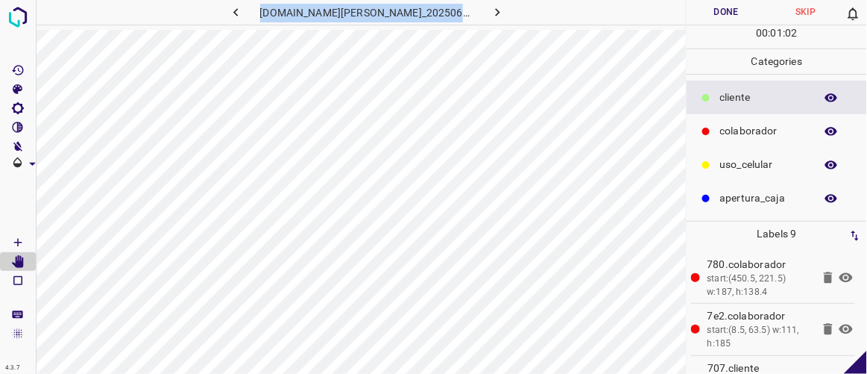
click at [547, 38] on div "[DOMAIN_NAME][PERSON_NAME]_20250613_204337_000003600.jpg" at bounding box center [361, 187] width 650 height 374
copy div "[DOMAIN_NAME][PERSON_NAME]_20250613_204337_000003600.jpg Done Skip"
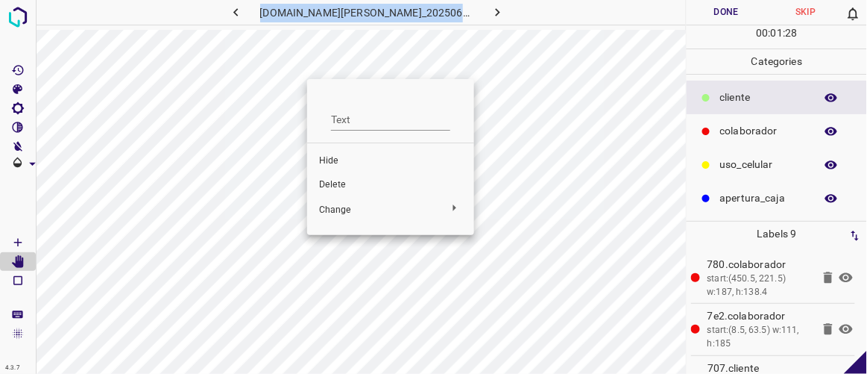
click at [342, 183] on span "Delete" at bounding box center [390, 184] width 143 height 13
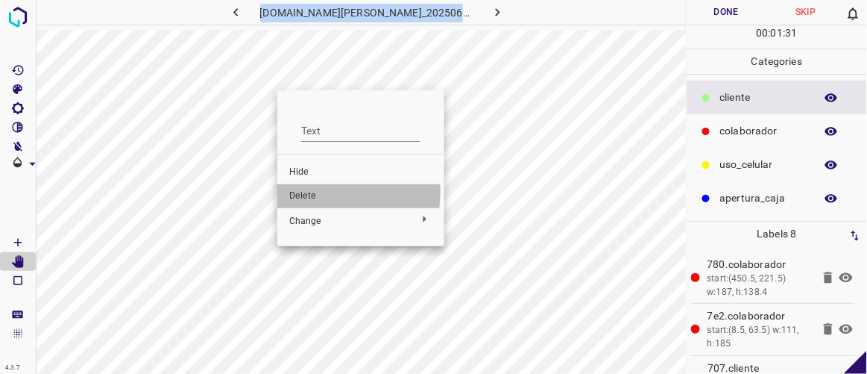
click at [318, 192] on span "Delete" at bounding box center [360, 195] width 143 height 13
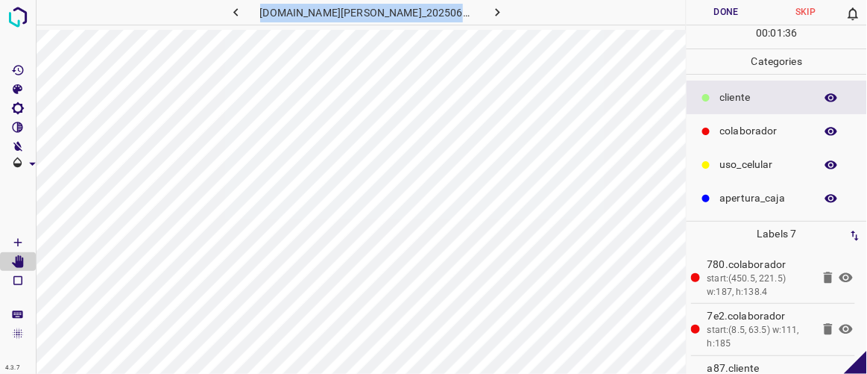
click at [314, 21] on h6 "[DOMAIN_NAME][PERSON_NAME]_20250613_204337_000003600.jpg" at bounding box center [367, 14] width 214 height 21
